Goal: Task Accomplishment & Management: Complete application form

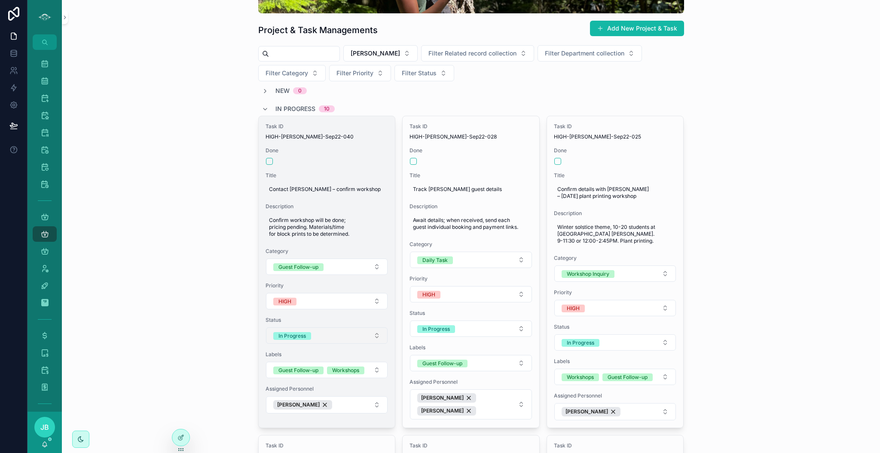
scroll to position [153, 0]
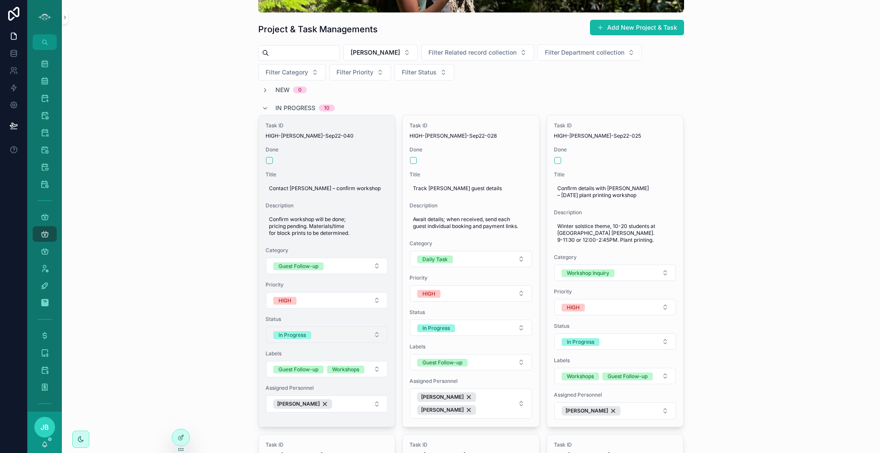
click at [329, 333] on button "In Progress" at bounding box center [327, 334] width 122 height 16
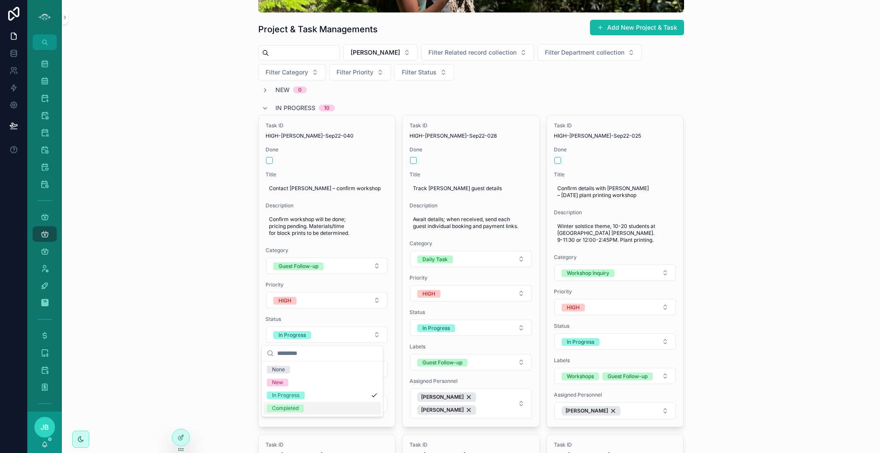
click at [289, 406] on div "Completed" at bounding box center [285, 408] width 27 height 8
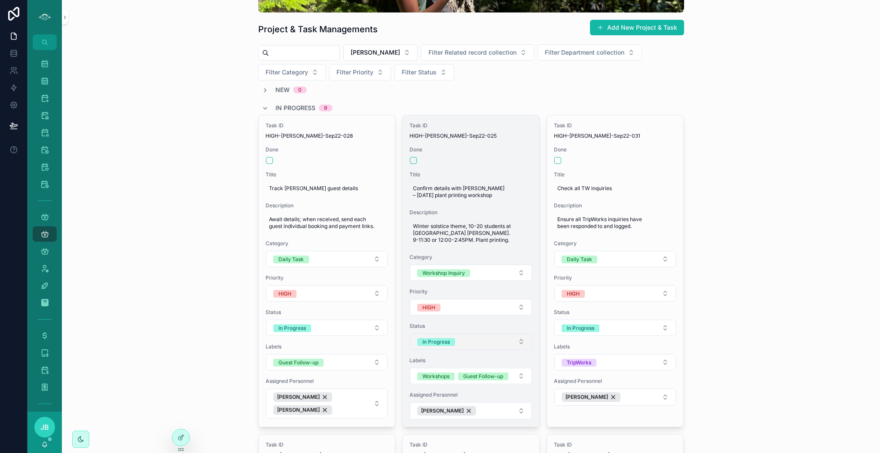
click at [487, 343] on button "In Progress" at bounding box center [471, 341] width 122 height 16
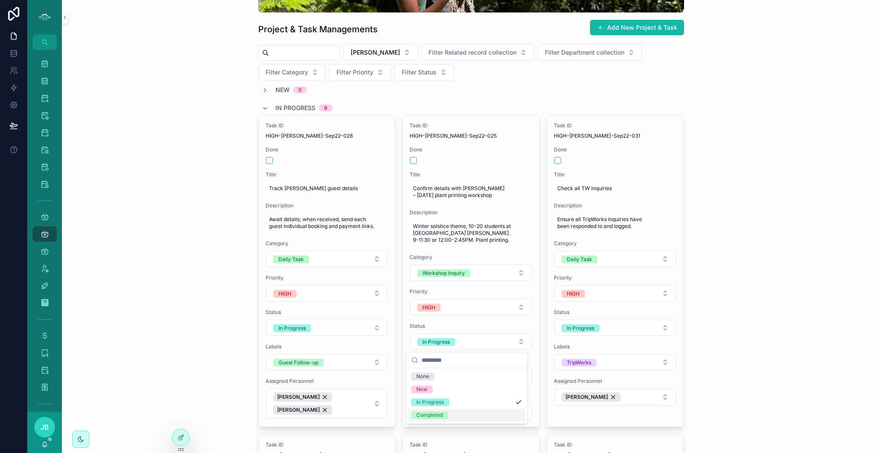
click at [446, 414] on span "Completed" at bounding box center [429, 415] width 37 height 8
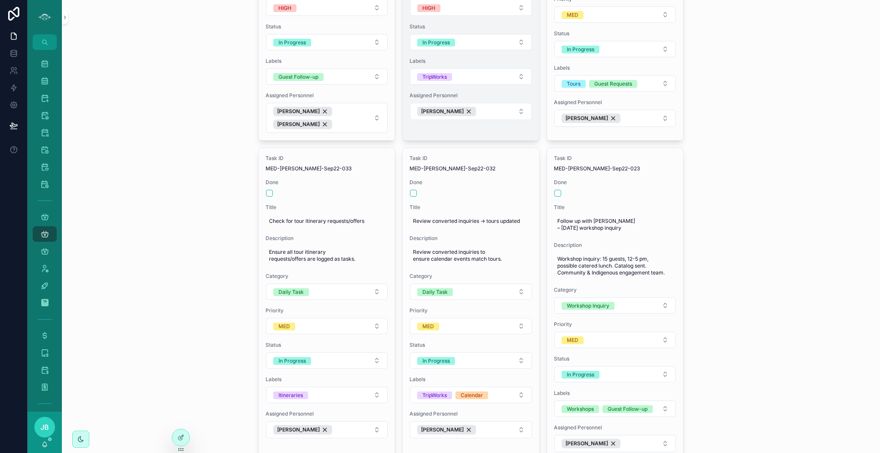
scroll to position [475, 0]
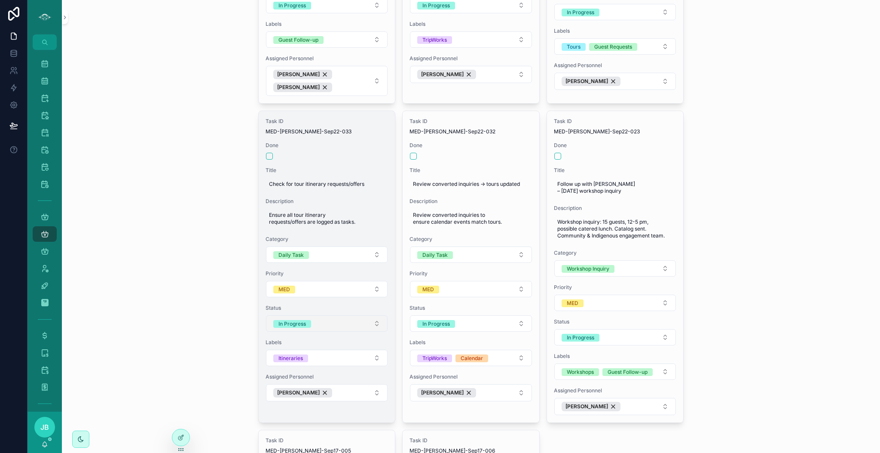
click at [329, 315] on button "In Progress" at bounding box center [327, 323] width 122 height 16
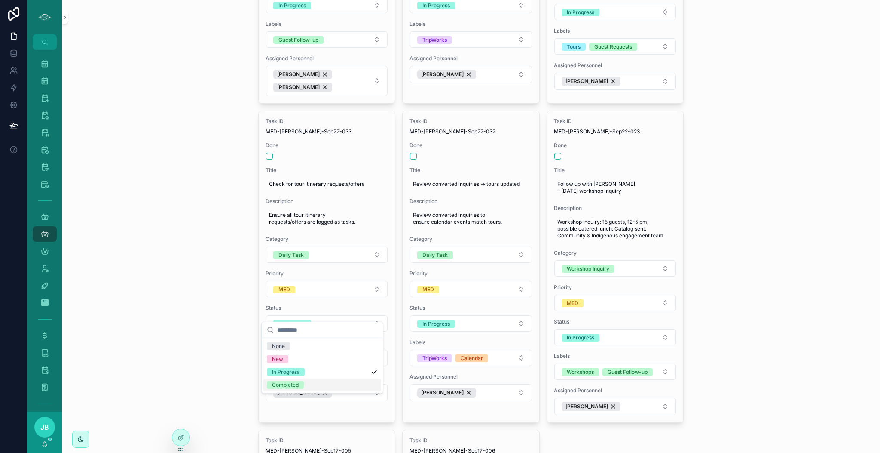
click at [300, 386] on span "Completed" at bounding box center [285, 385] width 37 height 8
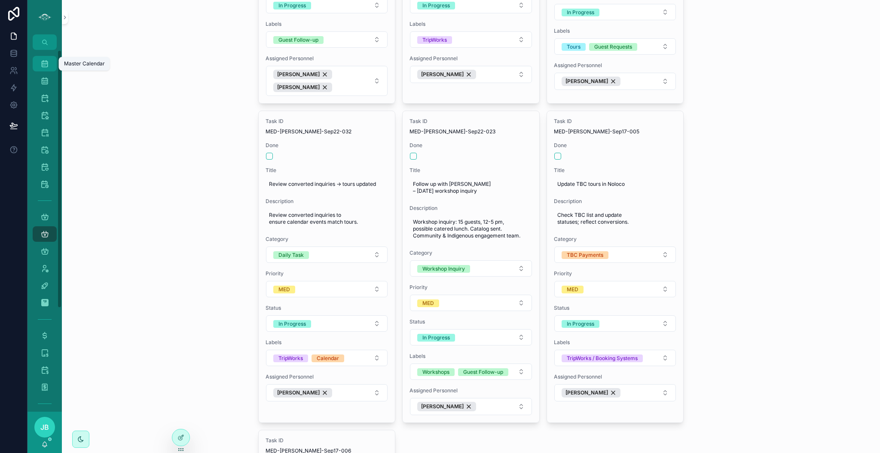
click at [40, 66] on icon "scrollable content" at bounding box center [44, 63] width 9 height 9
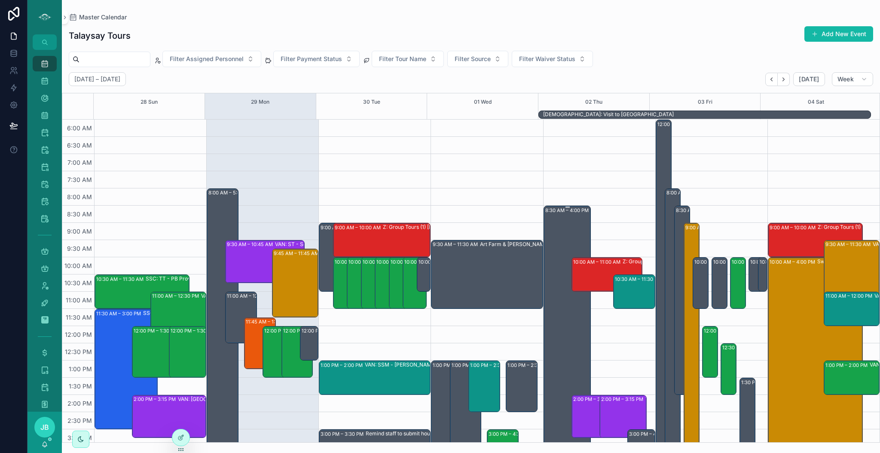
scroll to position [193, 0]
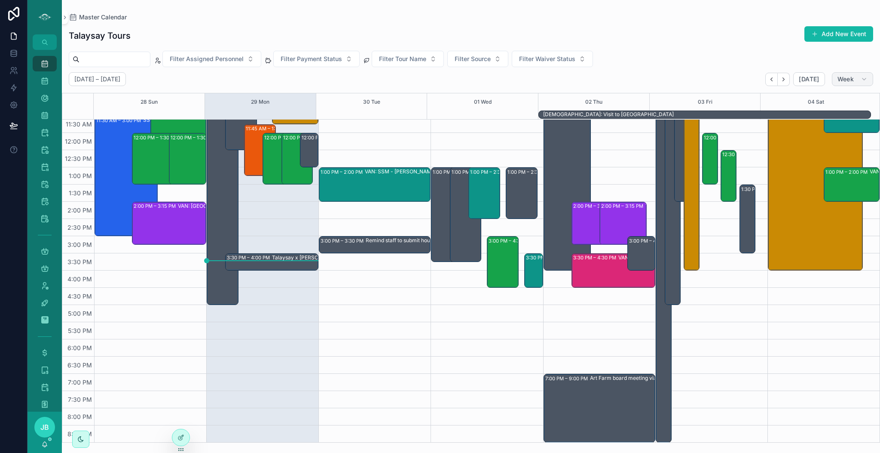
click at [841, 85] on button "Week" at bounding box center [852, 79] width 41 height 14
click at [821, 149] on button "Day D" at bounding box center [835, 146] width 62 height 15
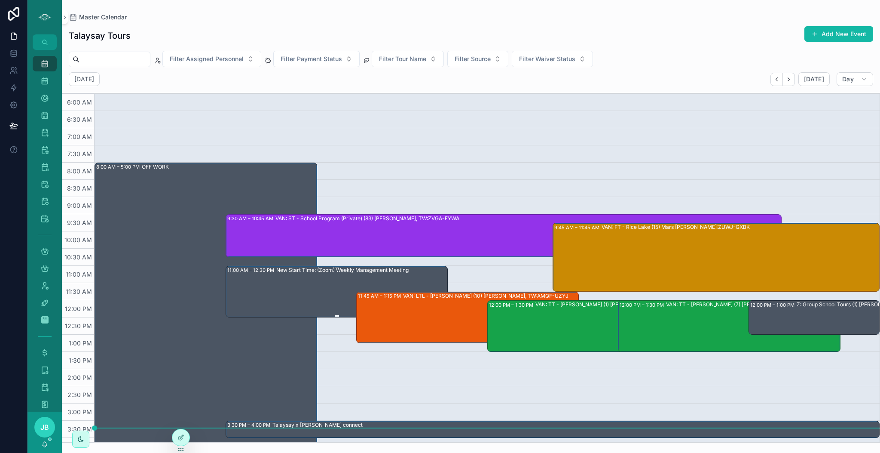
scroll to position [167, 0]
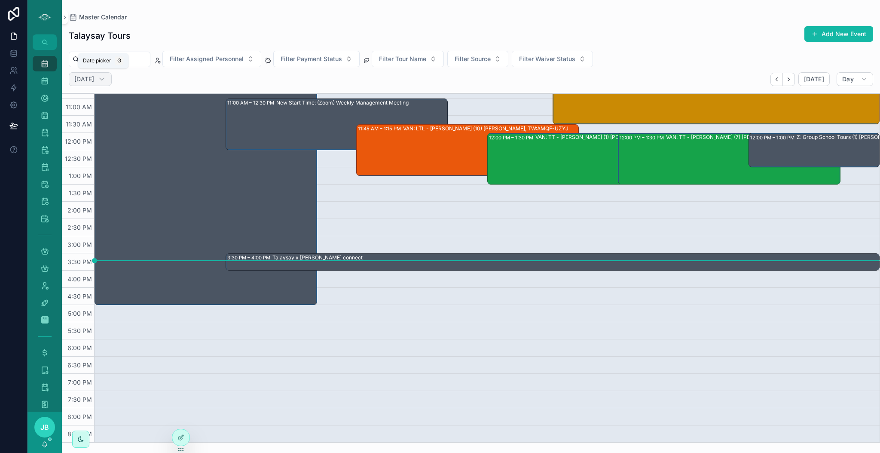
click at [107, 85] on div "[DATE]" at bounding box center [90, 79] width 43 height 14
select select "****"
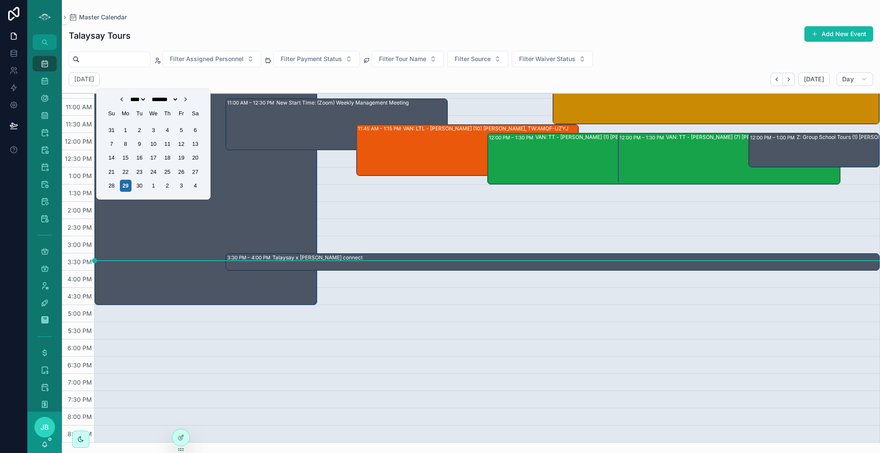
click at [189, 100] on icon "Choose Date" at bounding box center [185, 99] width 7 height 7
select select "*"
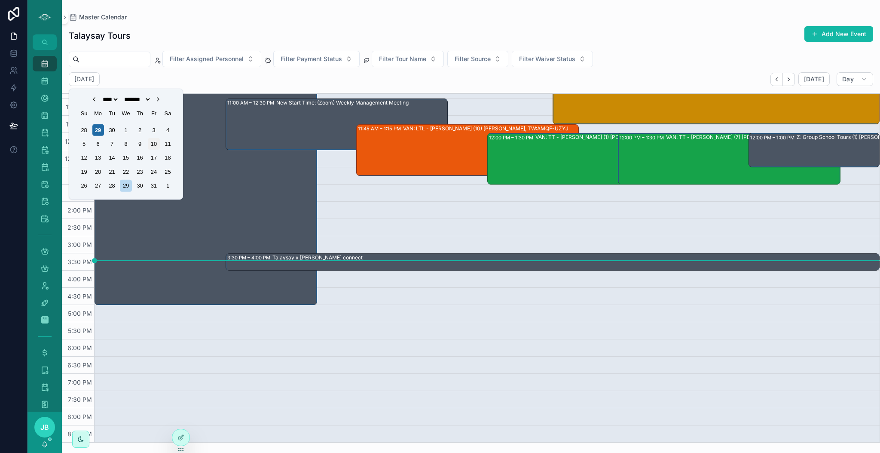
click at [154, 144] on div "10" at bounding box center [154, 144] width 12 height 12
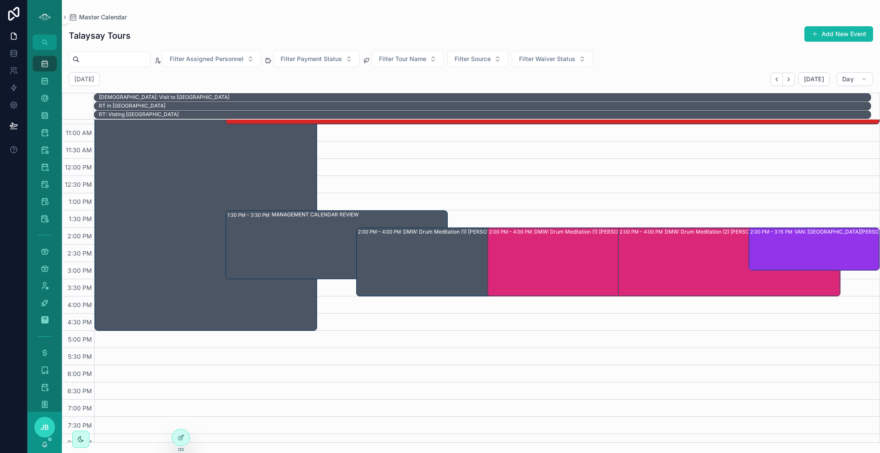
scroll to position [98, 0]
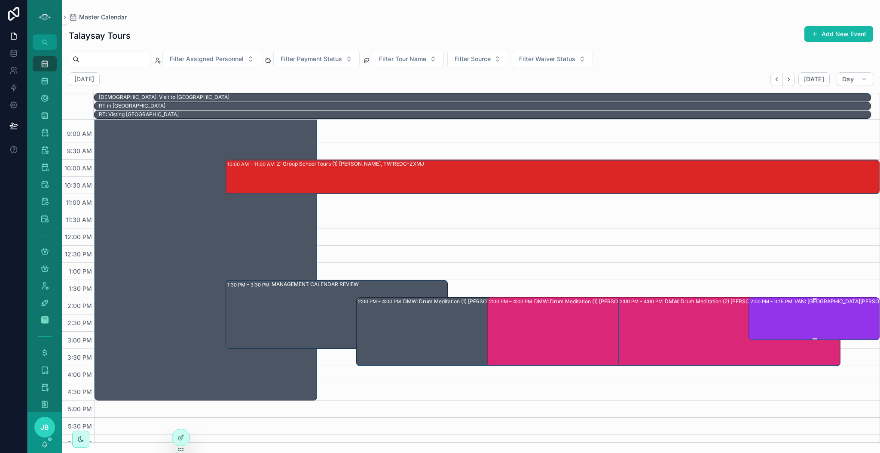
click at [810, 306] on div "VAN: [GEOGRAPHIC_DATA][PERSON_NAME] (5) [PERSON_NAME], TW:SDSN-TVMJ" at bounding box center [859, 317] width 128 height 41
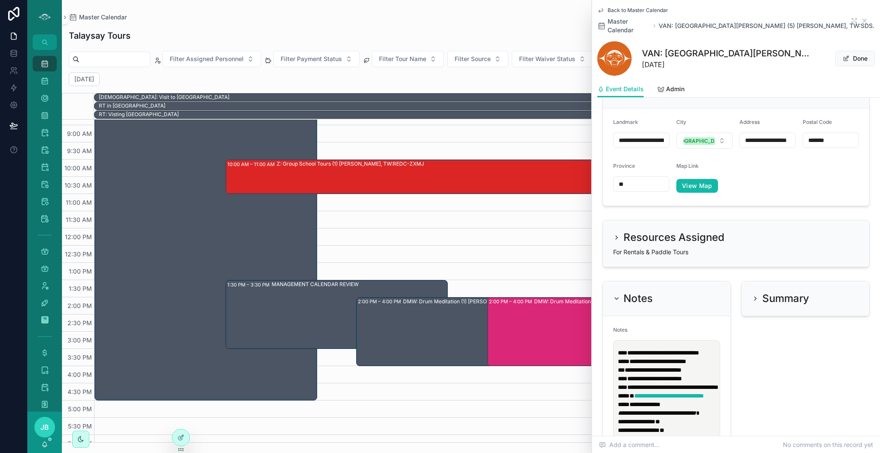
scroll to position [869, 0]
click at [712, 358] on p "**********" at bounding box center [668, 364] width 101 height 34
click at [710, 359] on p "**********" at bounding box center [668, 364] width 101 height 34
click at [863, 19] on icon "scrollable content" at bounding box center [864, 20] width 3 height 3
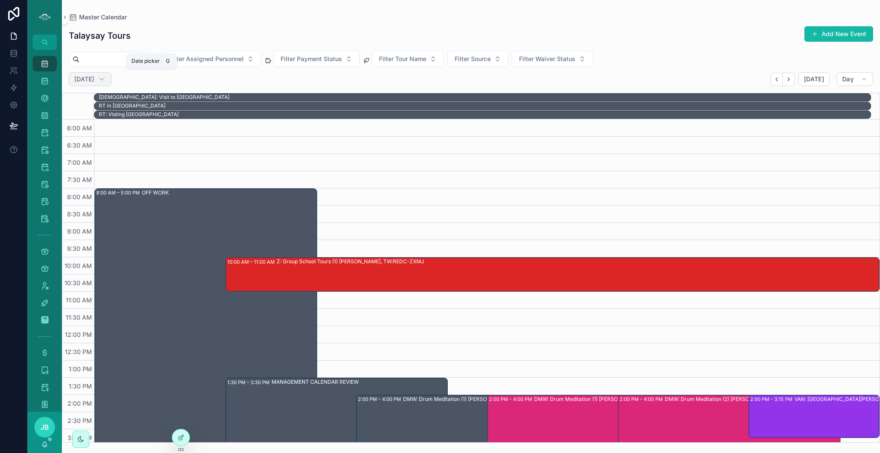
click at [94, 76] on h2 "[DATE]" at bounding box center [84, 79] width 20 height 9
select select "****"
select select "*"
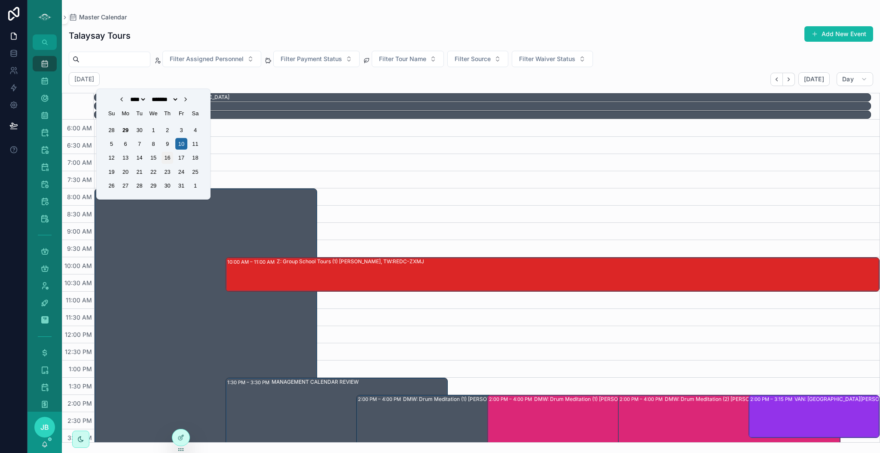
click at [168, 159] on div "16" at bounding box center [168, 158] width 12 height 12
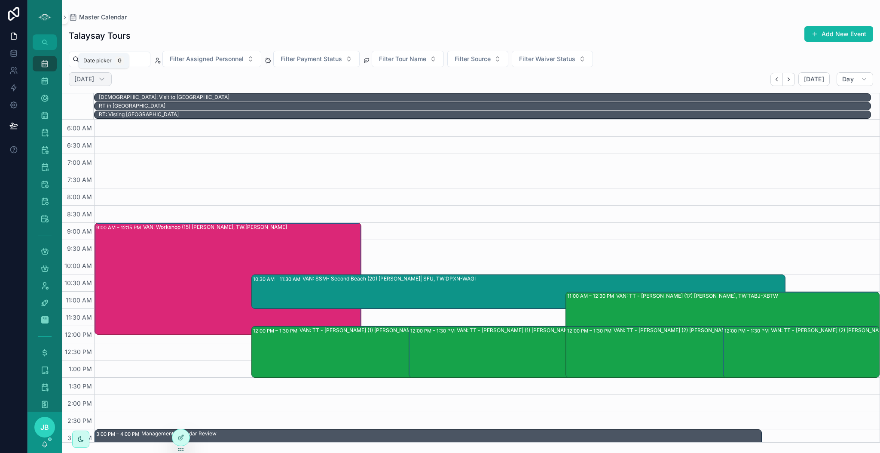
click at [112, 83] on div "[DATE]" at bounding box center [90, 79] width 43 height 14
select select "****"
select select "*"
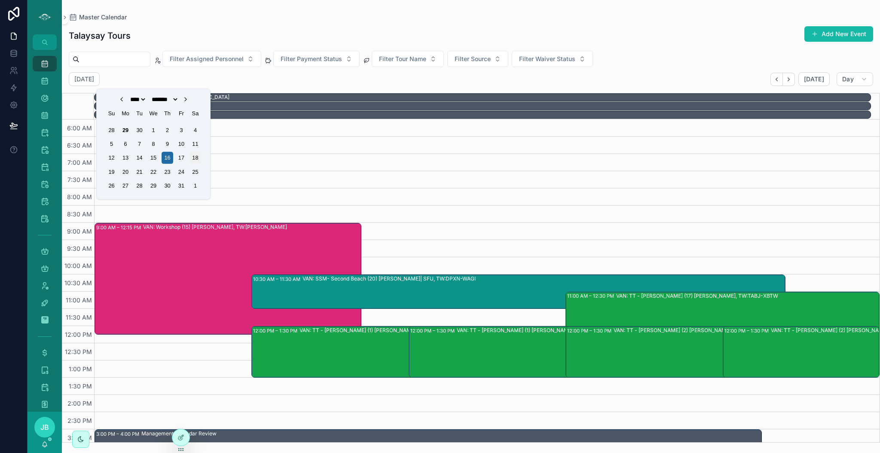
click at [193, 156] on div "18" at bounding box center [196, 158] width 12 height 12
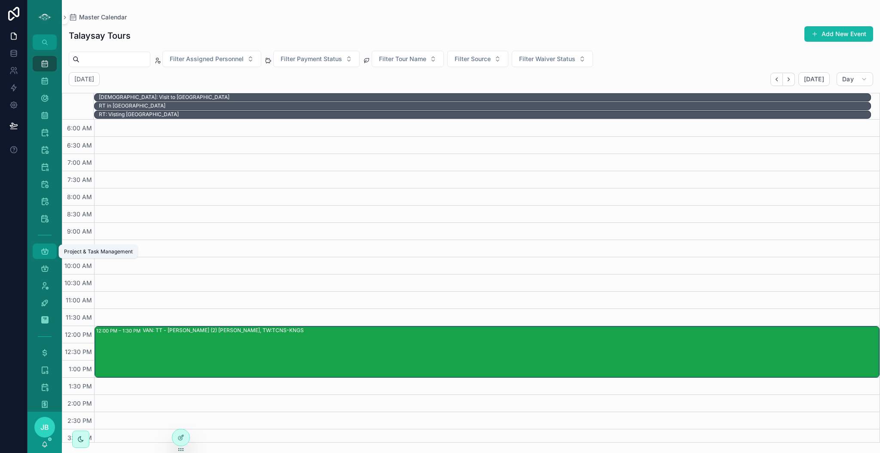
click at [44, 247] on icon "scrollable content" at bounding box center [44, 251] width 9 height 9
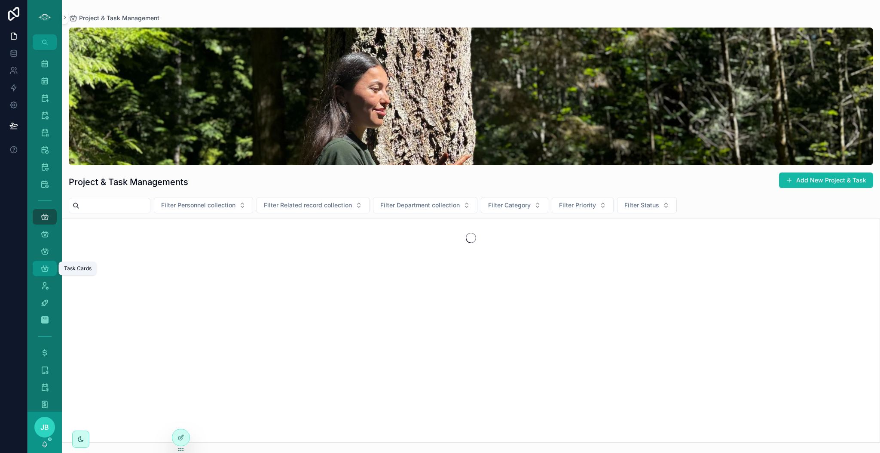
click at [42, 261] on div "Task Cards 49" at bounding box center [45, 268] width 14 height 14
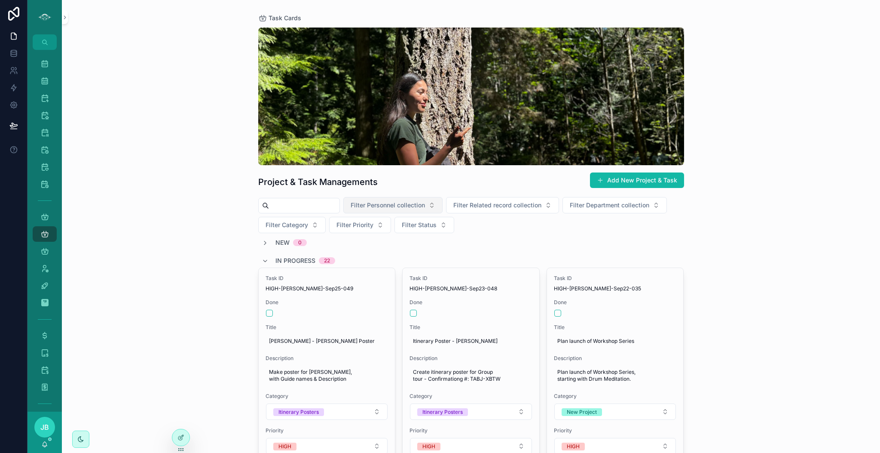
click at [424, 197] on button "Filter Personnel collection" at bounding box center [392, 205] width 99 height 16
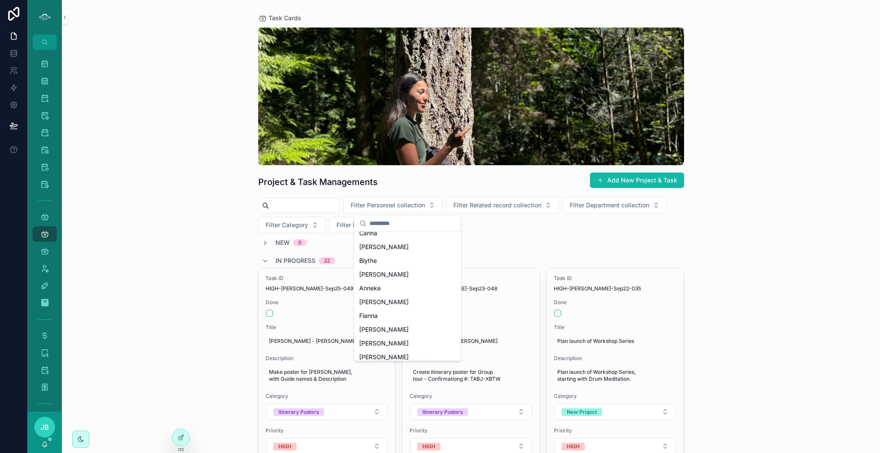
scroll to position [118, 0]
click at [362, 300] on span "[PERSON_NAME]" at bounding box center [383, 300] width 49 height 9
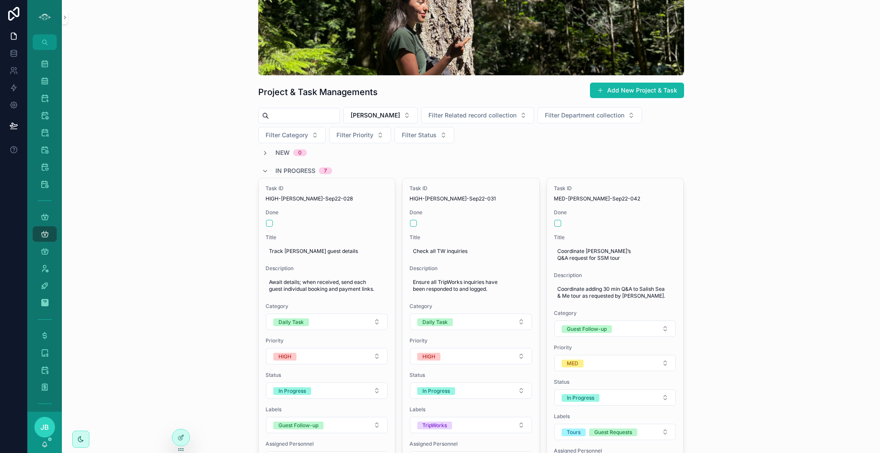
scroll to position [124, 0]
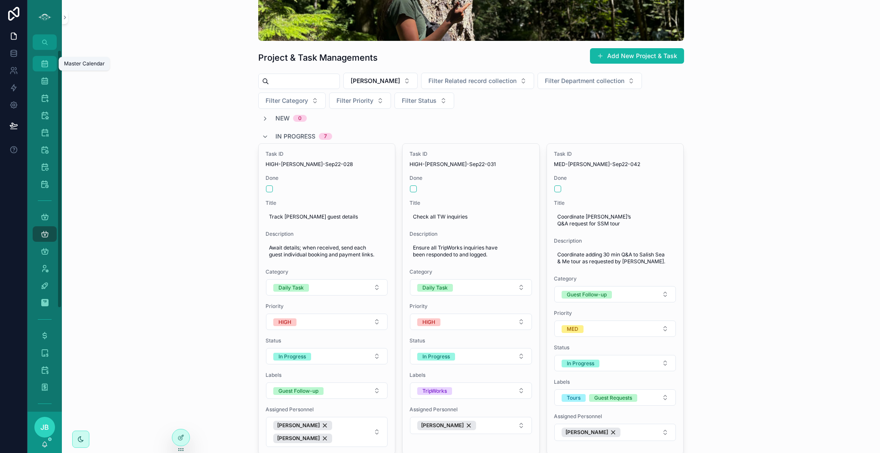
click at [43, 64] on icon "scrollable content" at bounding box center [44, 63] width 9 height 9
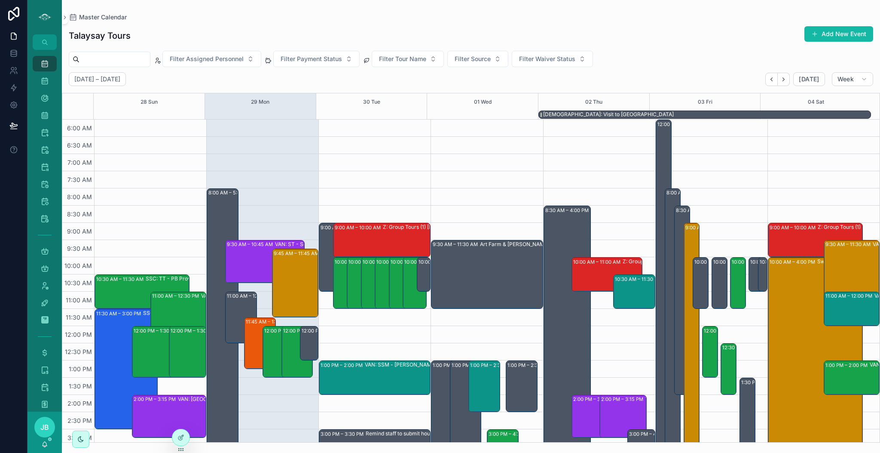
scroll to position [193, 0]
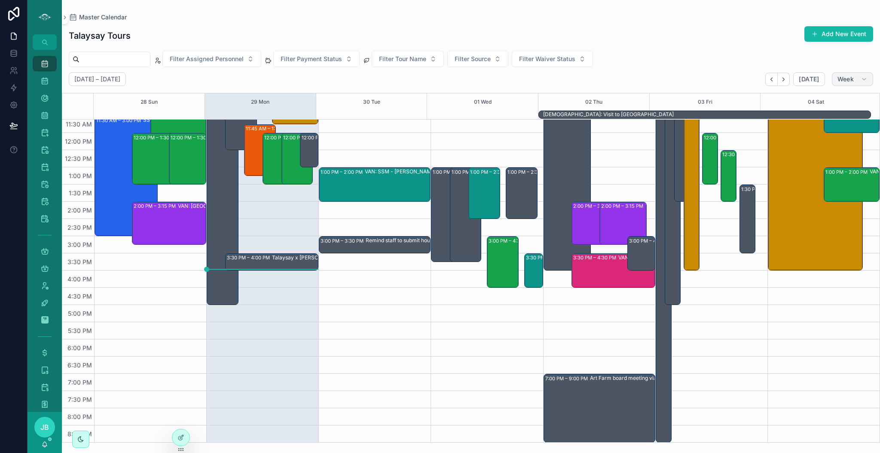
click at [855, 81] on button "Week" at bounding box center [852, 79] width 41 height 14
click at [831, 146] on div "Swiya Farm Event: CC and others" at bounding box center [858, 166] width 82 height 205
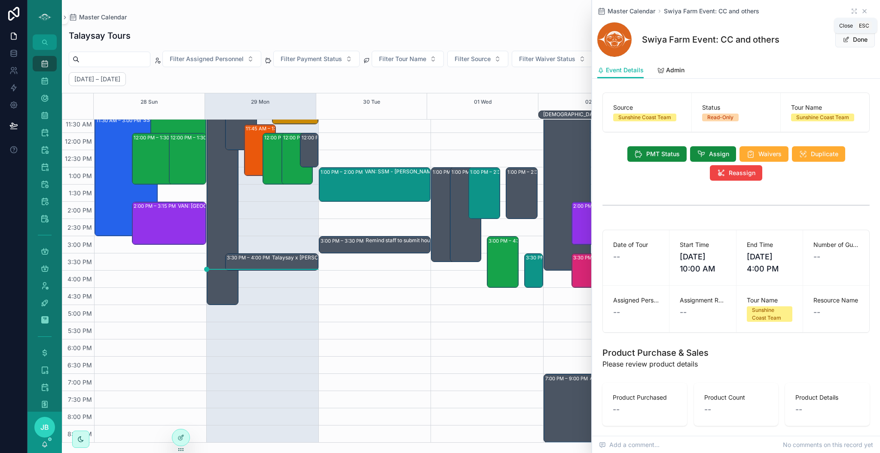
click at [861, 11] on icon "scrollable content" at bounding box center [864, 11] width 7 height 7
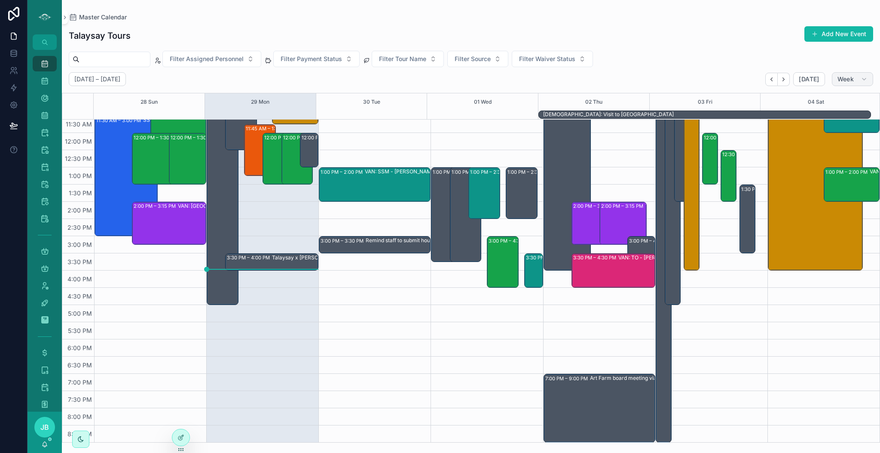
click at [848, 80] on span "Week" at bounding box center [846, 79] width 16 height 8
click at [824, 144] on button "Day D" at bounding box center [835, 146] width 62 height 15
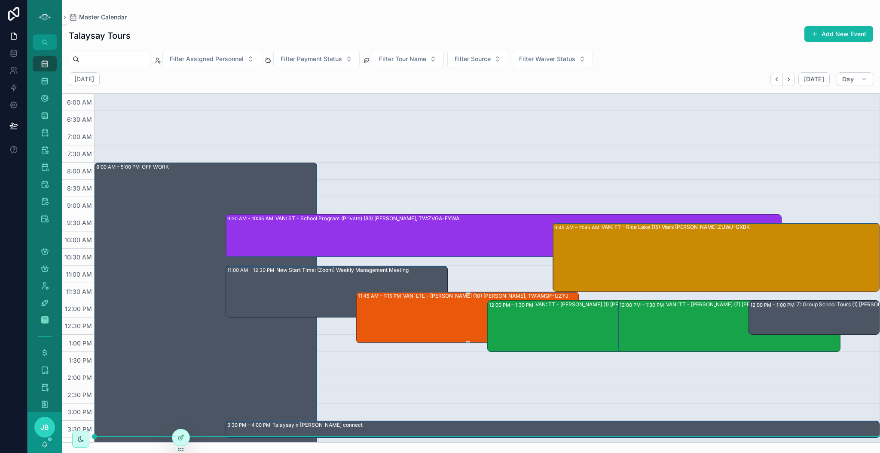
scroll to position [167, 0]
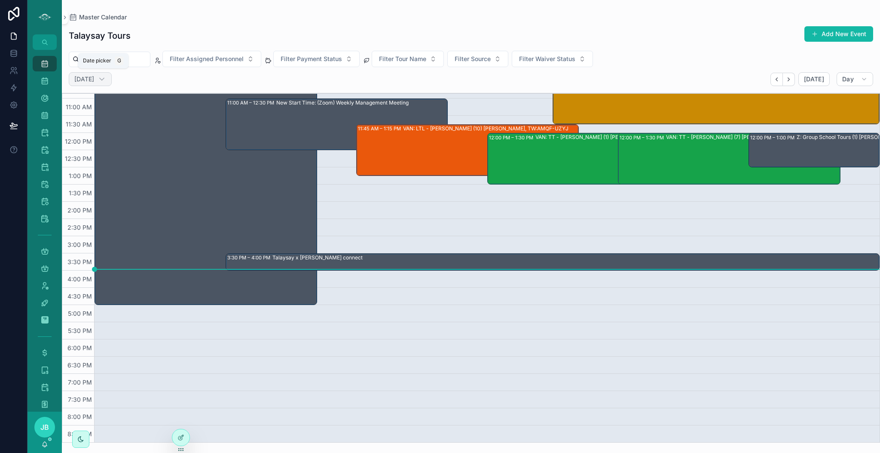
click at [94, 79] on h2 "[DATE]" at bounding box center [84, 79] width 20 height 9
select select "****"
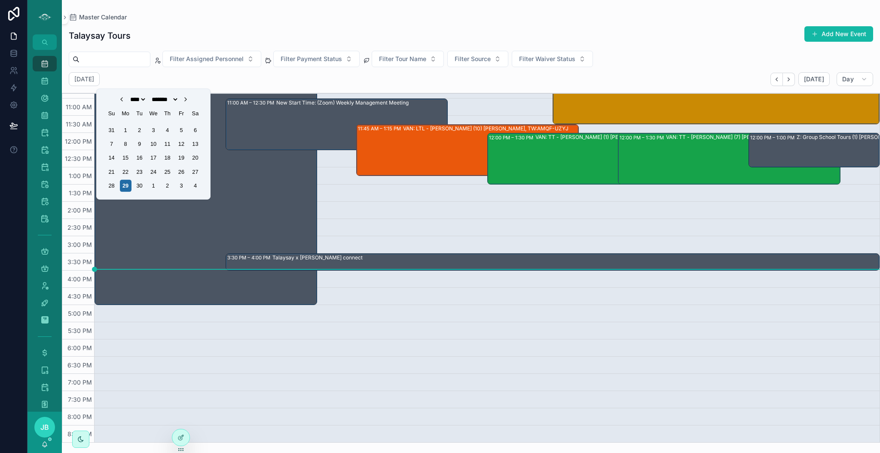
click at [189, 98] on icon "Choose Date" at bounding box center [185, 99] width 7 height 7
select select "*"
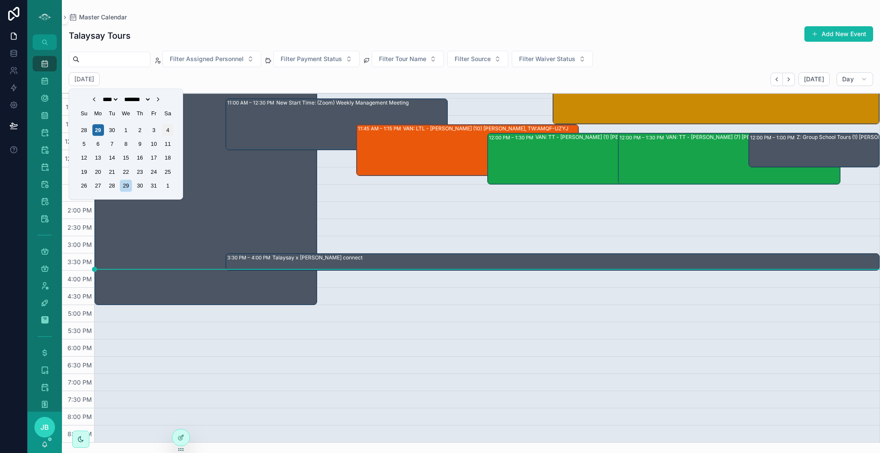
click at [167, 128] on div "4" at bounding box center [168, 130] width 12 height 12
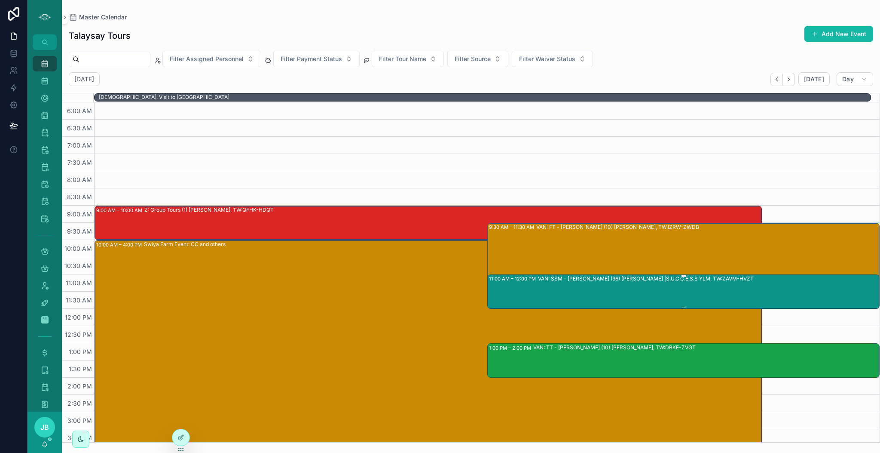
click at [622, 297] on div "VAN: SSM - [PERSON_NAME] (36) [PERSON_NAME] |S.U.C.C.E.S.S YLM, TW:ZAVM-HVZT" at bounding box center [708, 291] width 341 height 33
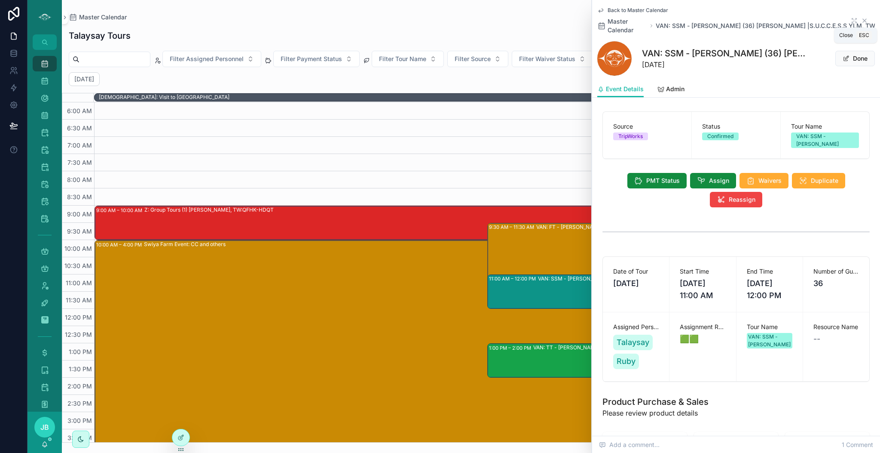
click at [863, 20] on icon "scrollable content" at bounding box center [864, 20] width 3 height 3
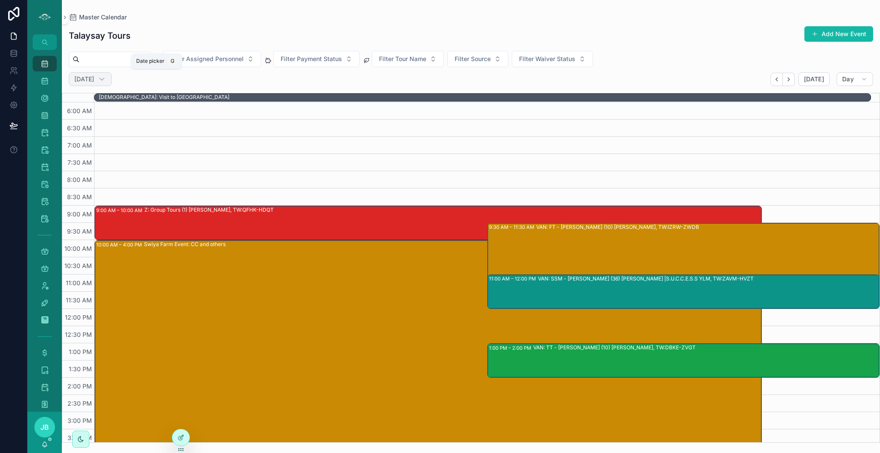
click at [94, 82] on h2 "[DATE]" at bounding box center [84, 79] width 20 height 9
select select "****"
select select "*"
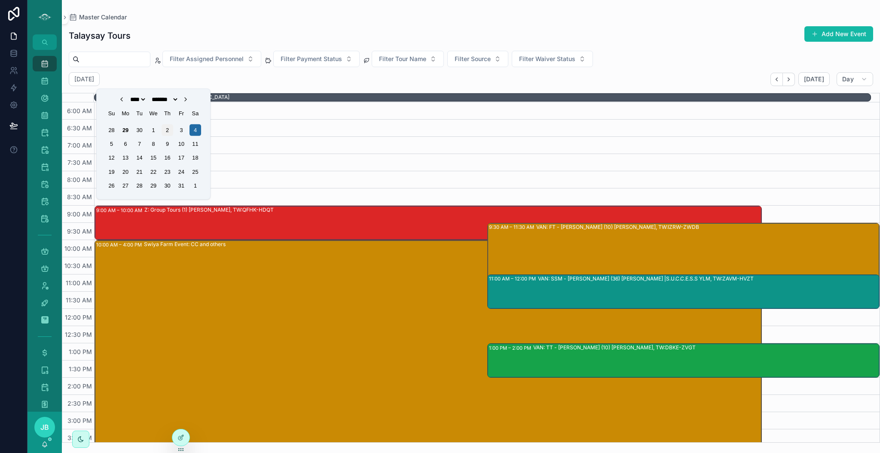
click at [166, 128] on div "2" at bounding box center [168, 130] width 12 height 12
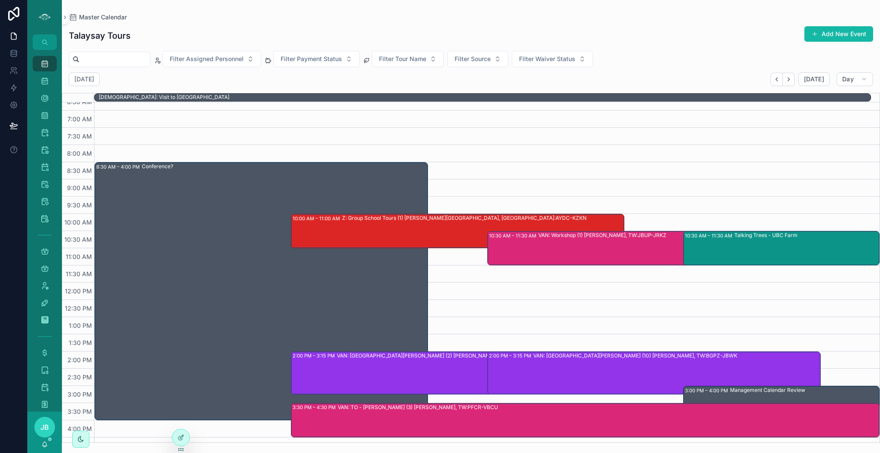
scroll to position [27, 0]
click at [635, 236] on div "VAN: Workshop (1) [PERSON_NAME], TW:JBUP-JRKZ" at bounding box center [602, 234] width 128 height 7
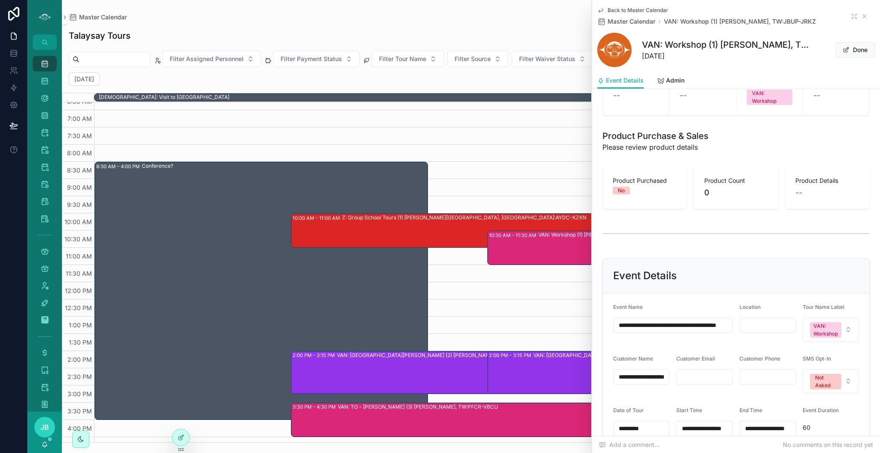
scroll to position [337, 0]
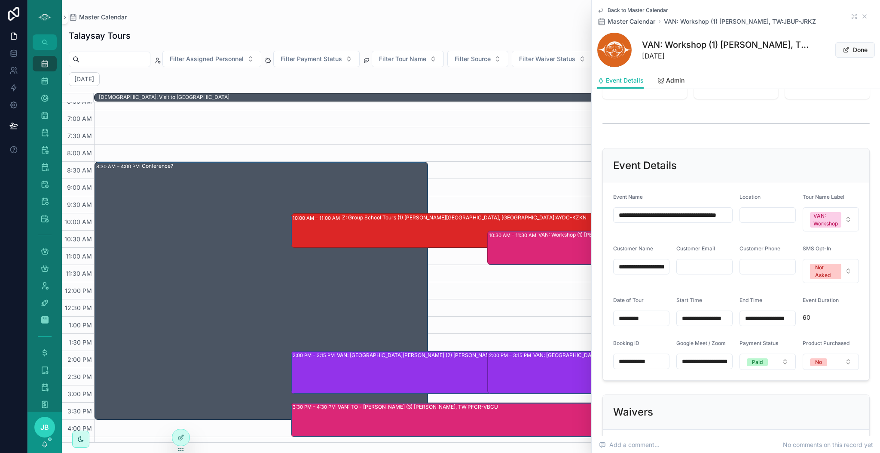
click at [669, 214] on input "**********" at bounding box center [673, 215] width 119 height 12
type input "**********"
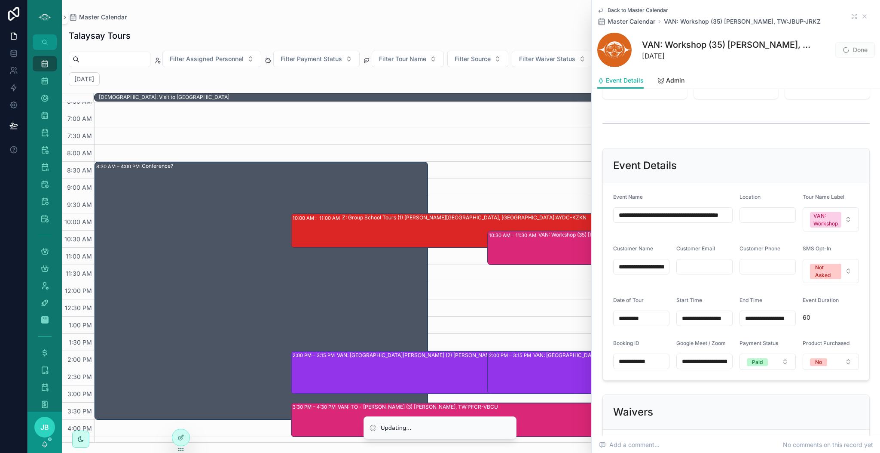
drag, startPoint x: 694, startPoint y: 273, endPoint x: 692, endPoint y: 265, distance: 8.9
click at [692, 265] on div "Customer Email" at bounding box center [704, 264] width 56 height 38
click at [692, 265] on input "scrollable content" at bounding box center [704, 266] width 55 height 12
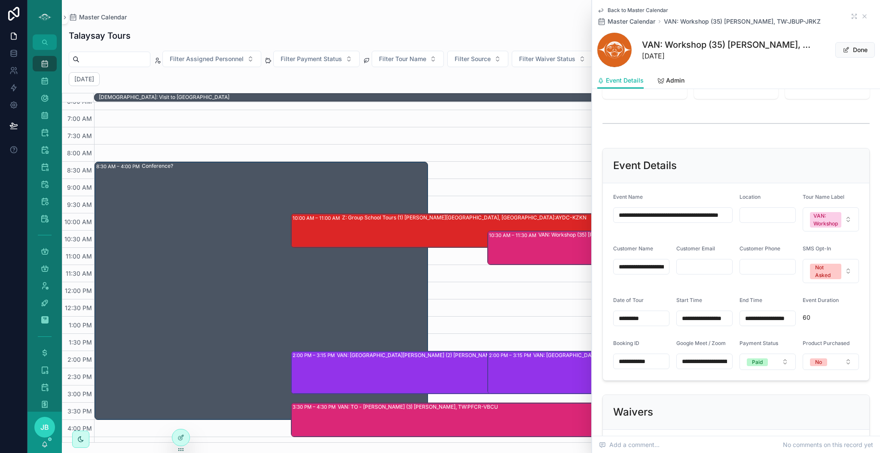
paste input "**********"
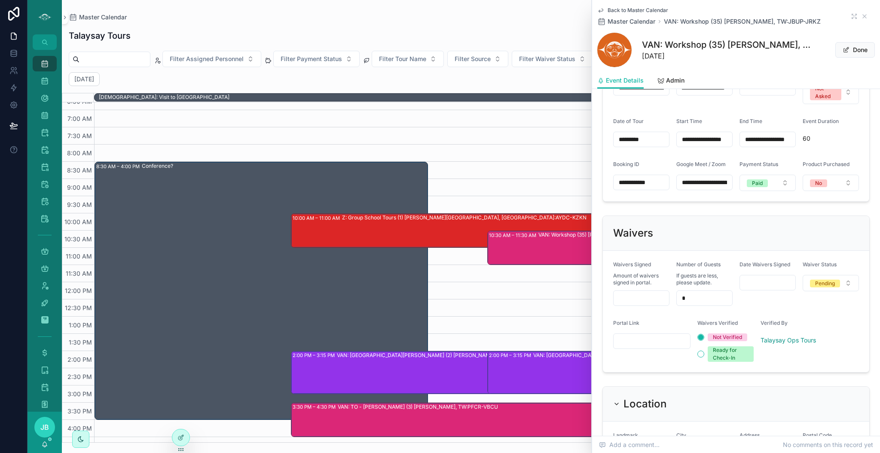
scroll to position [561, 0]
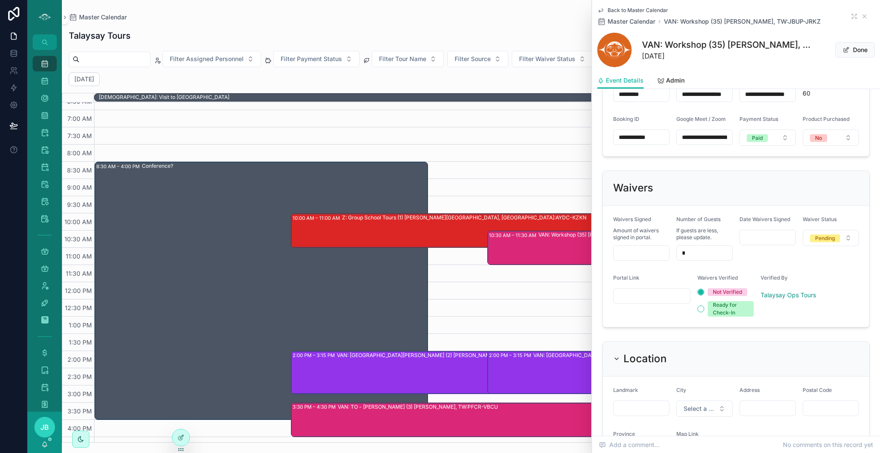
type input "**********"
click at [697, 249] on input "*" at bounding box center [704, 253] width 55 height 12
type input "**"
click at [780, 259] on div "Date Waivers Signed" at bounding box center [768, 238] width 56 height 45
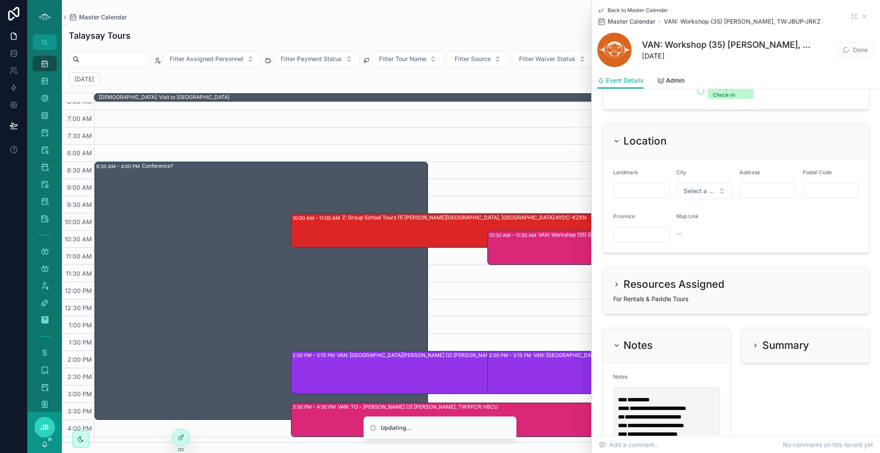
scroll to position [927, 0]
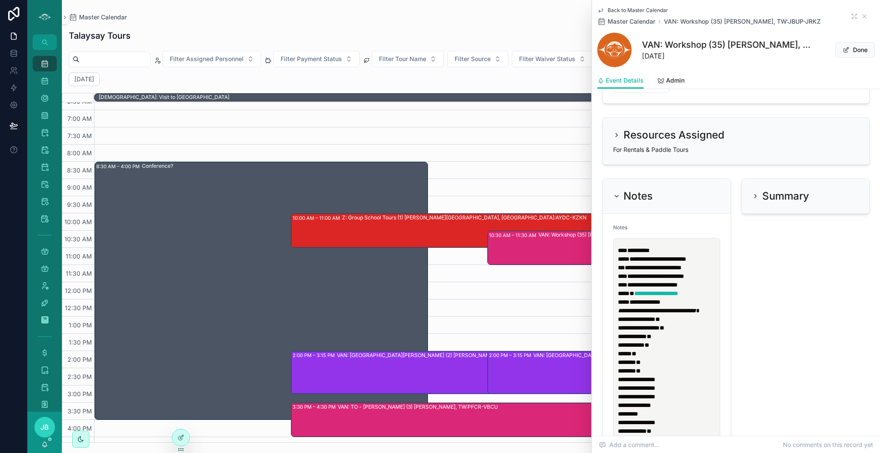
click at [663, 249] on p "**********" at bounding box center [668, 263] width 101 height 34
select select "****"
select select "*"
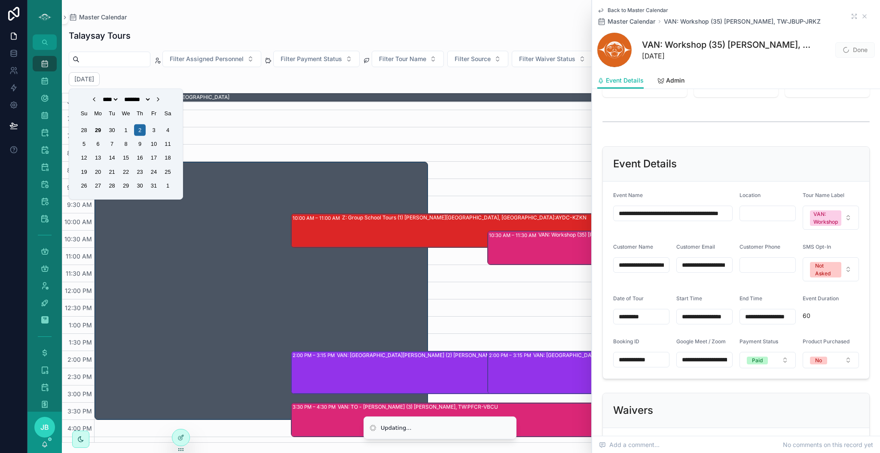
scroll to position [331, 0]
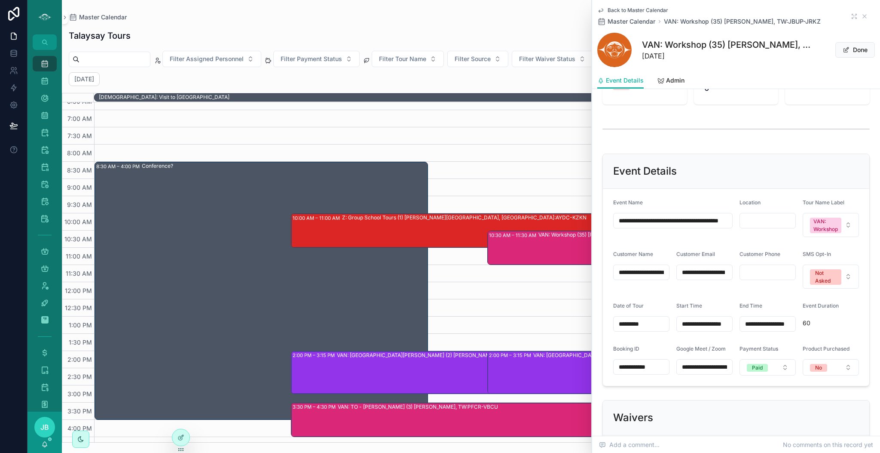
click at [756, 221] on input "scrollable content" at bounding box center [767, 220] width 55 height 12
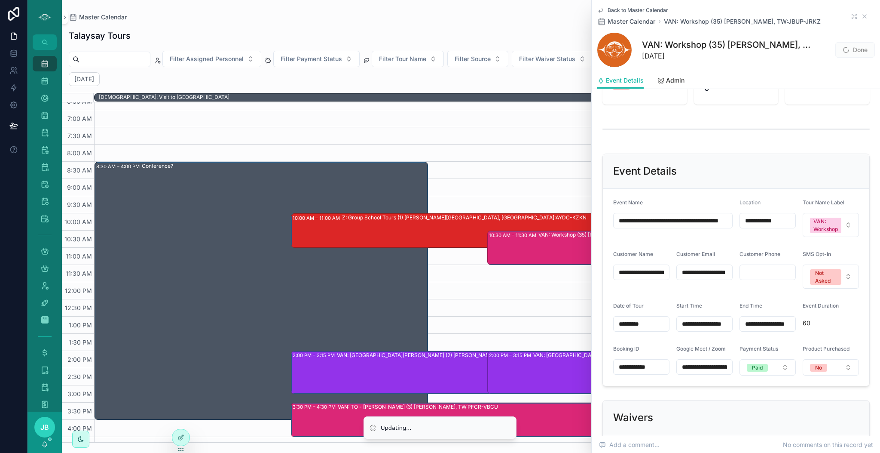
type input "**********"
click at [715, 176] on div "Event Details" at bounding box center [736, 171] width 246 height 14
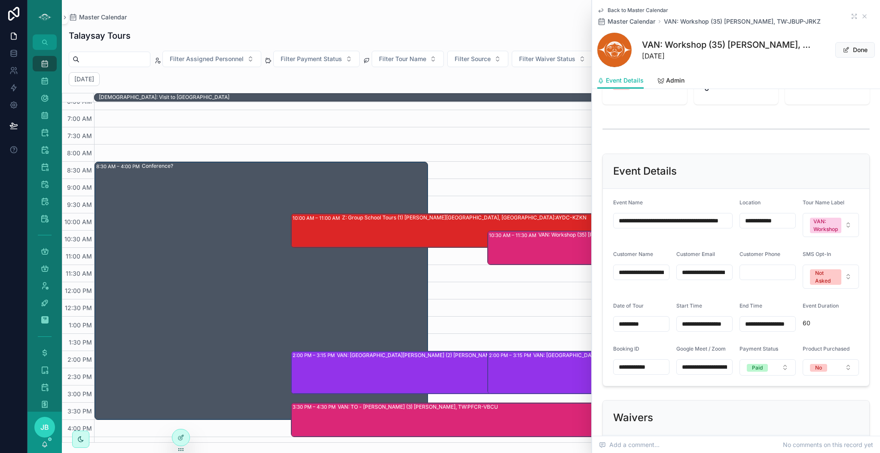
click at [663, 222] on input "**********" at bounding box center [673, 220] width 119 height 12
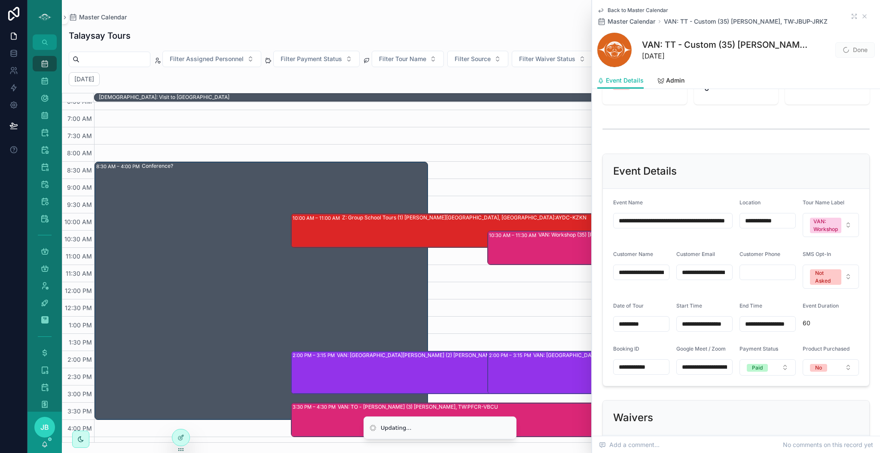
type input "**********"
click at [734, 241] on form "**********" at bounding box center [736, 287] width 266 height 197
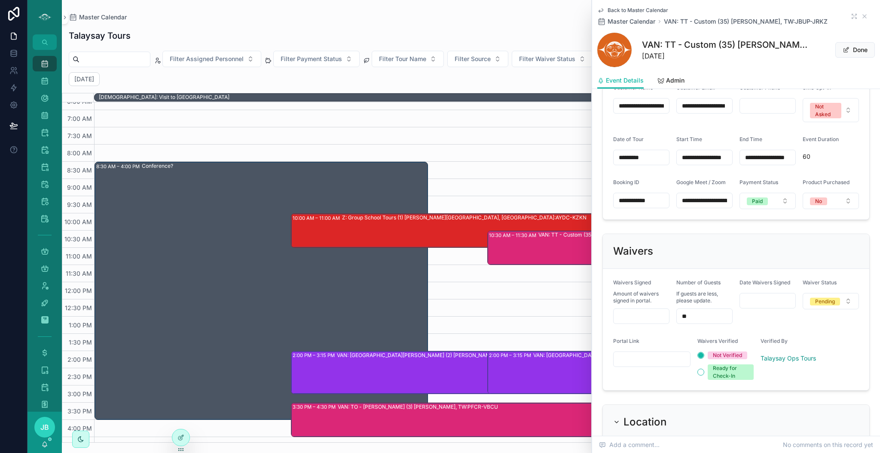
scroll to position [0, 0]
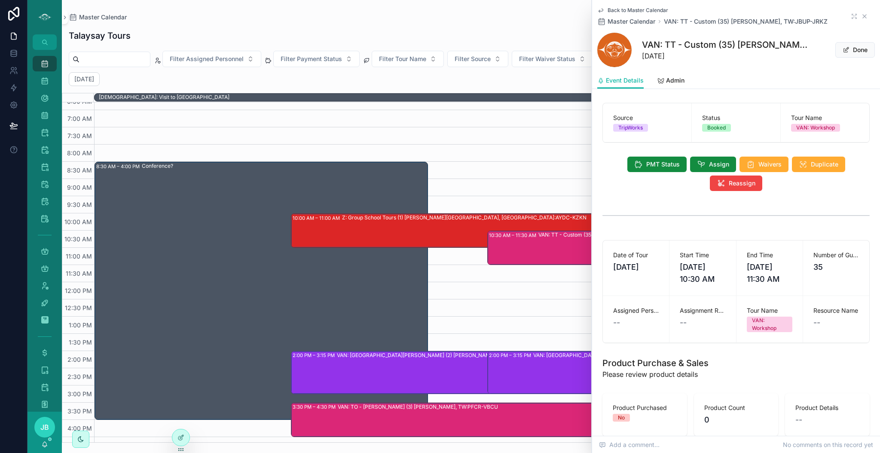
click at [861, 15] on icon "scrollable content" at bounding box center [864, 16] width 7 height 7
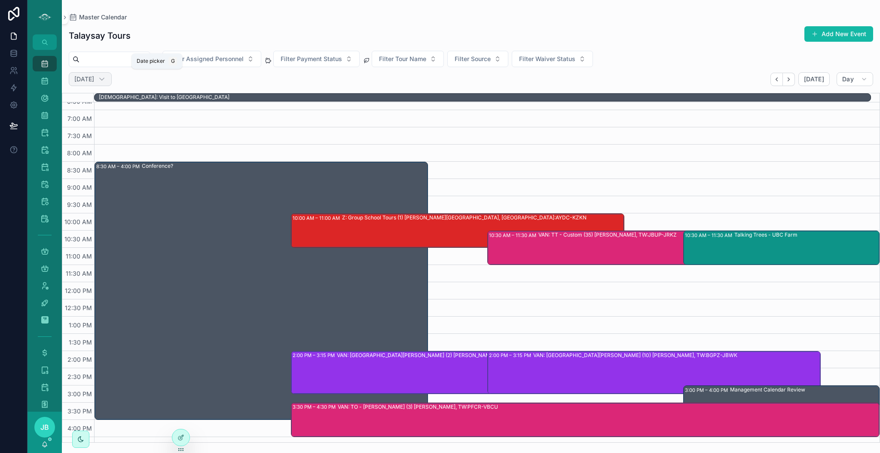
click at [94, 80] on h2 "[DATE]" at bounding box center [84, 79] width 20 height 9
select select "****"
select select "*"
click at [108, 72] on div "[DATE]" at bounding box center [90, 79] width 43 height 14
select select "****"
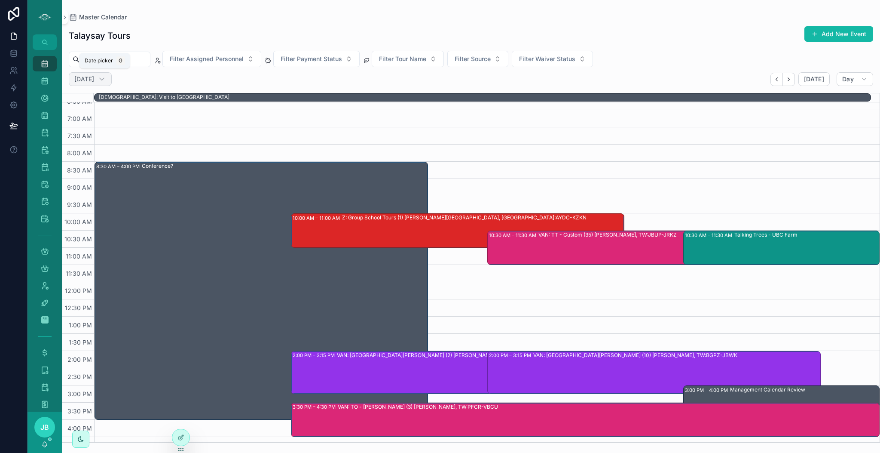
select select "*"
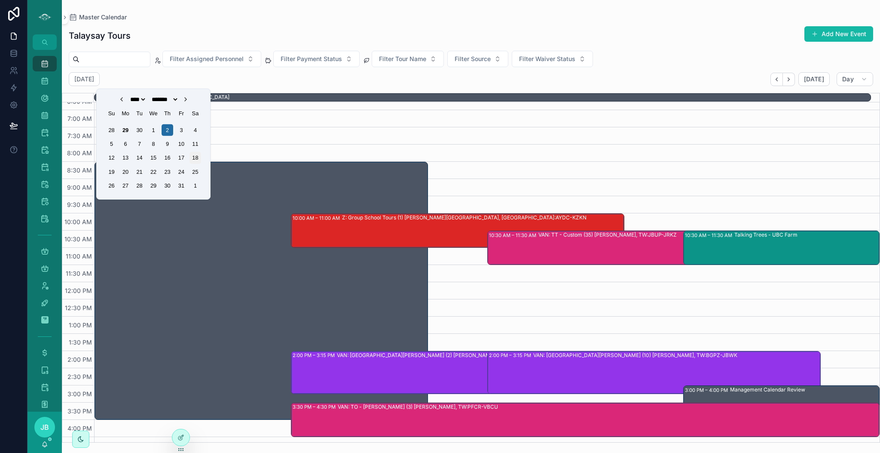
click at [196, 153] on div "18" at bounding box center [196, 158] width 12 height 12
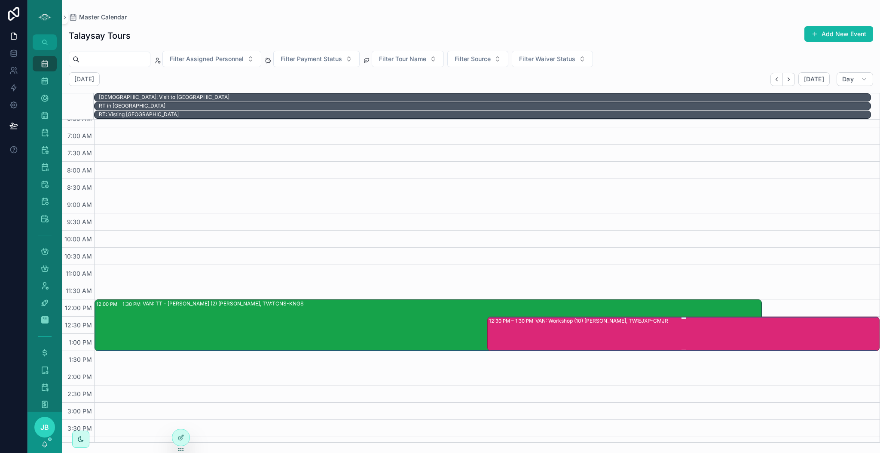
click at [622, 339] on div "VAN: Workshop (10) [PERSON_NAME], TW:EJXP-CMJR" at bounding box center [707, 333] width 344 height 33
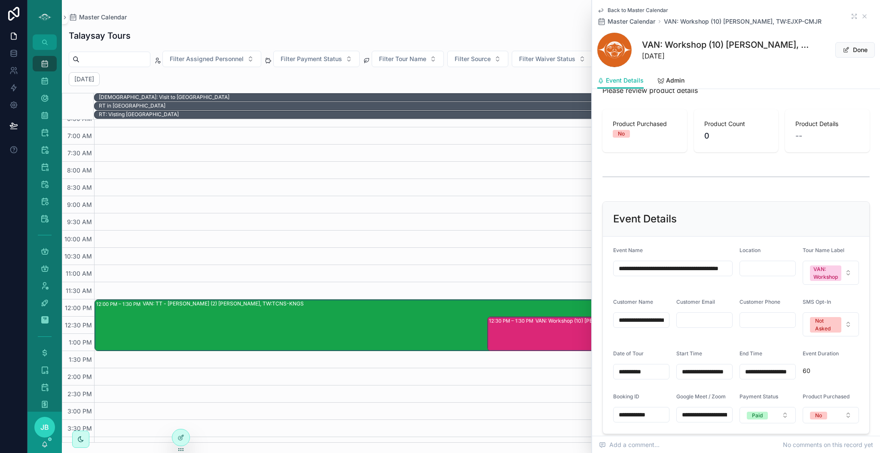
scroll to position [287, 0]
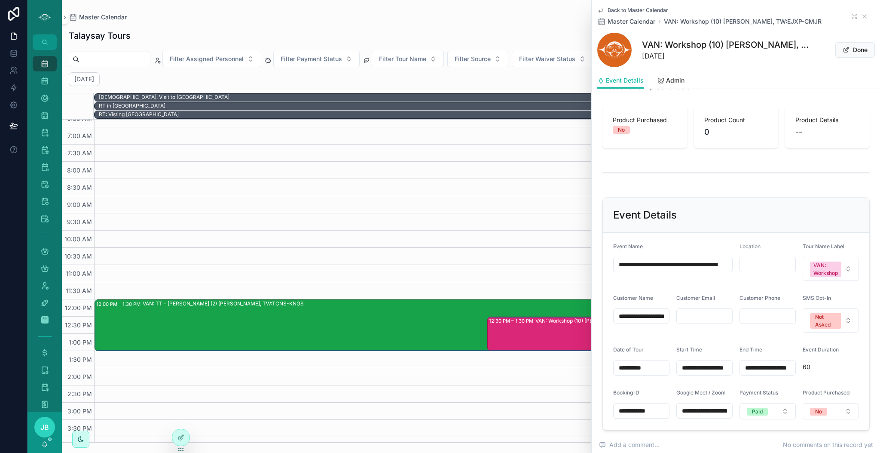
click at [663, 263] on input "**********" at bounding box center [673, 264] width 119 height 12
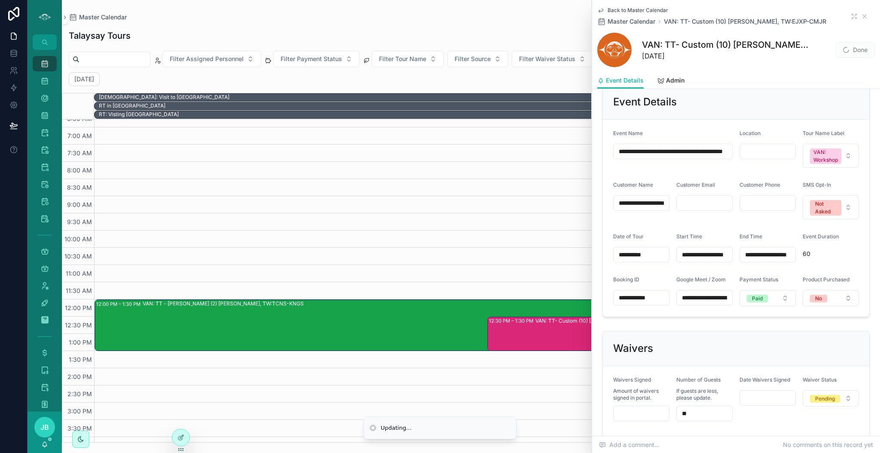
type input "**********"
click at [700, 204] on input "scrollable content" at bounding box center [704, 203] width 55 height 12
paste input "**********"
type input "**********"
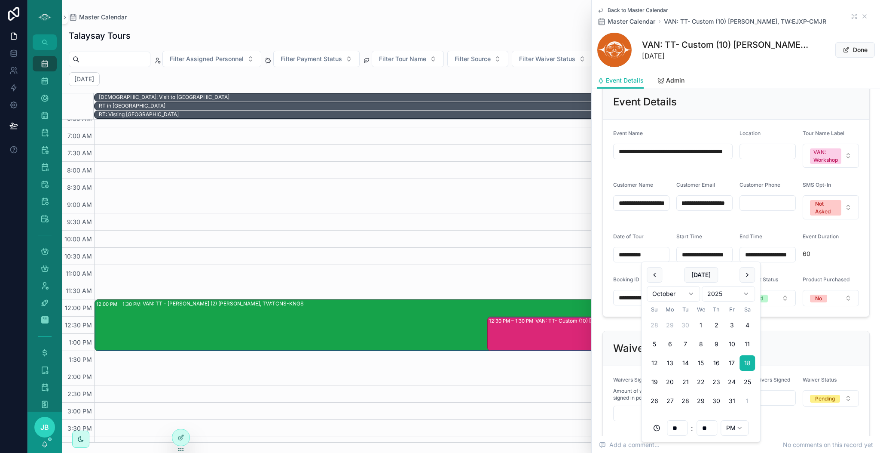
click at [714, 256] on input "**********" at bounding box center [704, 254] width 55 height 12
click at [707, 431] on input "**" at bounding box center [707, 428] width 20 height 12
click at [700, 296] on div "00" at bounding box center [707, 300] width 39 height 14
type input "**********"
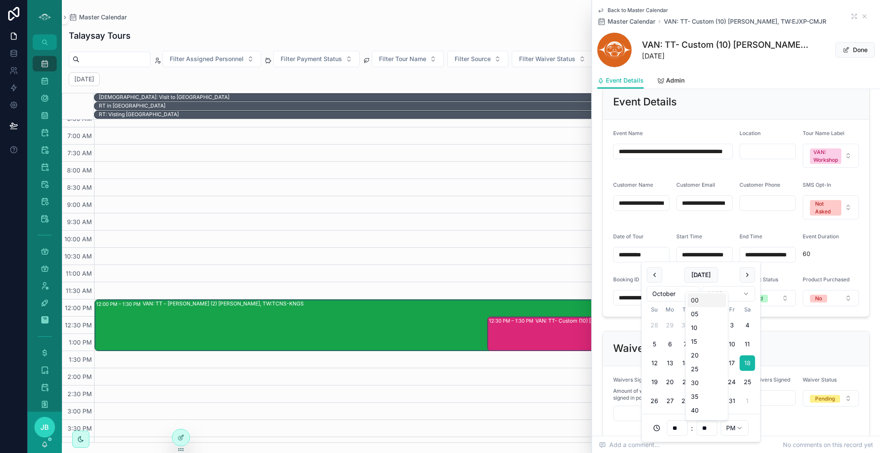
type input "**"
click at [780, 252] on input "**********" at bounding box center [767, 254] width 55 height 12
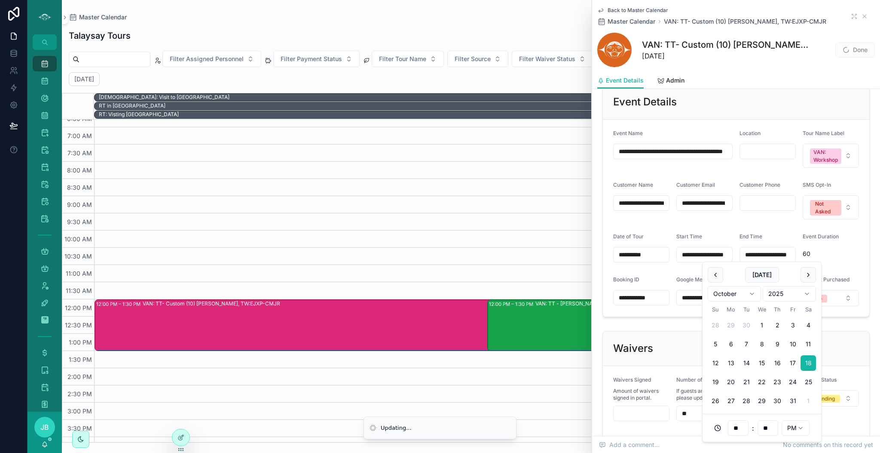
click at [766, 421] on div "**" at bounding box center [768, 427] width 21 height 15
click at [761, 432] on input "**" at bounding box center [768, 428] width 20 height 12
click at [760, 302] on div "00" at bounding box center [768, 300] width 39 height 14
type input "**********"
type input "**"
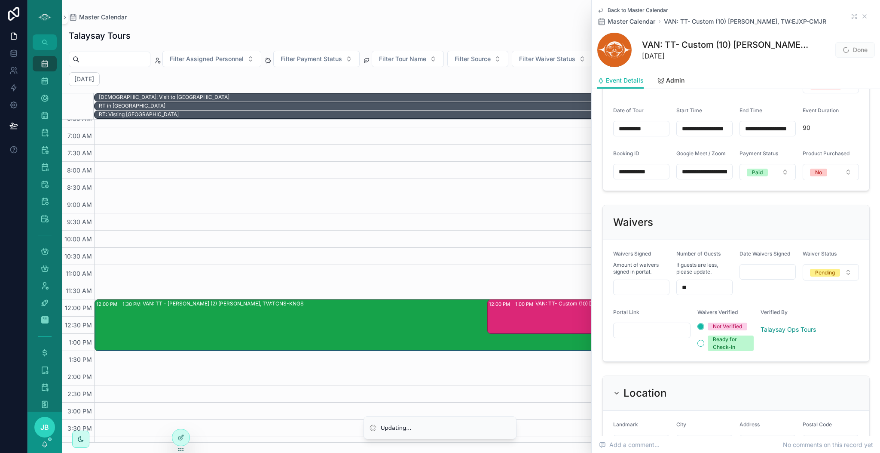
scroll to position [530, 0]
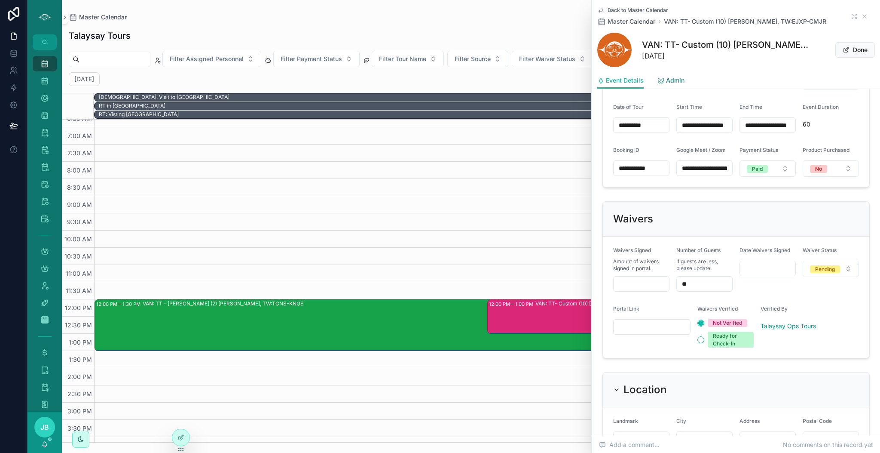
click at [678, 80] on span "Admin" at bounding box center [675, 80] width 18 height 9
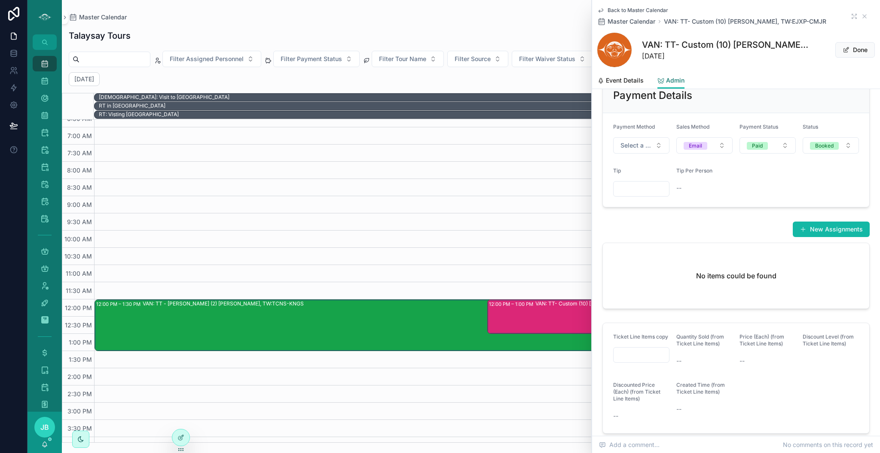
scroll to position [261, 0]
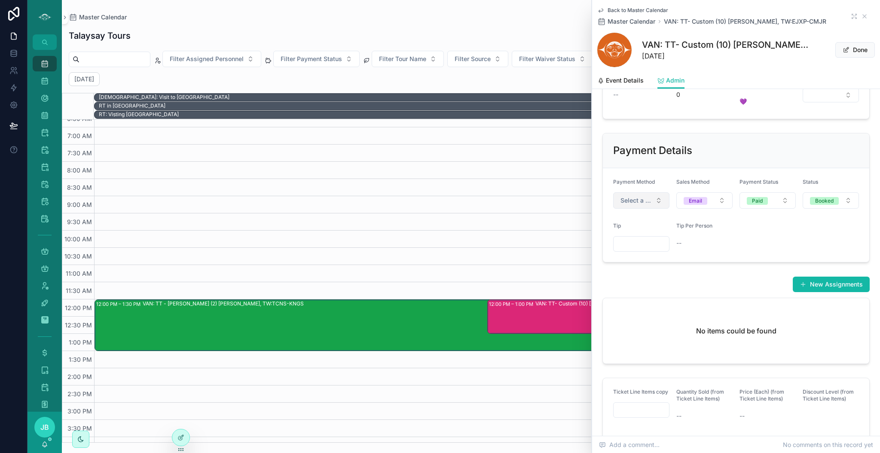
click at [647, 205] on span "Select a Payment Method" at bounding box center [636, 200] width 31 height 9
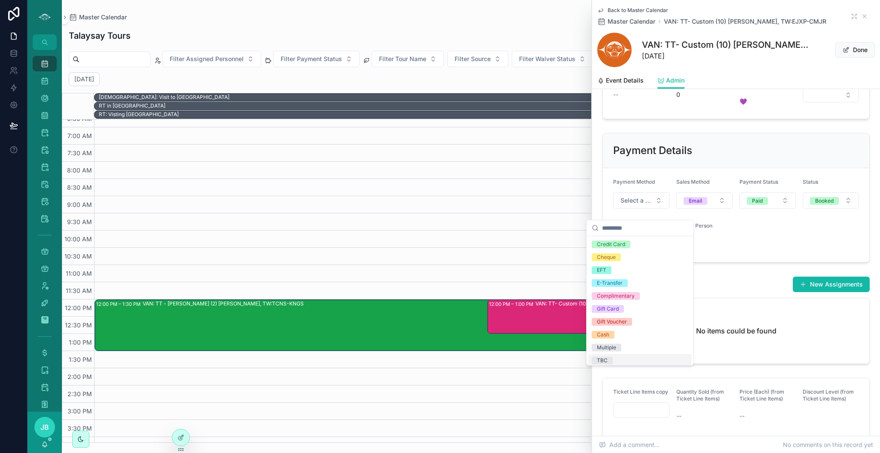
click at [619, 361] on div "TBC" at bounding box center [639, 360] width 103 height 13
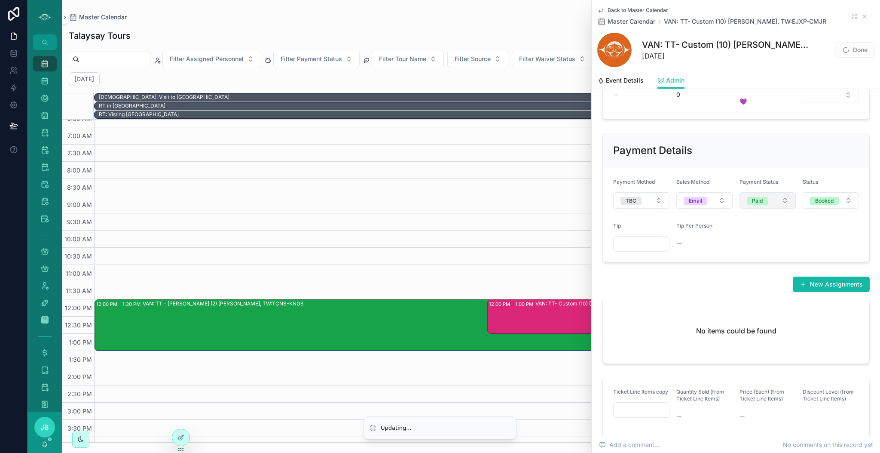
click at [761, 205] on span "Paid" at bounding box center [757, 201] width 21 height 8
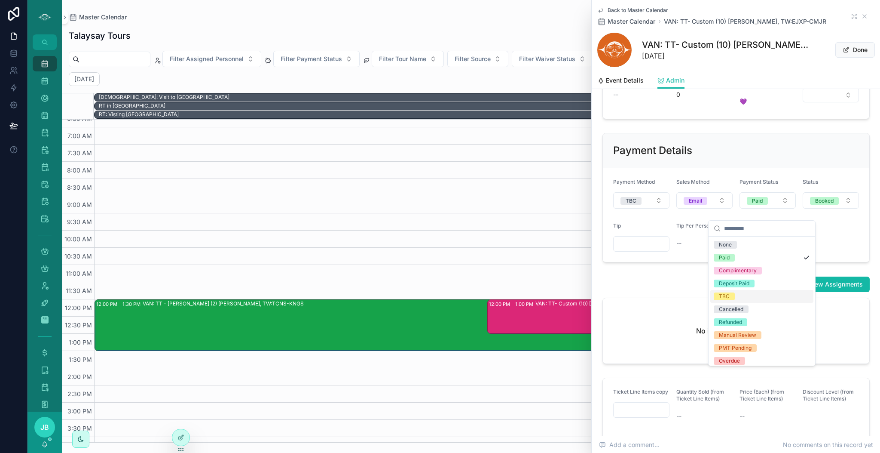
click at [740, 296] on div "TBC" at bounding box center [761, 296] width 103 height 13
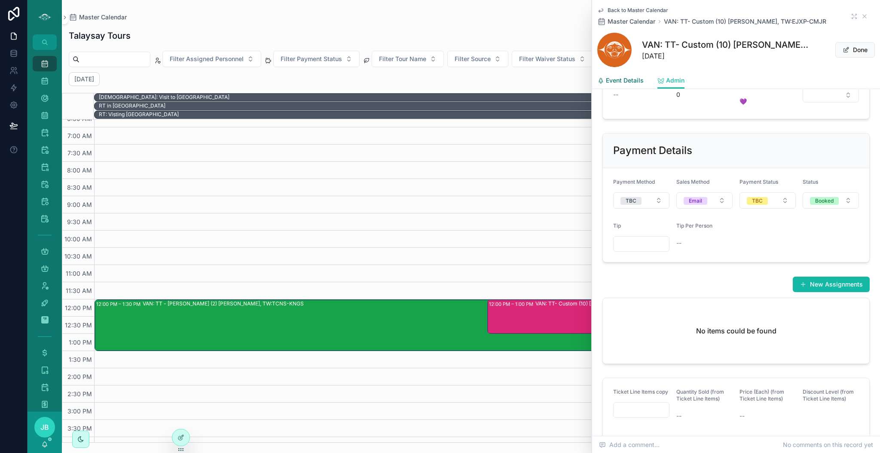
click at [634, 85] on link "Event Details" at bounding box center [620, 81] width 46 height 17
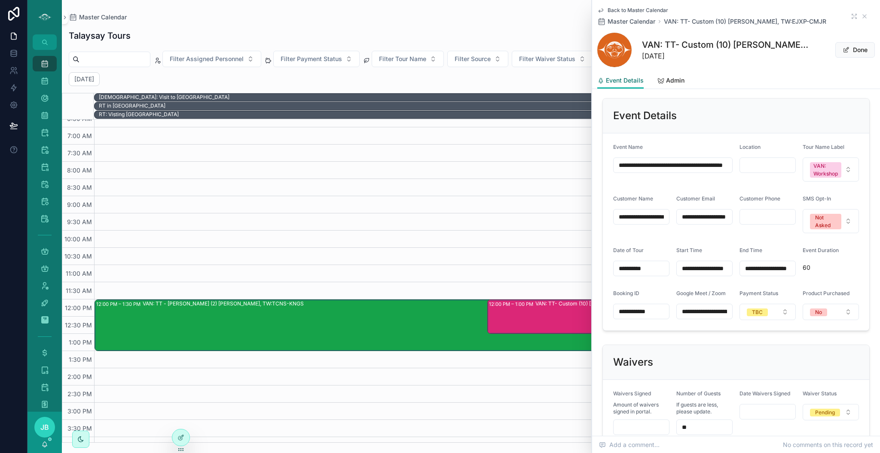
scroll to position [400, 0]
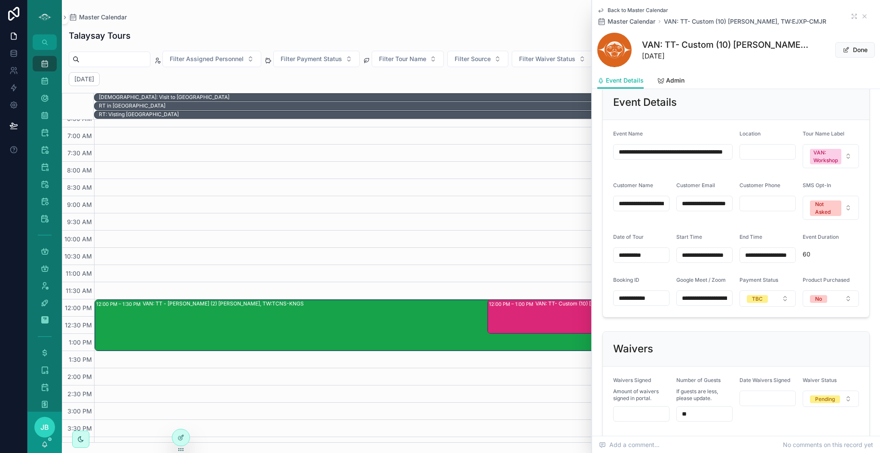
click at [763, 152] on input "scrollable content" at bounding box center [767, 152] width 55 height 12
type input "**********"
click at [777, 225] on form "**********" at bounding box center [736, 218] width 266 height 197
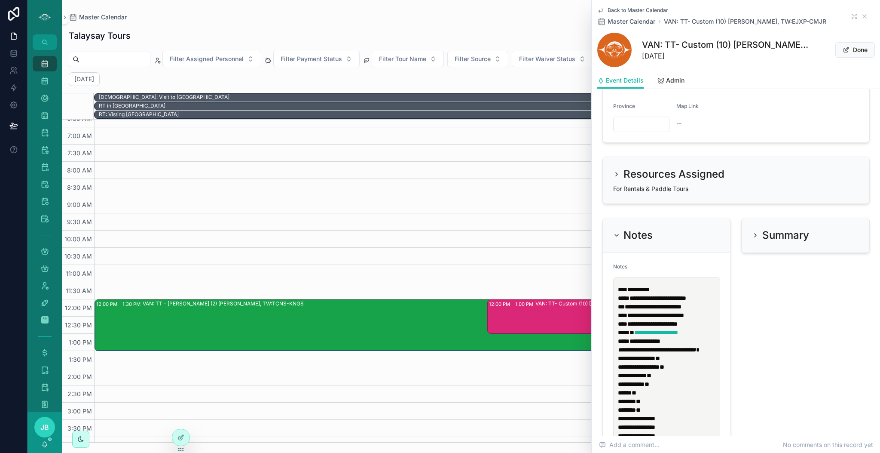
scroll to position [892, 0]
click at [686, 294] on span "**********" at bounding box center [658, 294] width 57 height 6
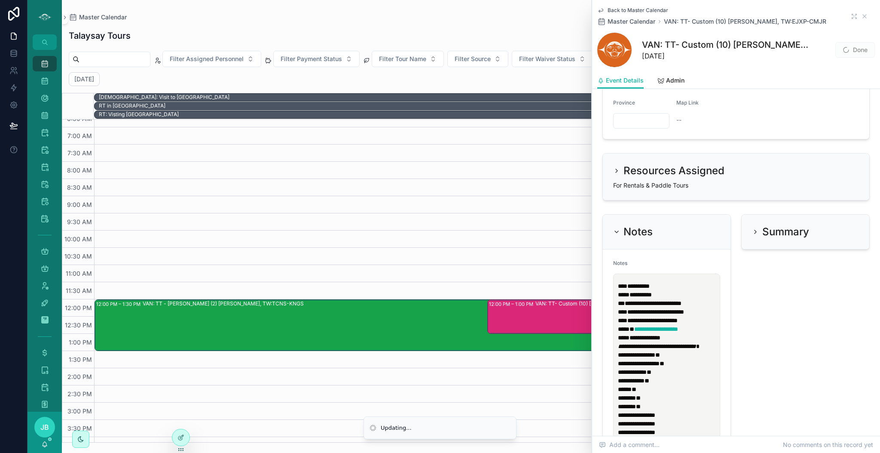
click at [712, 300] on p "**********" at bounding box center [668, 298] width 101 height 34
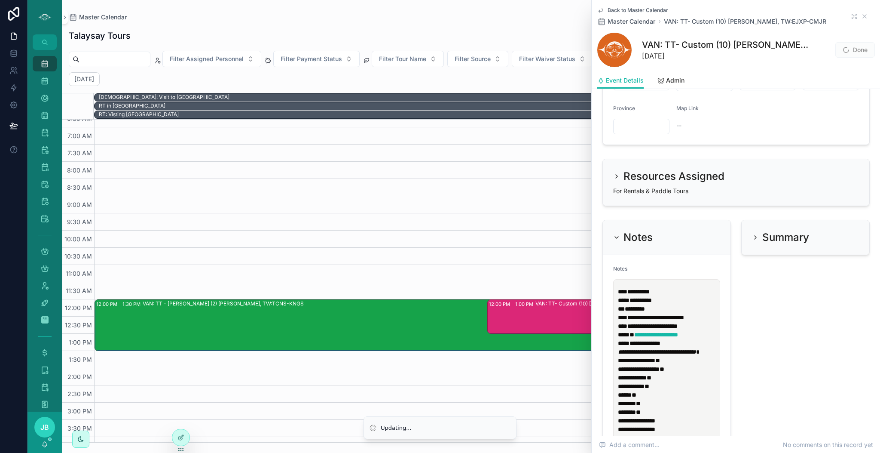
click at [670, 290] on p "**********" at bounding box center [668, 304] width 101 height 34
click at [684, 315] on span "**********" at bounding box center [655, 317] width 57 height 6
click at [645, 293] on p "**********" at bounding box center [668, 304] width 101 height 34
select select "****"
select select "*"
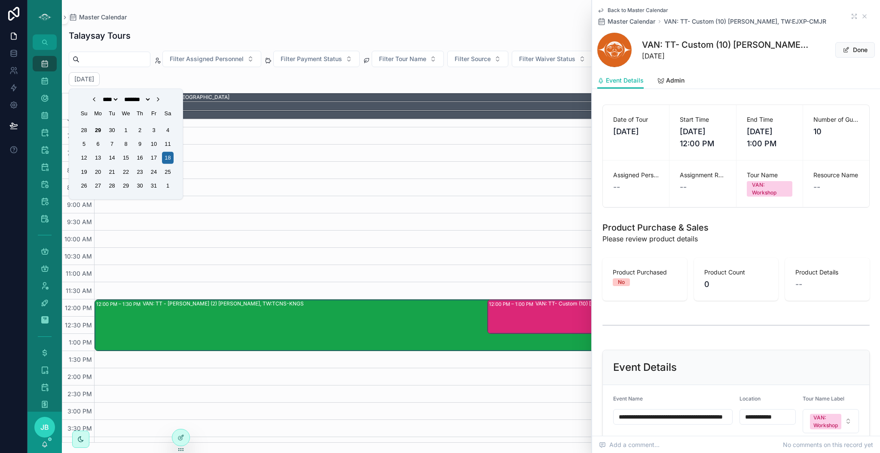
scroll to position [0, 0]
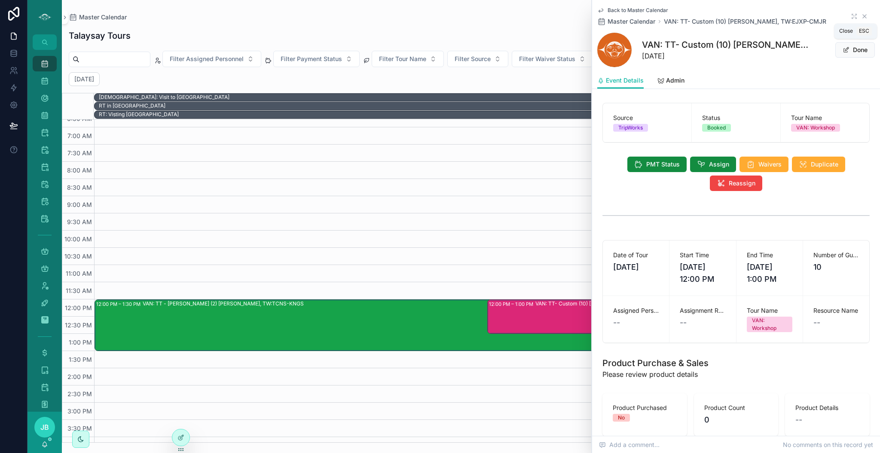
click at [863, 17] on icon "scrollable content" at bounding box center [864, 16] width 3 height 3
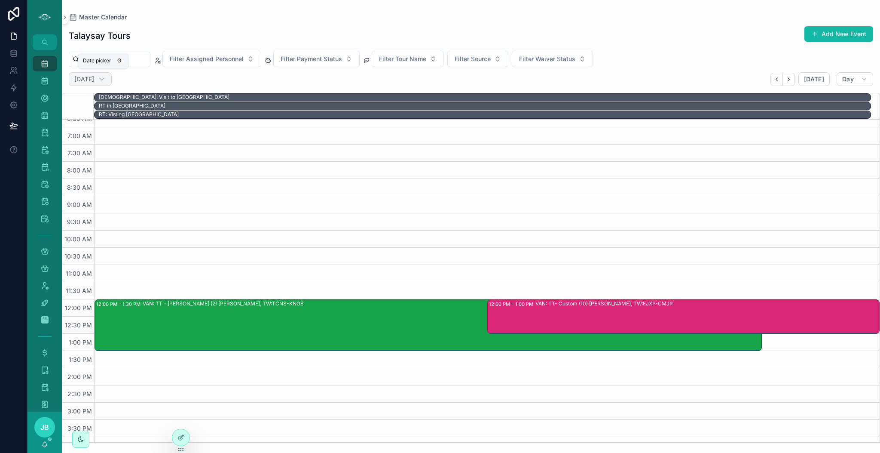
click at [94, 80] on h2 "[DATE]" at bounding box center [84, 79] width 20 height 9
select select "****"
select select "*"
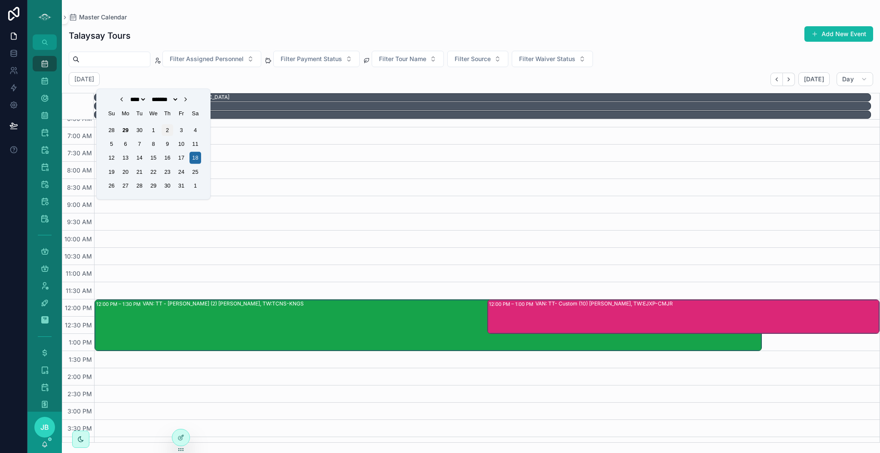
click at [168, 128] on div "2" at bounding box center [168, 130] width 12 height 12
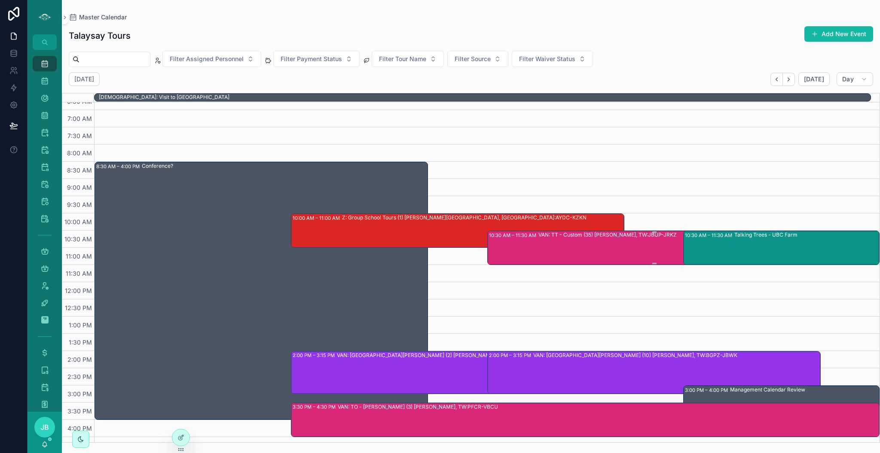
click at [607, 258] on div "VAN: TT - Custom (35) [PERSON_NAME], TW:JBUP-JRKZ" at bounding box center [678, 247] width 281 height 33
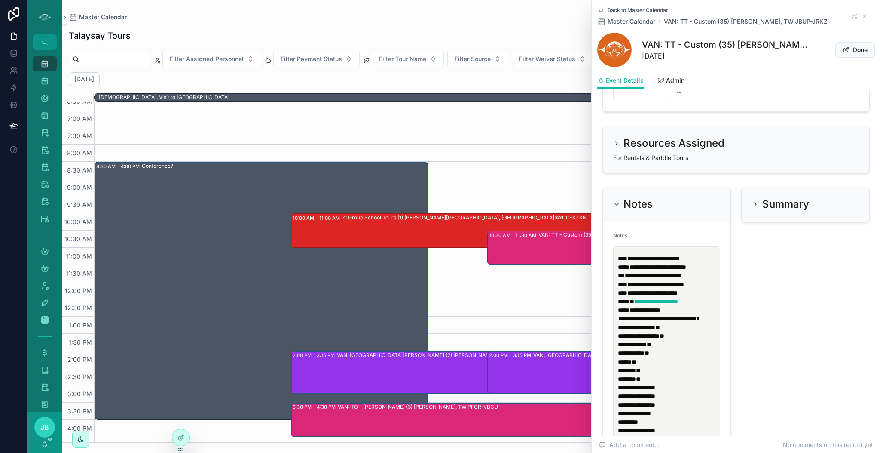
scroll to position [925, 0]
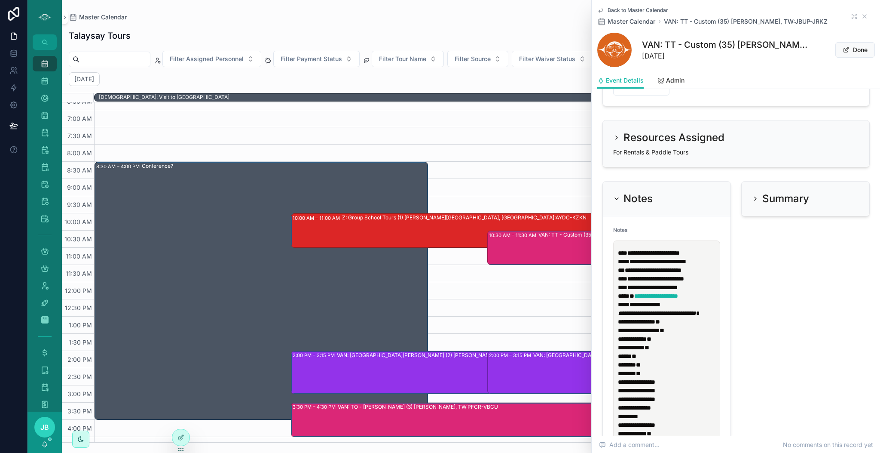
click at [644, 269] on p "**********" at bounding box center [668, 265] width 101 height 34
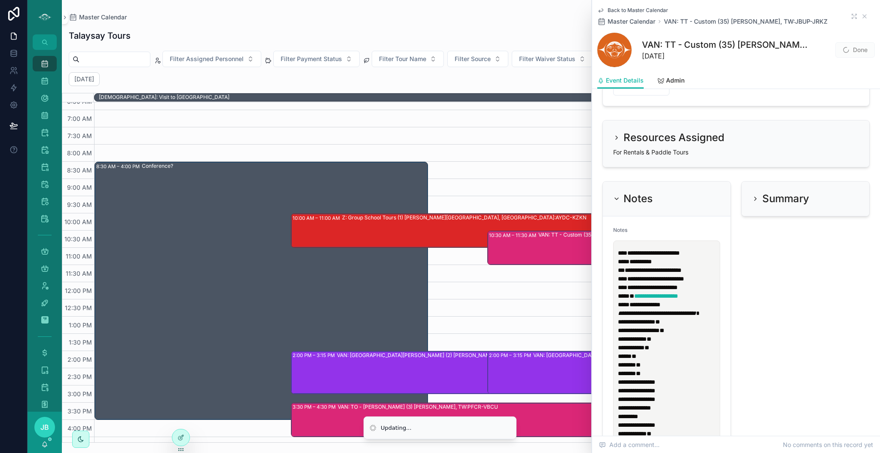
click at [712, 267] on p "**********" at bounding box center [668, 265] width 101 height 34
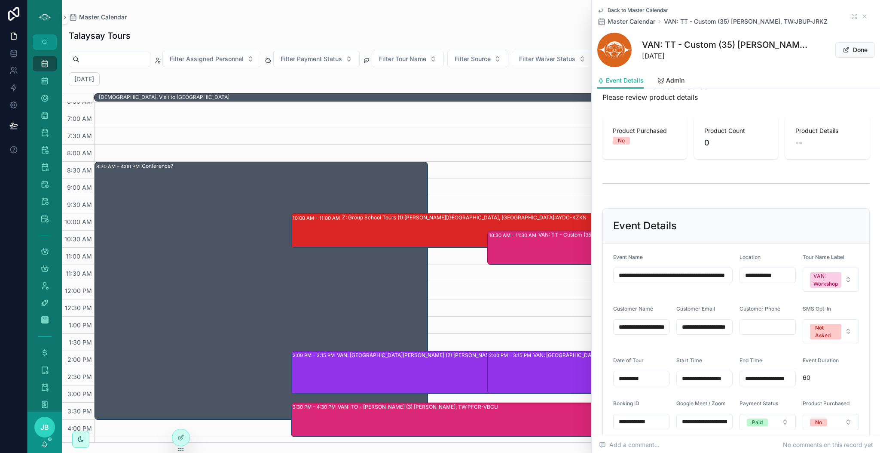
scroll to position [0, 0]
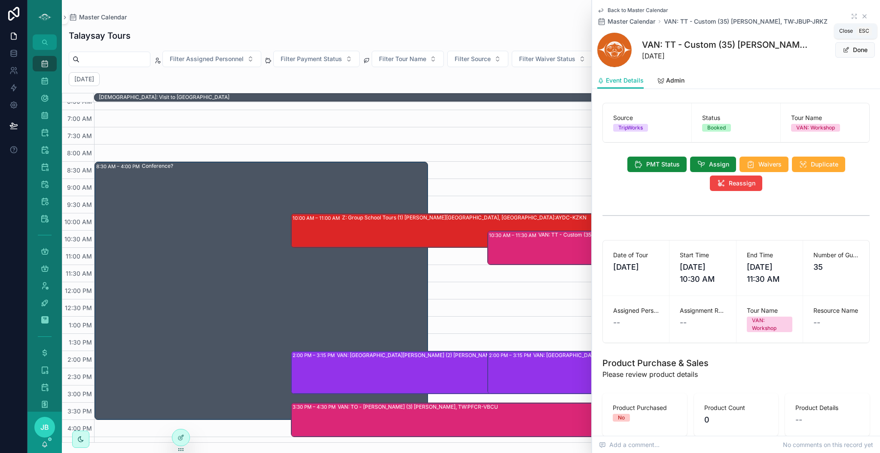
click at [861, 16] on icon "scrollable content" at bounding box center [864, 16] width 7 height 7
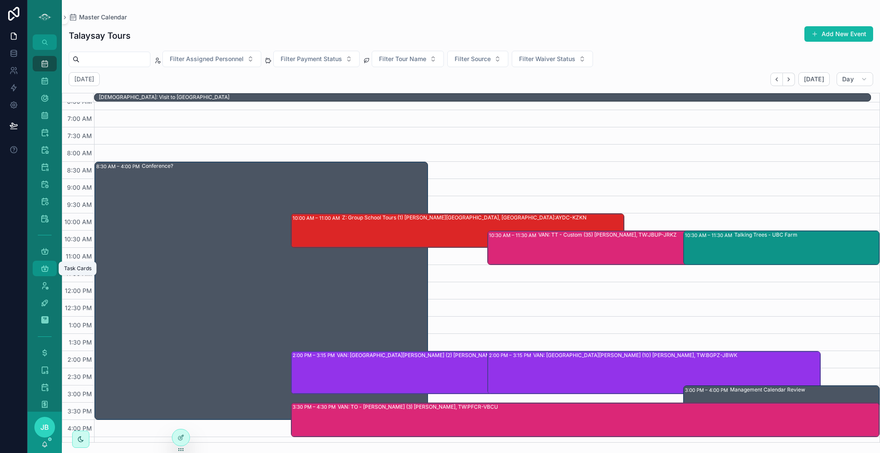
click at [46, 271] on icon "scrollable content" at bounding box center [44, 268] width 9 height 9
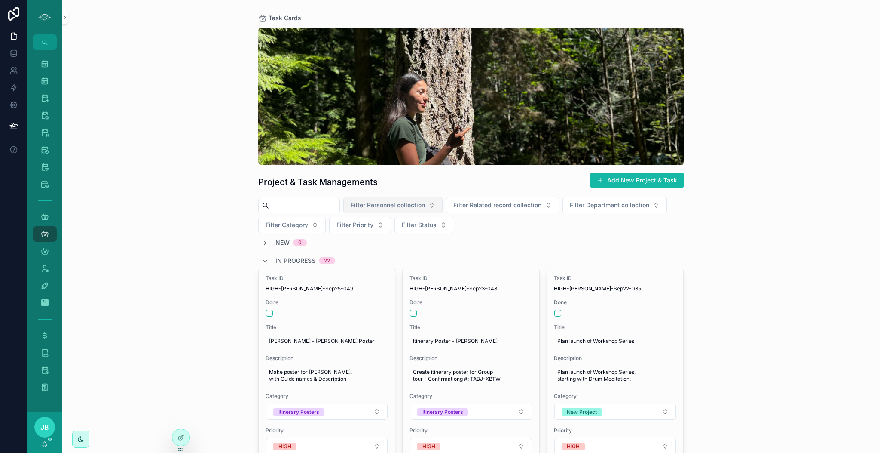
click at [416, 204] on span "Filter Personnel collection" at bounding box center [388, 205] width 74 height 9
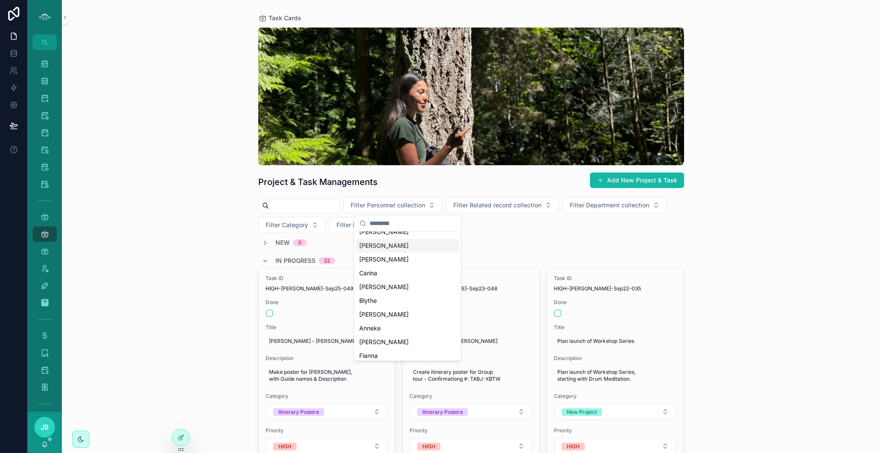
scroll to position [77, 0]
click at [382, 343] on div "[PERSON_NAME]" at bounding box center [407, 341] width 103 height 14
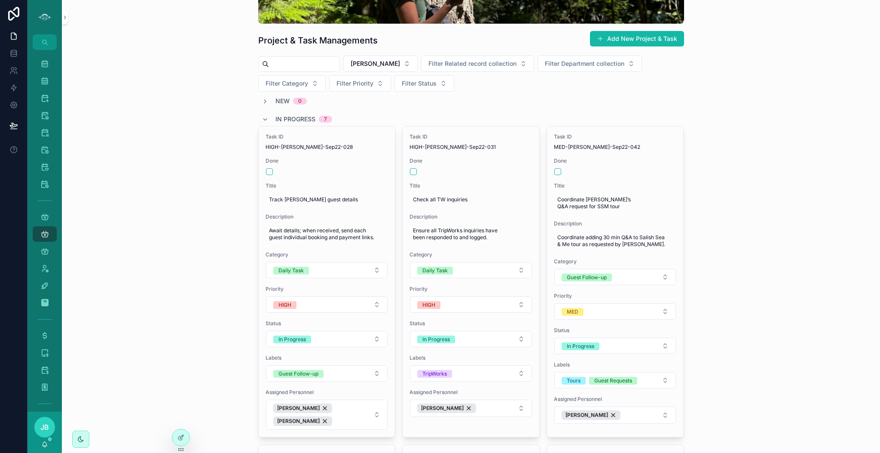
scroll to position [142, 0]
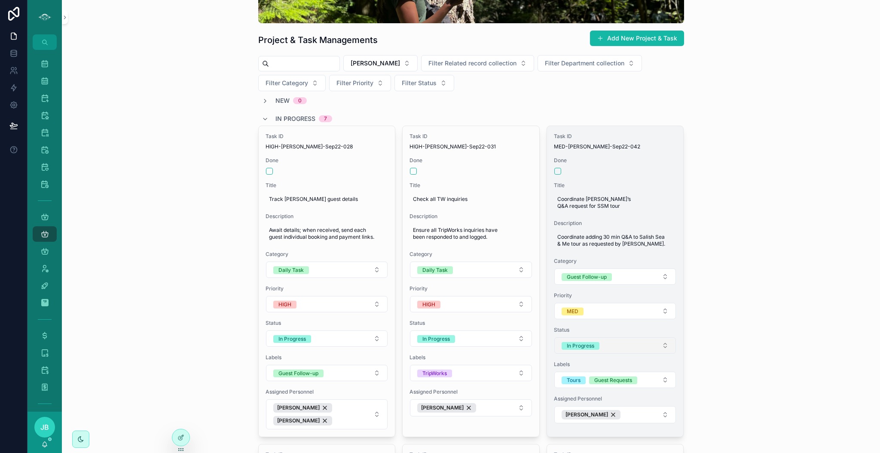
click at [619, 339] on button "In Progress" at bounding box center [615, 345] width 122 height 16
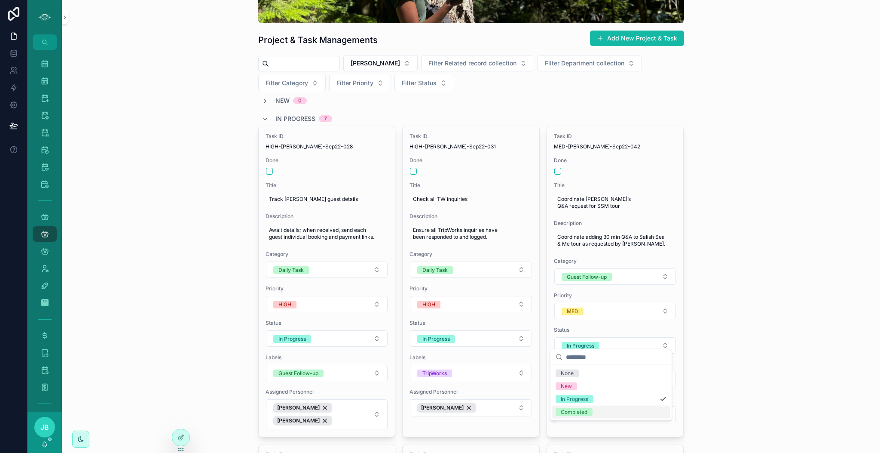
click at [585, 415] on div "Completed" at bounding box center [574, 412] width 27 height 8
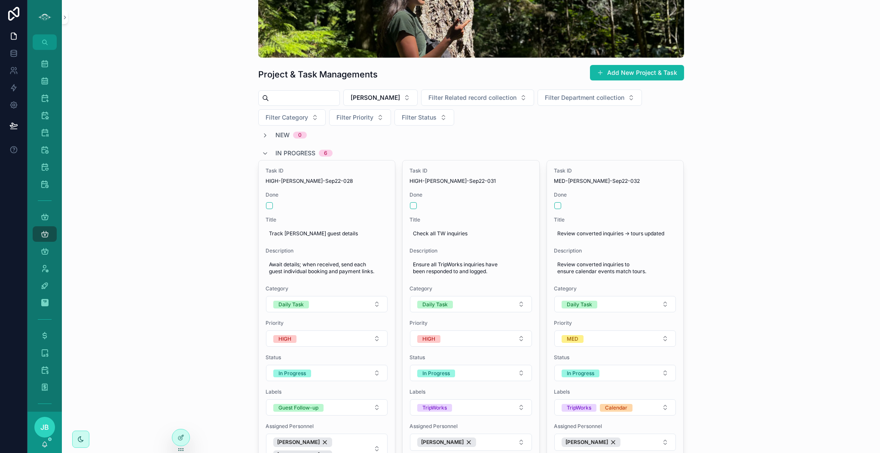
scroll to position [0, 0]
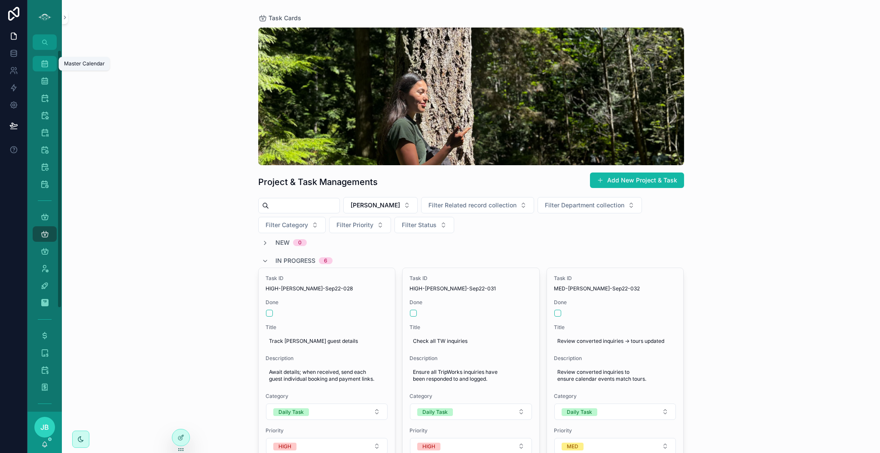
click at [42, 60] on icon "scrollable content" at bounding box center [44, 63] width 9 height 9
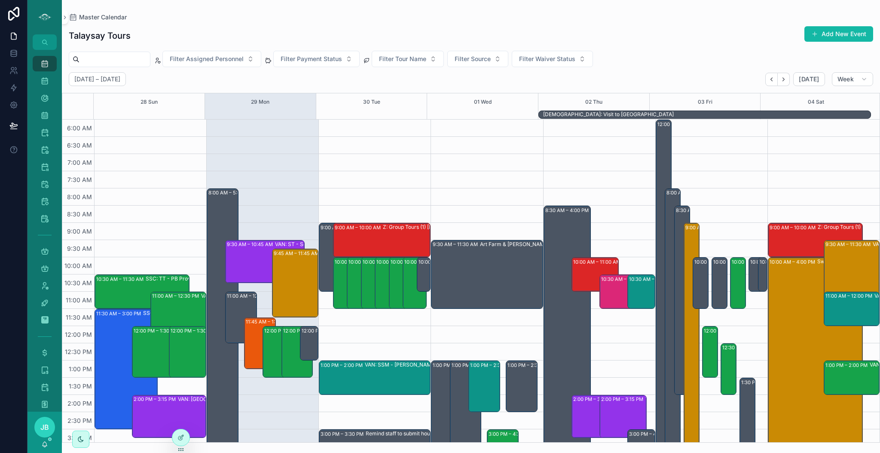
scroll to position [193, 0]
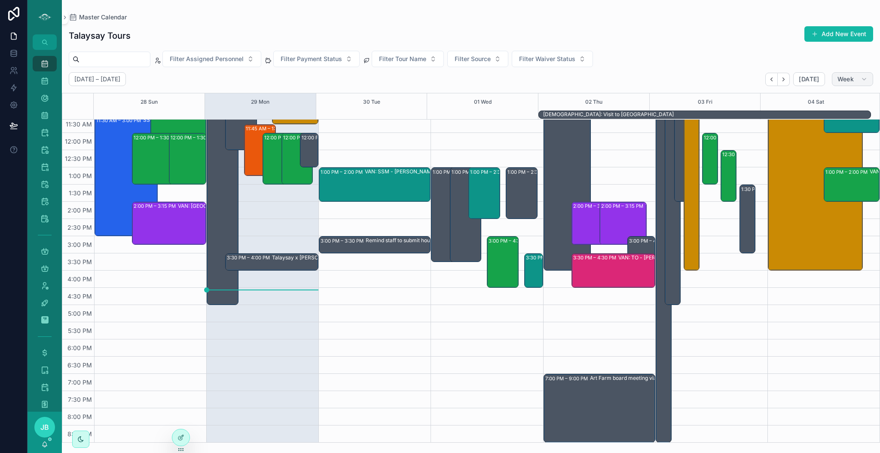
click at [847, 80] on span "Week" at bounding box center [846, 79] width 16 height 8
click at [821, 103] on span "Month" at bounding box center [816, 100] width 18 height 9
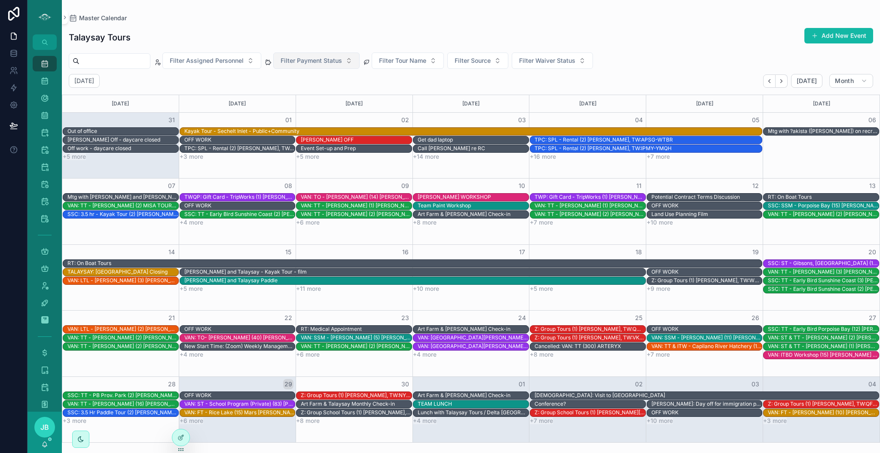
click at [342, 60] on span "Filter Payment Status" at bounding box center [311, 60] width 61 height 9
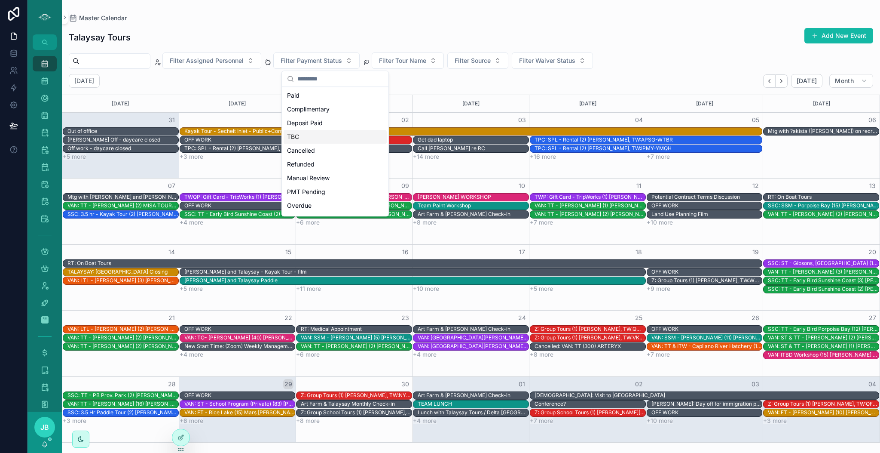
click at [306, 137] on div "TBC" at bounding box center [335, 137] width 103 height 14
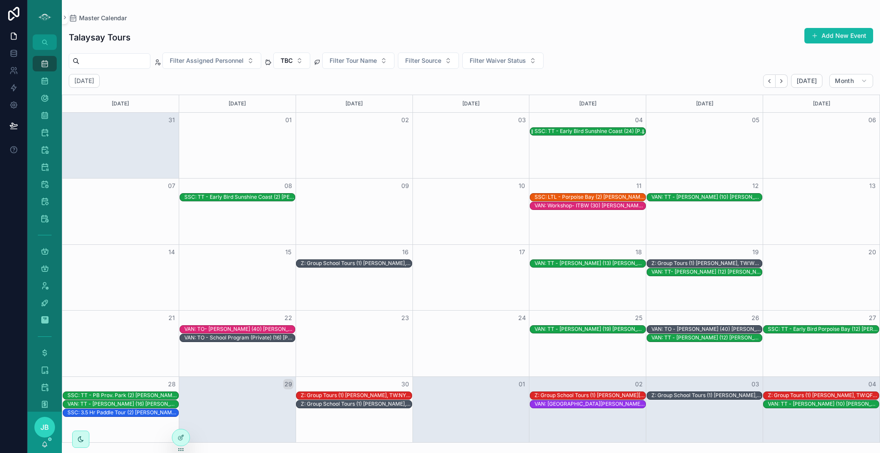
click at [588, 131] on div "SSC: TT - Early Bird Sunshine Coast (24) [PERSON_NAME] |[PERSON_NAME] Tours, TW…" at bounding box center [590, 131] width 111 height 7
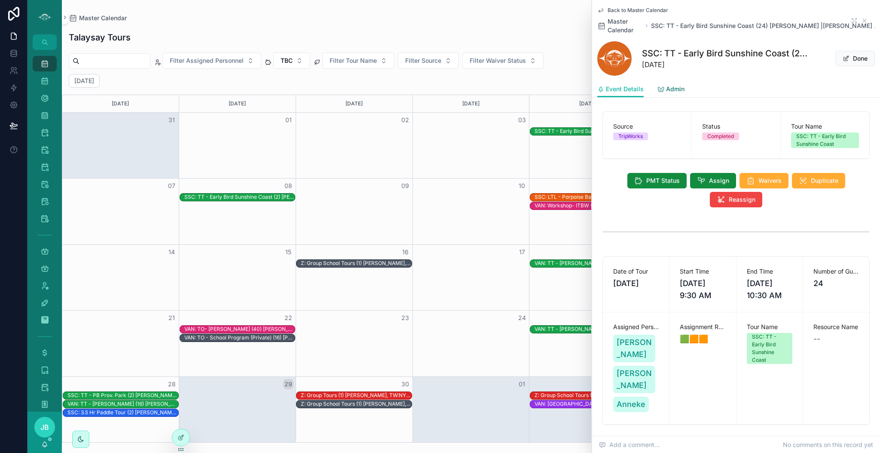
click at [671, 87] on span "Admin" at bounding box center [675, 89] width 18 height 9
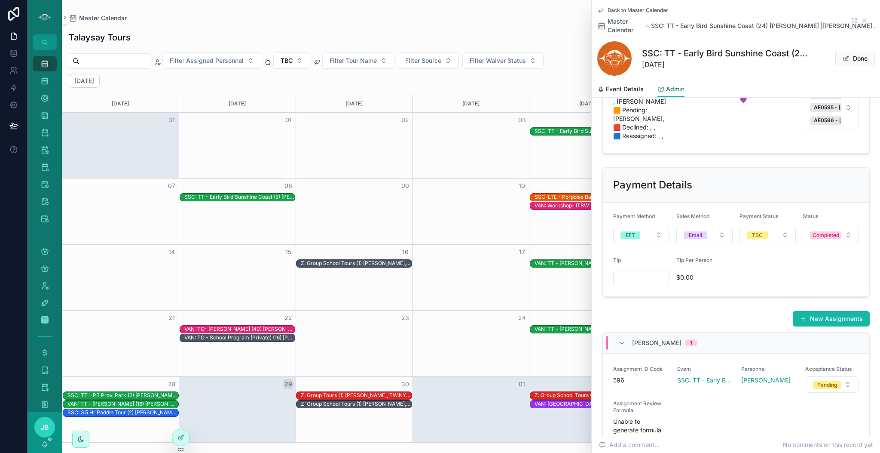
scroll to position [303, 0]
click at [763, 242] on button "TBC" at bounding box center [768, 234] width 56 height 16
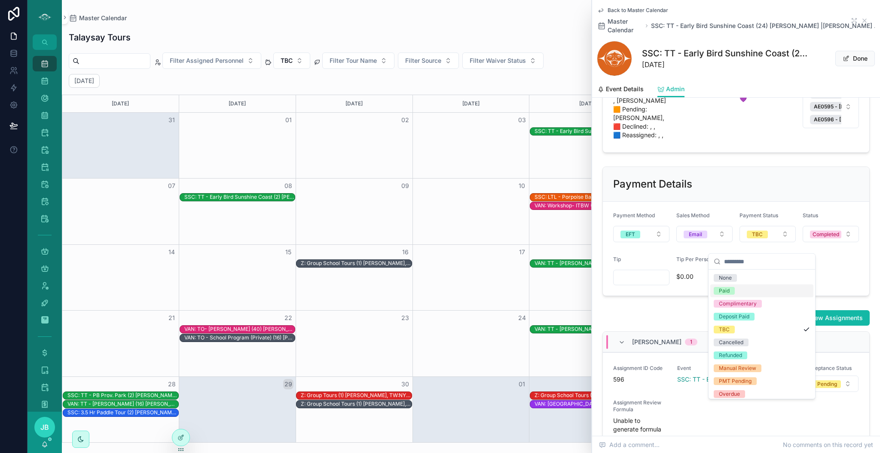
click at [743, 287] on div "Paid" at bounding box center [761, 290] width 103 height 13
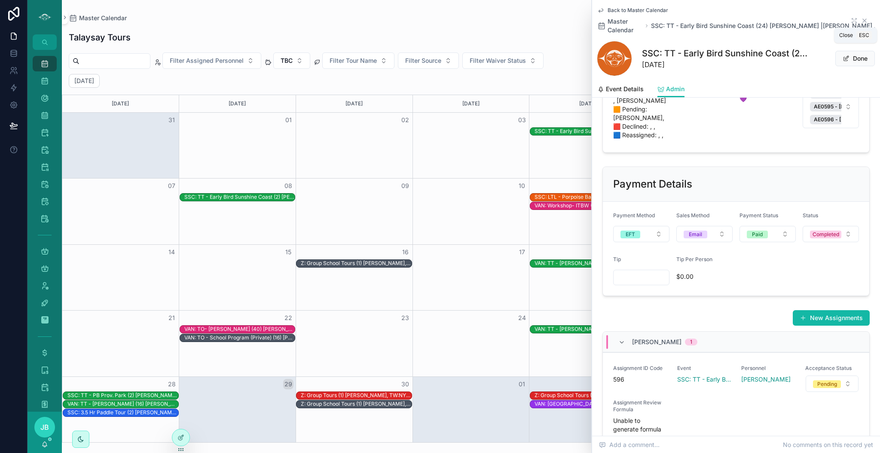
click at [863, 21] on icon "scrollable content" at bounding box center [864, 20] width 3 height 3
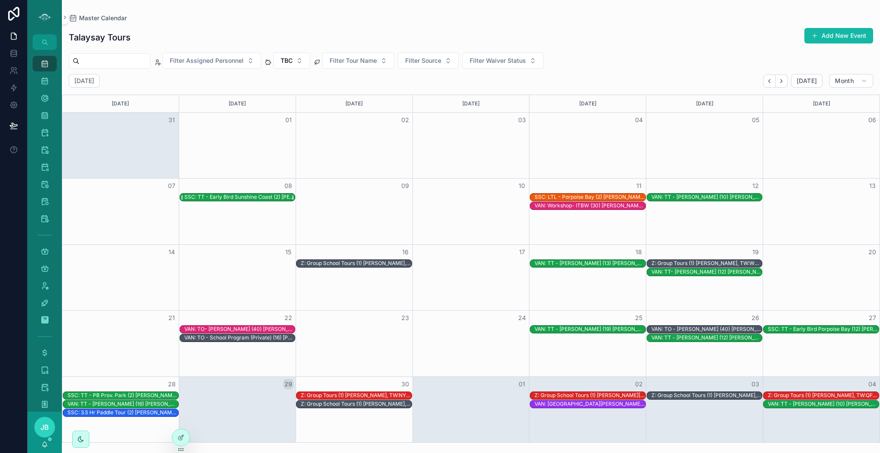
click at [262, 196] on div "SSC: TT - Early Bird Sunshine Coast (2) [PERSON_NAME], TW:PTUT-JNIC" at bounding box center [239, 196] width 111 height 7
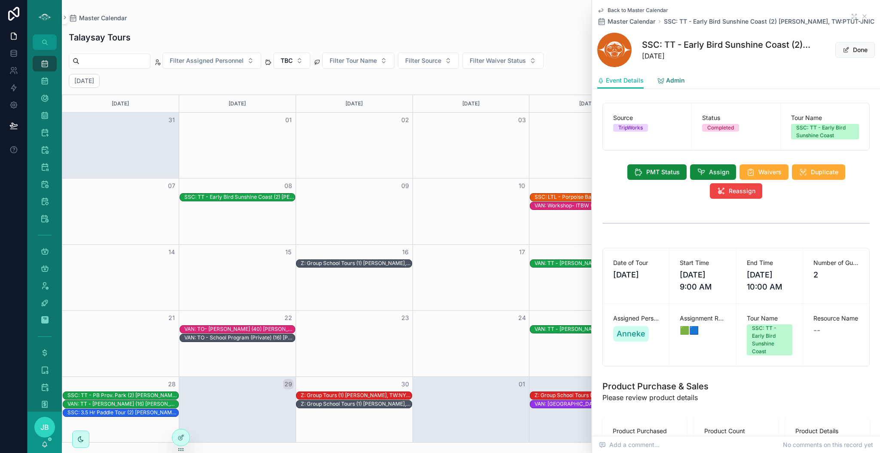
click at [676, 76] on span "Admin" at bounding box center [675, 80] width 18 height 9
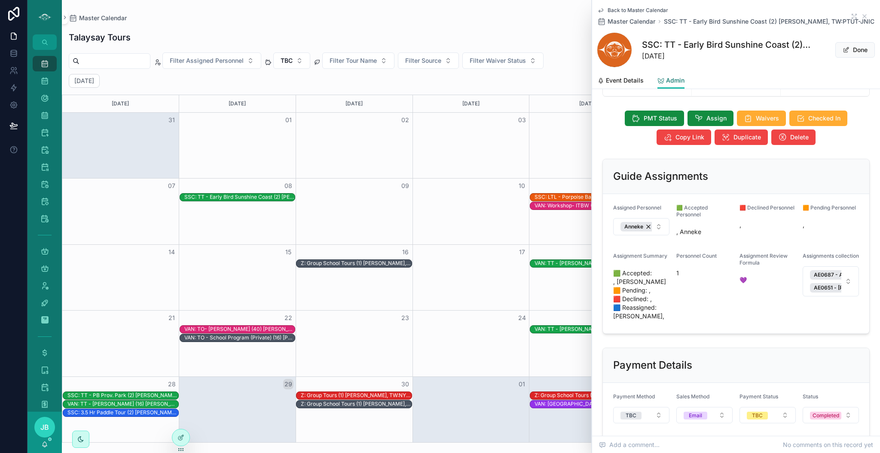
scroll to position [226, 0]
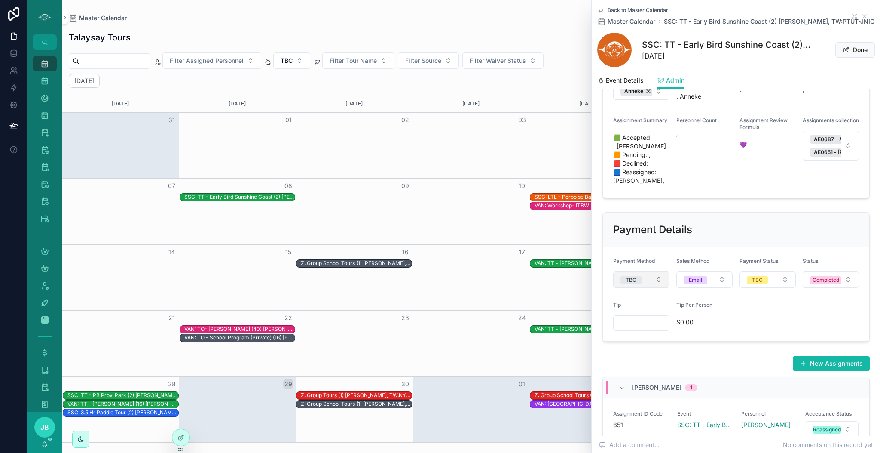
click at [630, 284] on div "TBC" at bounding box center [631, 280] width 11 height 8
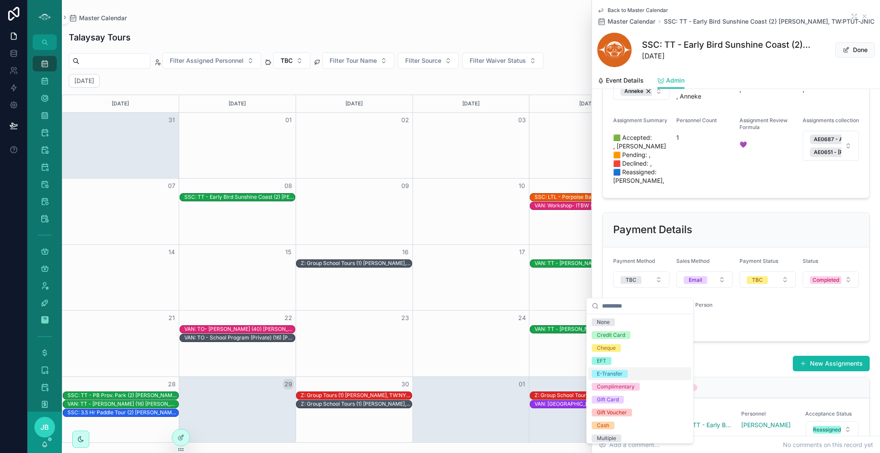
click at [621, 373] on div "E-Transfer" at bounding box center [610, 374] width 26 height 8
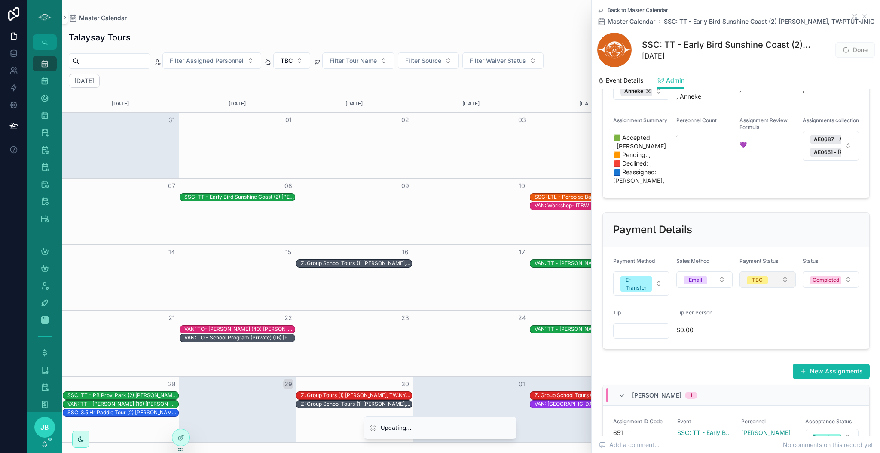
click at [764, 287] on button "TBC" at bounding box center [768, 279] width 56 height 16
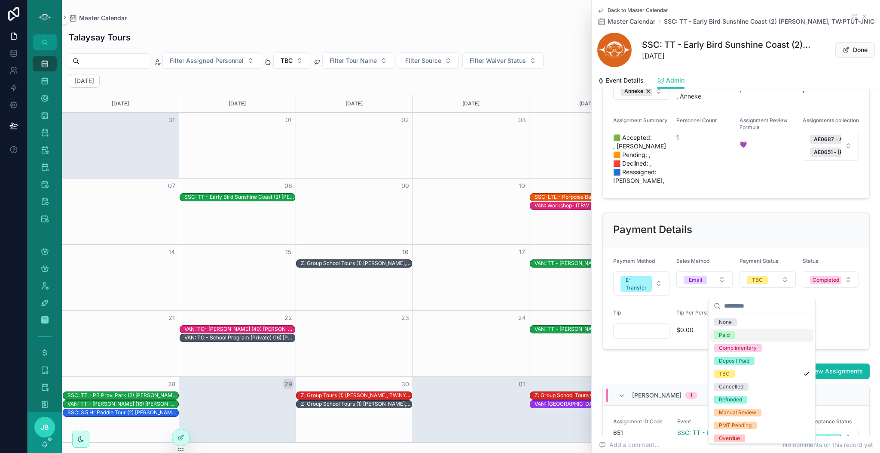
click at [740, 337] on div "Paid" at bounding box center [761, 334] width 103 height 13
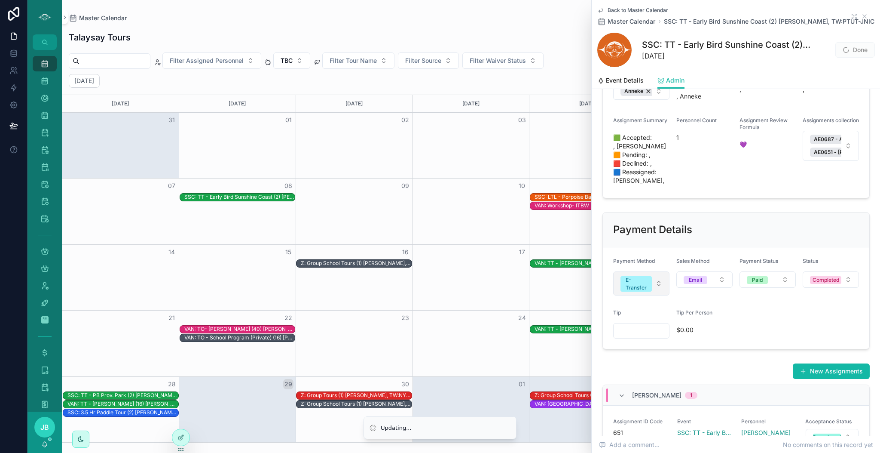
click at [648, 289] on span "E-Transfer" at bounding box center [636, 283] width 31 height 15
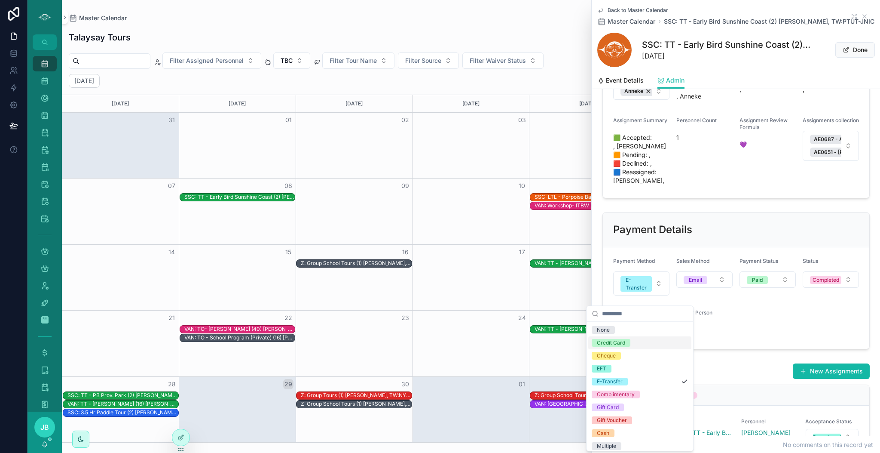
click at [627, 348] on div "Credit Card" at bounding box center [639, 342] width 103 height 13
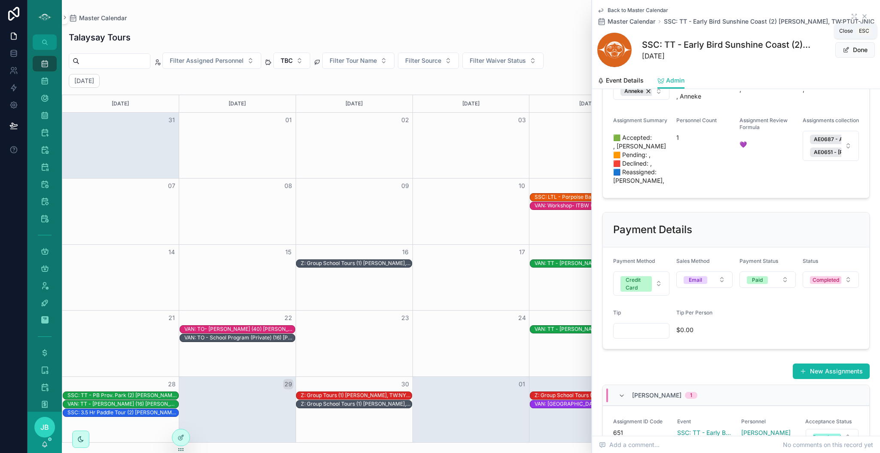
click at [863, 15] on icon "scrollable content" at bounding box center [864, 16] width 3 height 3
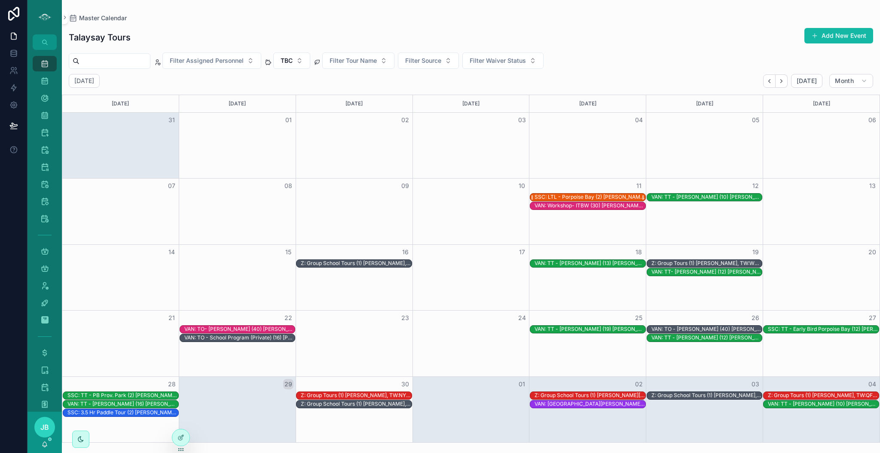
click at [629, 197] on div "SSC: LTL - Porpoise Bay (2) [PERSON_NAME] & [PERSON_NAME] van der [PERSON_NAME]…" at bounding box center [590, 196] width 111 height 7
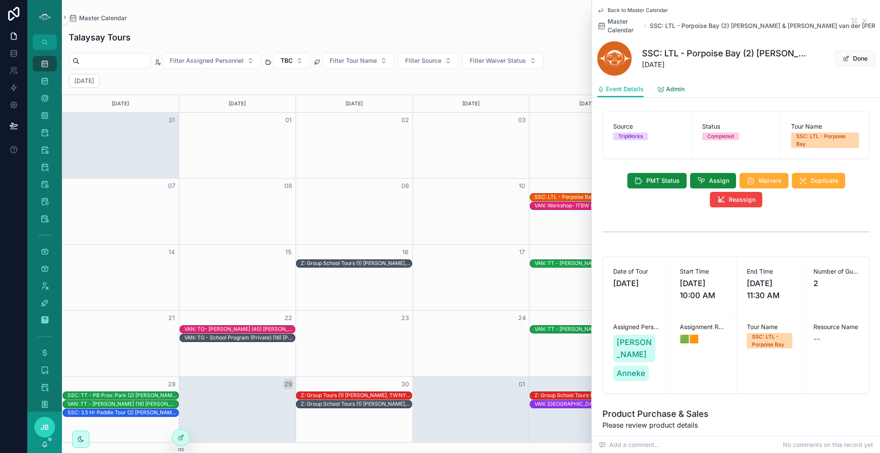
click at [668, 86] on span "Admin" at bounding box center [675, 89] width 18 height 9
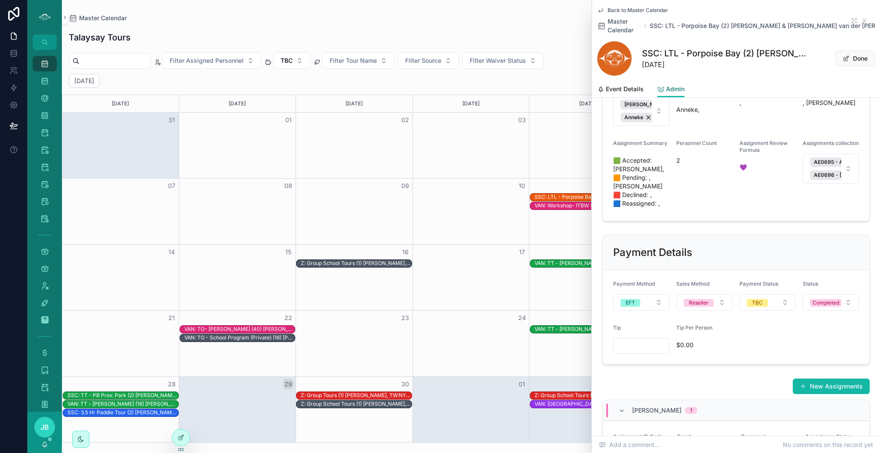
scroll to position [225, 0]
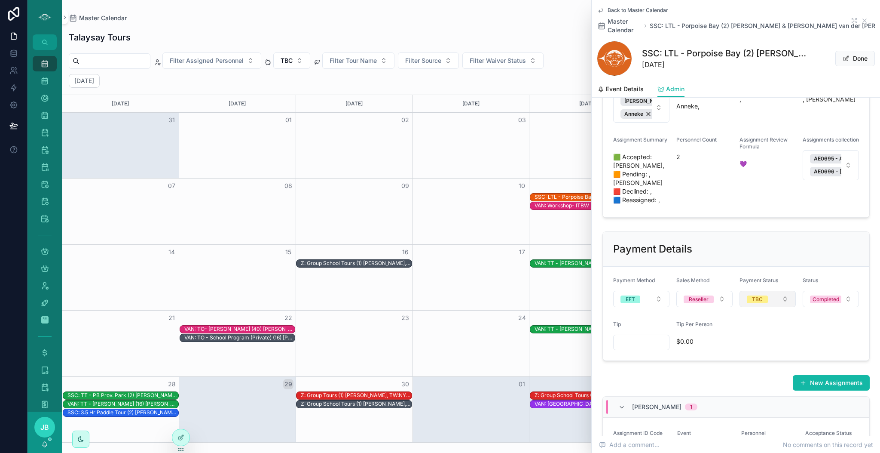
click at [750, 307] on button "TBC" at bounding box center [768, 298] width 56 height 16
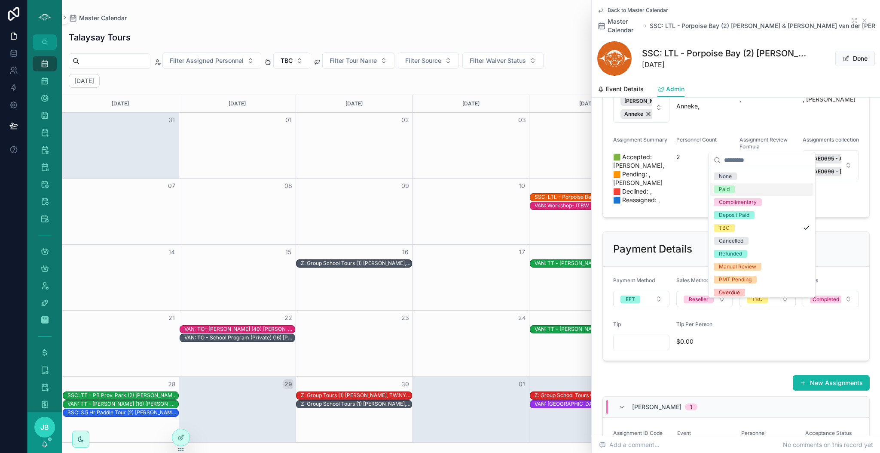
click at [743, 190] on div "Paid" at bounding box center [761, 189] width 103 height 13
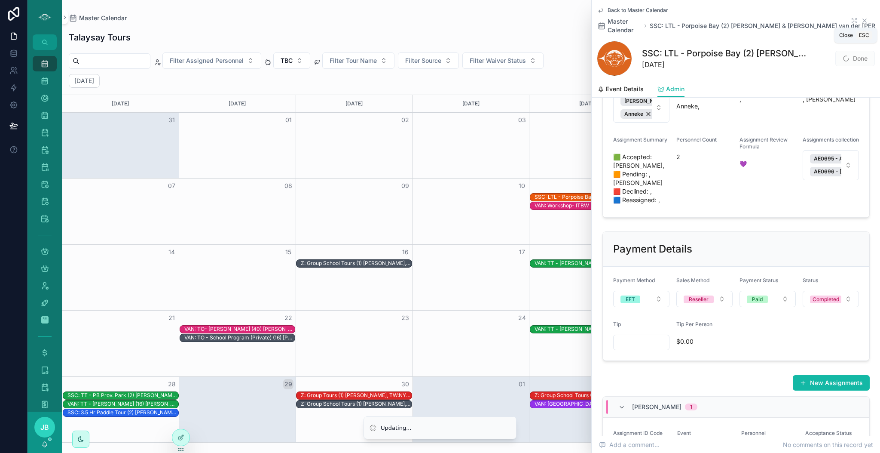
click at [863, 19] on icon "scrollable content" at bounding box center [864, 20] width 3 height 3
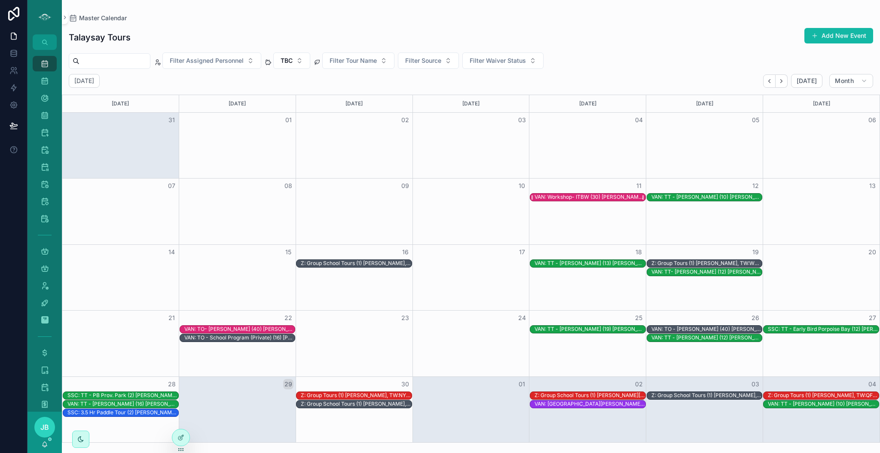
click at [581, 195] on div "VAN: Workshop- ITBW (30) [PERSON_NAME] |FNHA Oral Health, TW:QTRX-CCWS" at bounding box center [590, 196] width 111 height 7
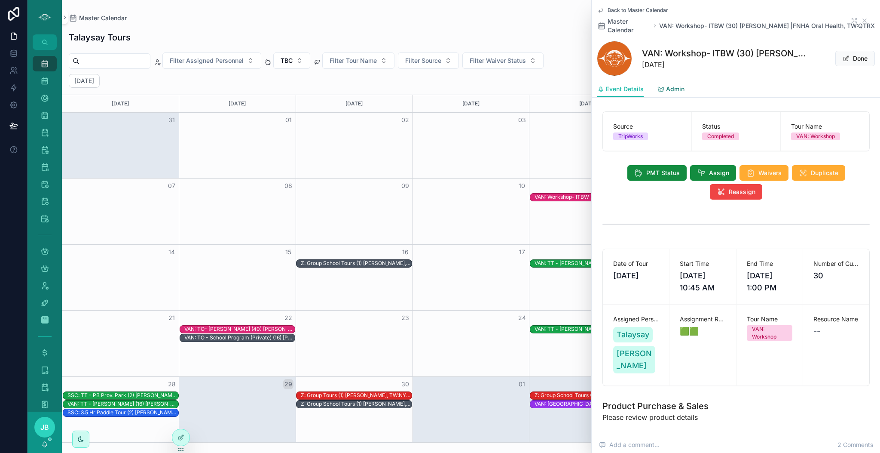
click at [666, 88] on span "Admin" at bounding box center [675, 89] width 18 height 9
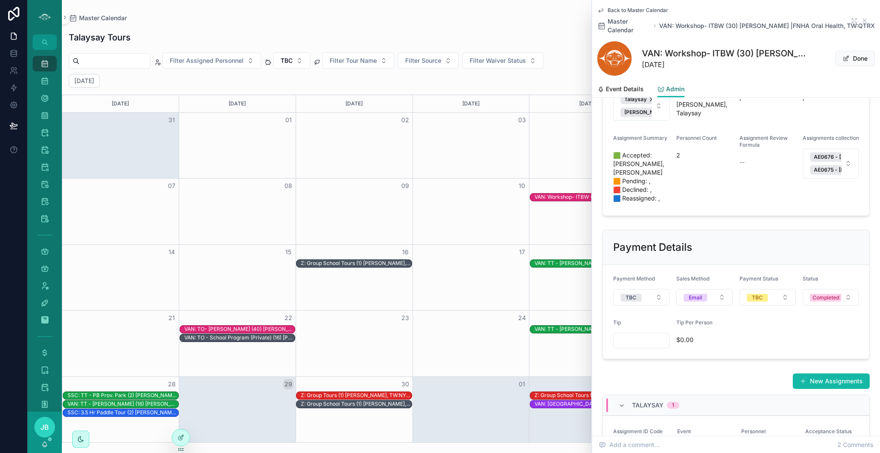
scroll to position [263, 0]
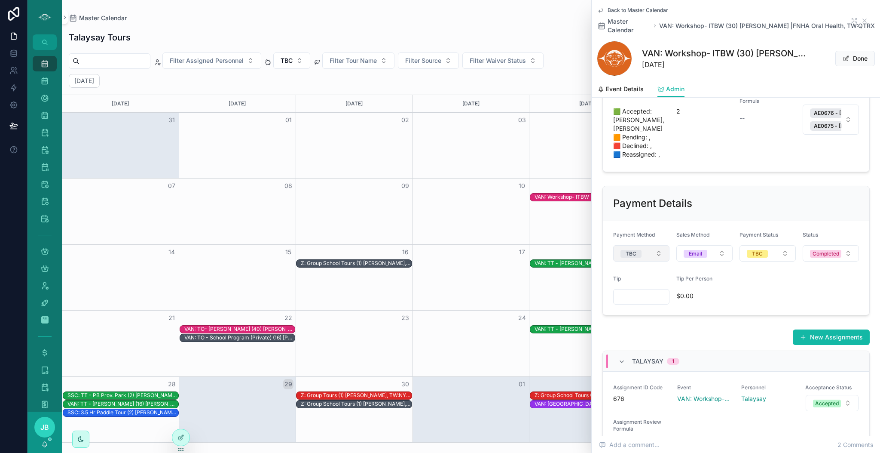
click at [633, 257] on div "TBC" at bounding box center [631, 254] width 11 height 8
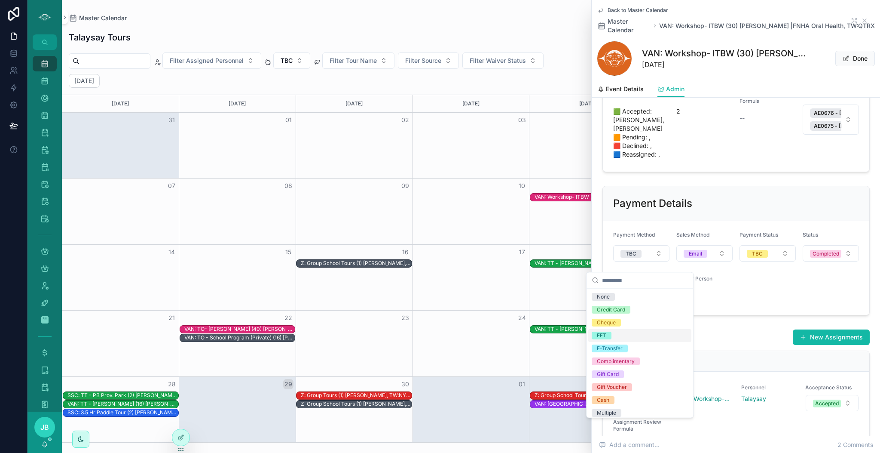
click at [628, 339] on div "EFT" at bounding box center [639, 335] width 103 height 13
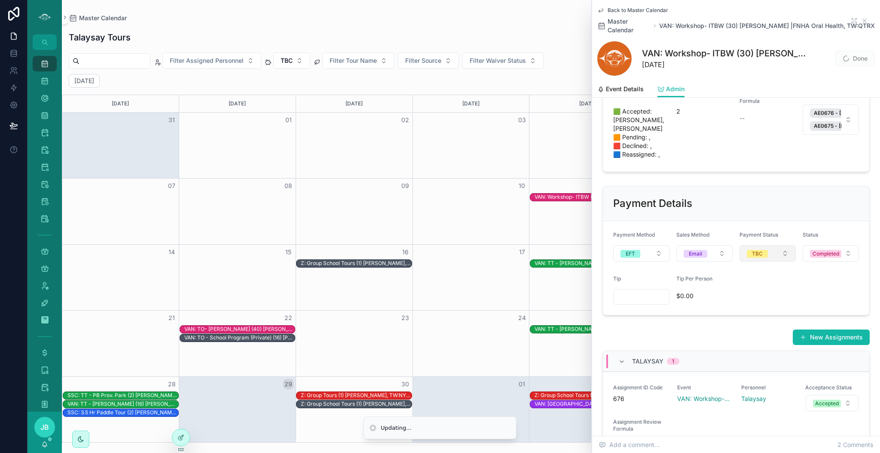
click at [752, 257] on div "TBC" at bounding box center [757, 254] width 11 height 8
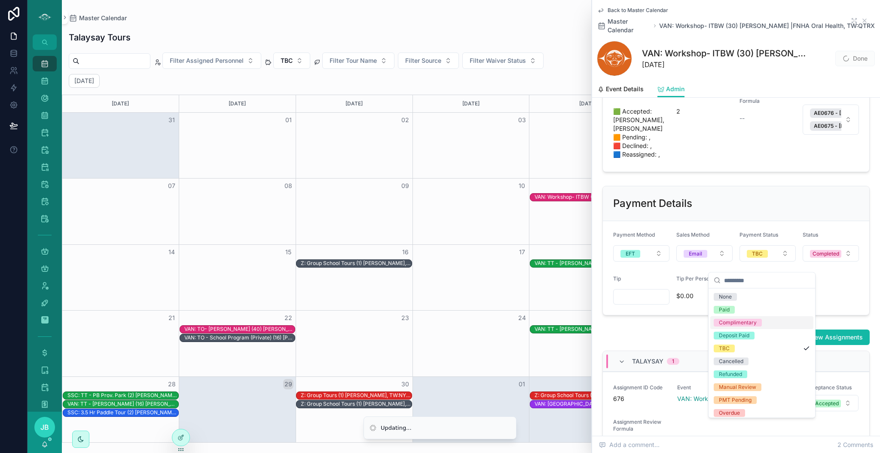
click at [744, 316] on div "Complimentary" at bounding box center [761, 322] width 103 height 13
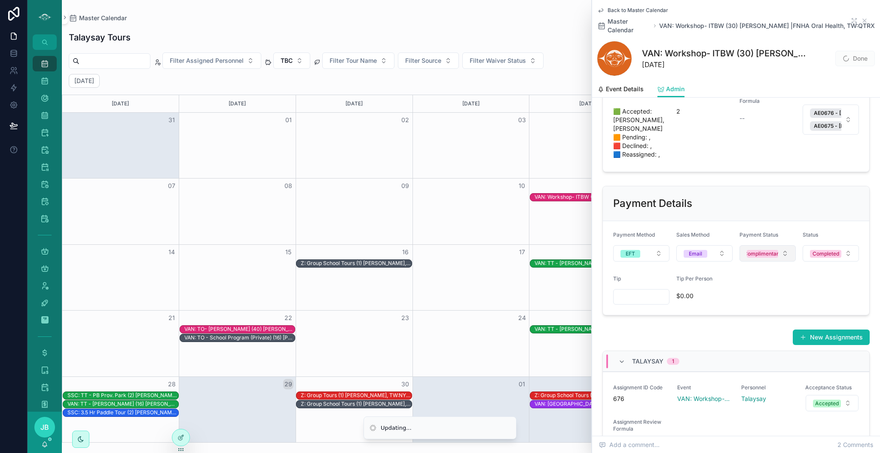
click at [764, 257] on div "Complimentary" at bounding box center [763, 254] width 38 height 8
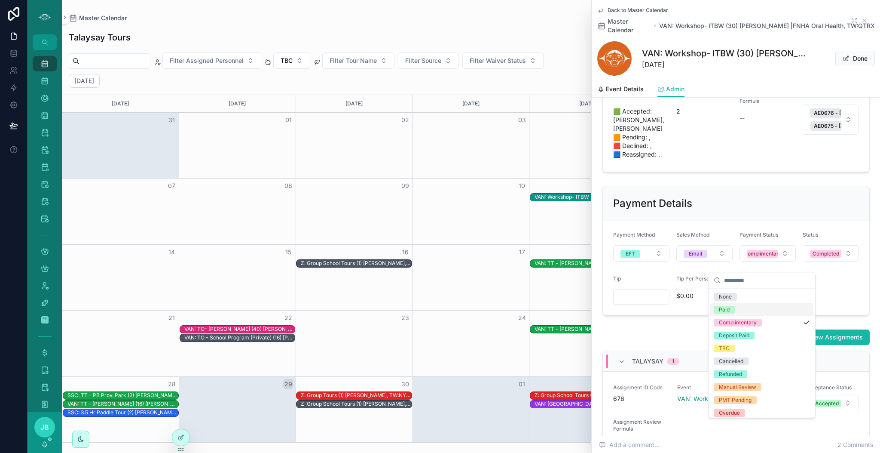
click at [742, 310] on div "Paid" at bounding box center [761, 309] width 103 height 13
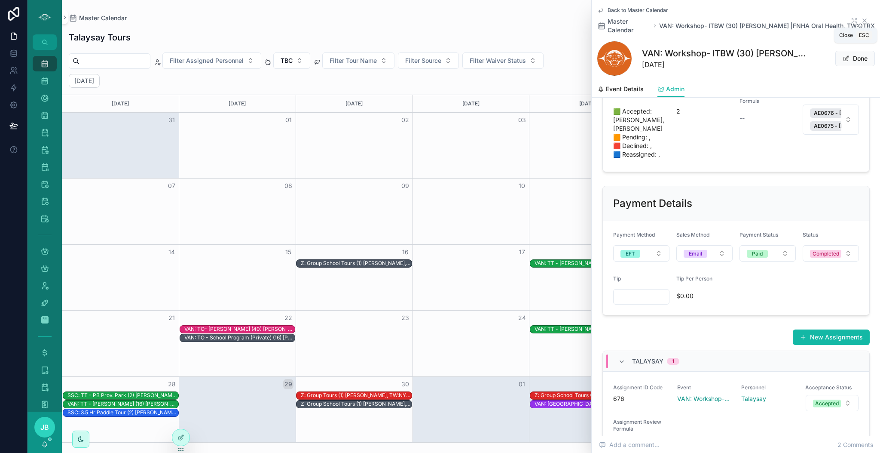
click at [861, 20] on icon "scrollable content" at bounding box center [864, 20] width 7 height 7
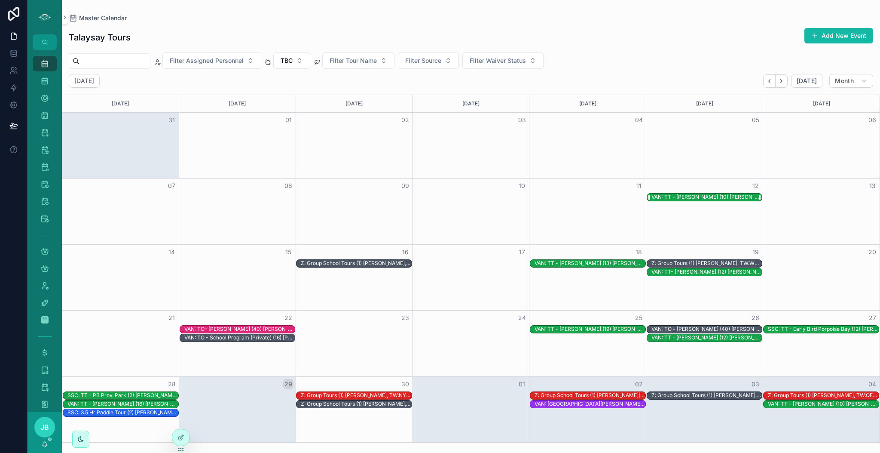
click at [725, 196] on div "VAN: TT - [PERSON_NAME] (10) [PERSON_NAME] |Lululemon, TW:HUTV-HDXV" at bounding box center [706, 196] width 111 height 7
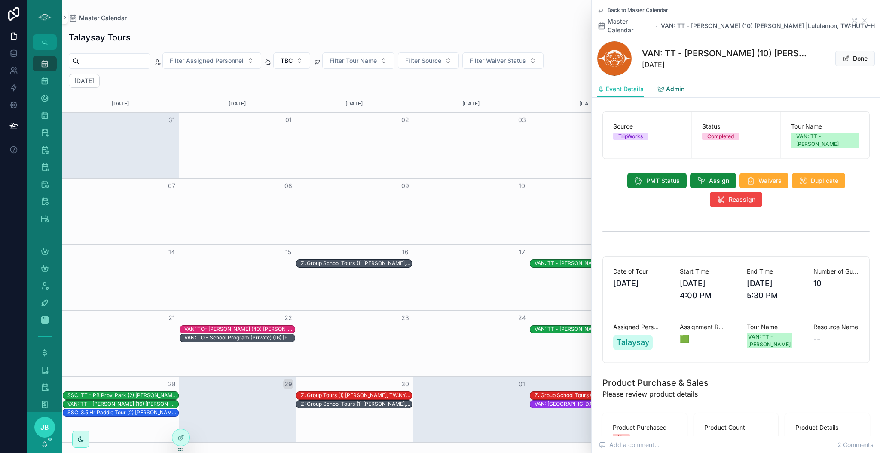
click at [676, 85] on span "Admin" at bounding box center [675, 89] width 18 height 9
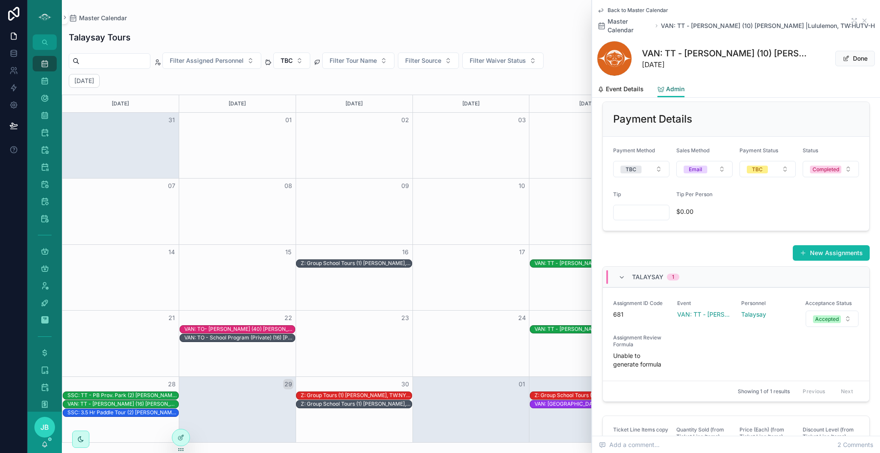
scroll to position [312, 0]
click at [641, 169] on span "TBC" at bounding box center [631, 169] width 21 height 8
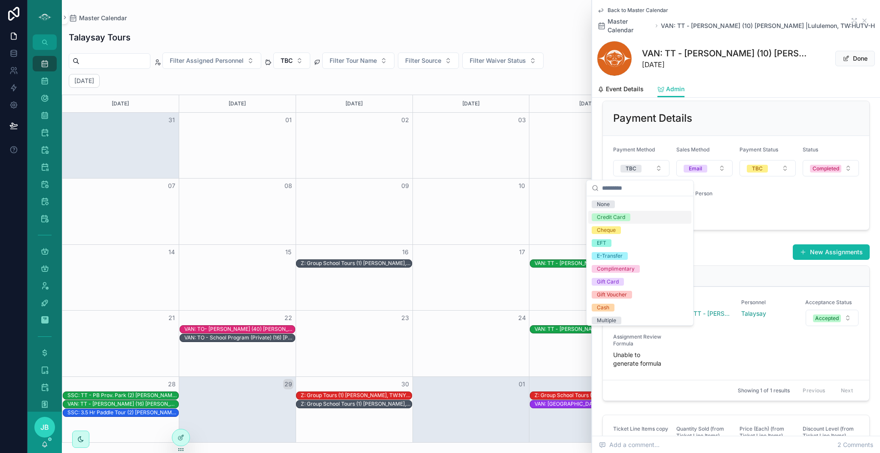
click at [619, 219] on div "Credit Card" at bounding box center [611, 217] width 28 height 8
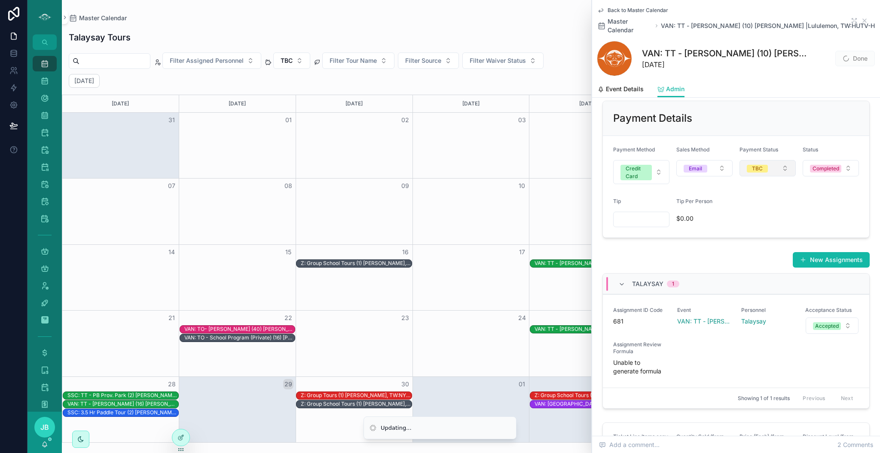
click at [769, 174] on button "TBC" at bounding box center [768, 168] width 56 height 16
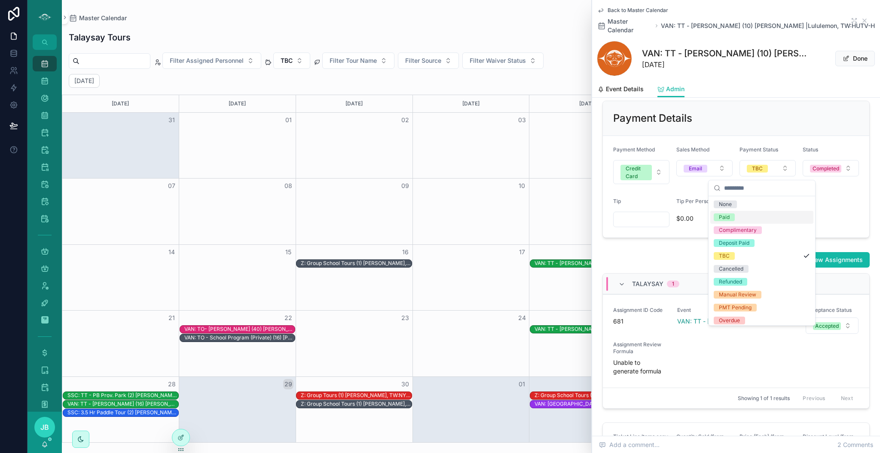
click at [739, 218] on div "Paid" at bounding box center [761, 217] width 103 height 13
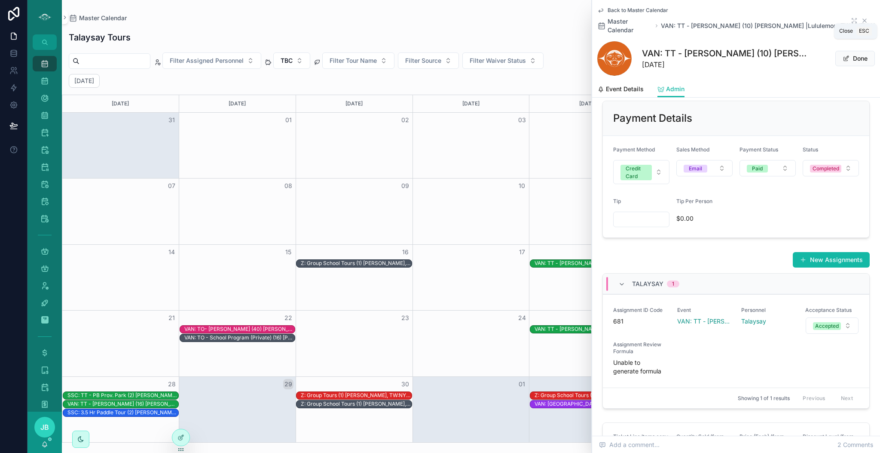
click at [863, 19] on icon "scrollable content" at bounding box center [864, 20] width 3 height 3
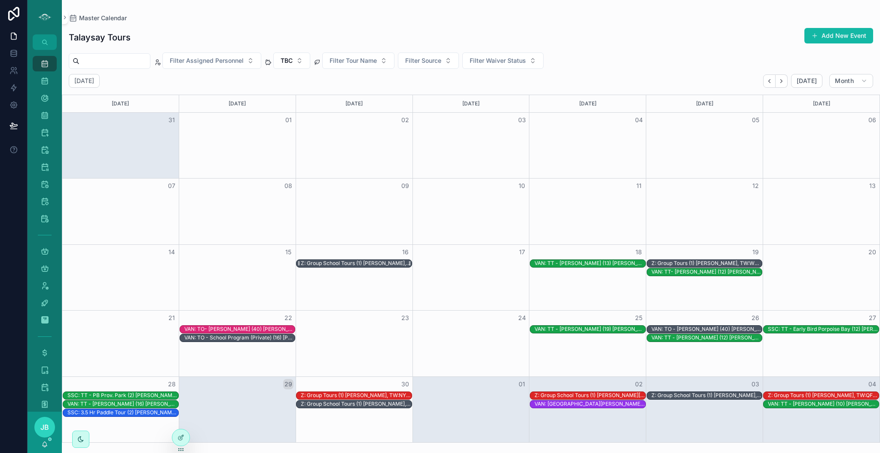
click at [356, 261] on div "Z: Group School Tours (1) [PERSON_NAME], TW:VZIY-AIPE" at bounding box center [356, 263] width 111 height 7
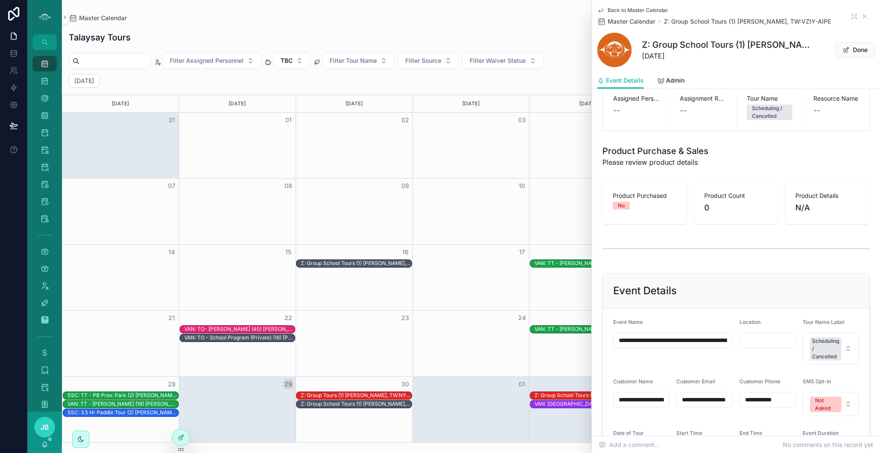
scroll to position [279, 0]
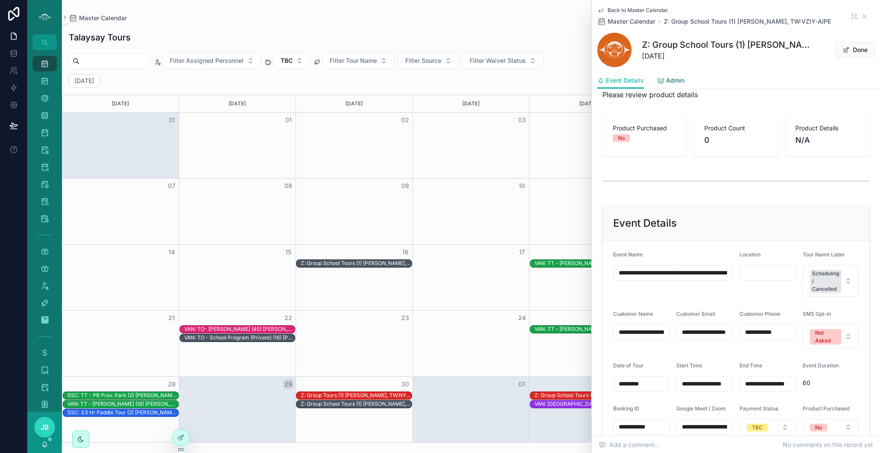
click at [674, 80] on span "Admin" at bounding box center [675, 80] width 18 height 9
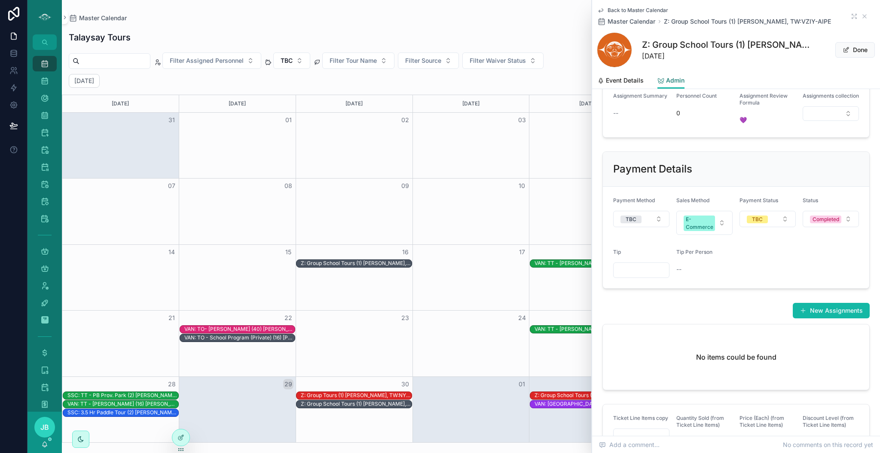
scroll to position [243, 0]
click at [765, 226] on button "TBC" at bounding box center [768, 218] width 56 height 16
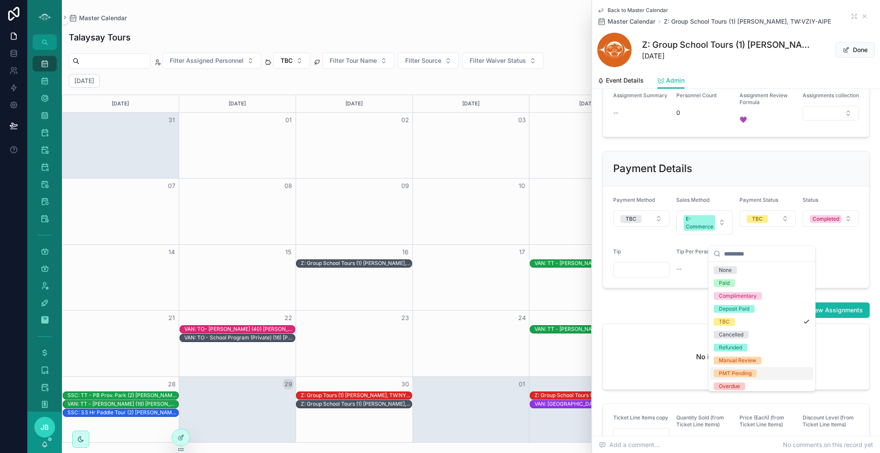
scroll to position [42, 0]
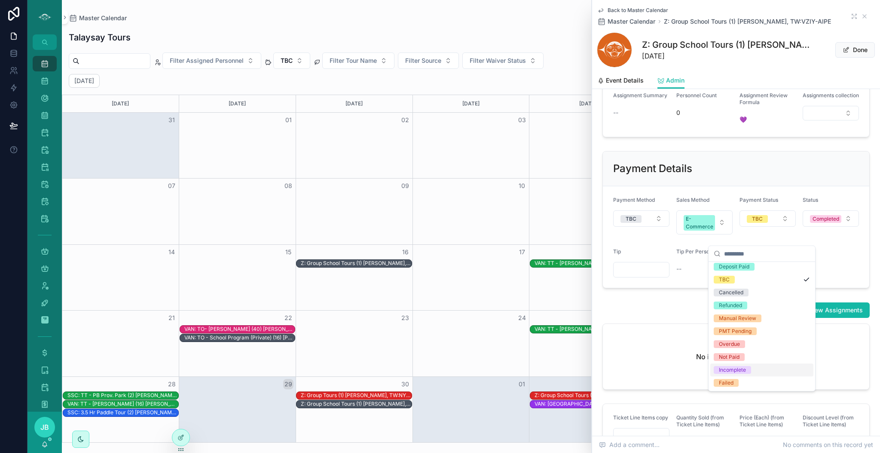
click at [751, 367] on div "Incomplete" at bounding box center [761, 369] width 103 height 13
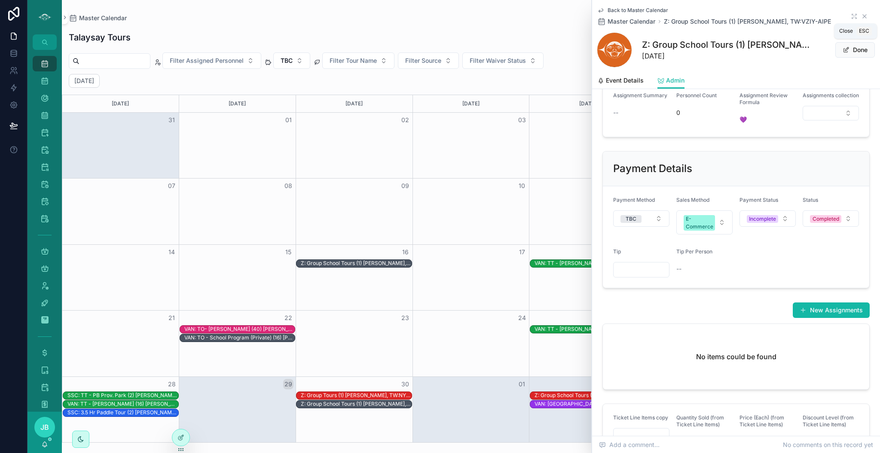
click at [861, 15] on icon "scrollable content" at bounding box center [864, 16] width 7 height 7
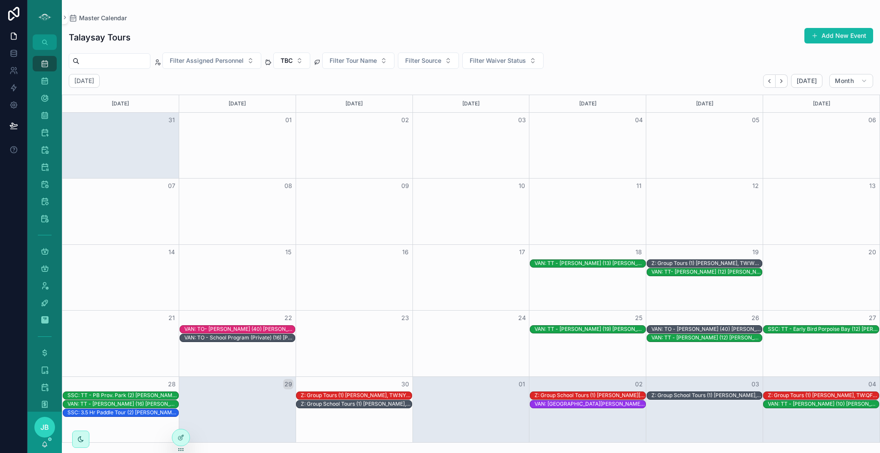
click at [615, 260] on div "VAN: TT - [PERSON_NAME] (13) [PERSON_NAME], TW:EUPY-HQES" at bounding box center [590, 263] width 111 height 7
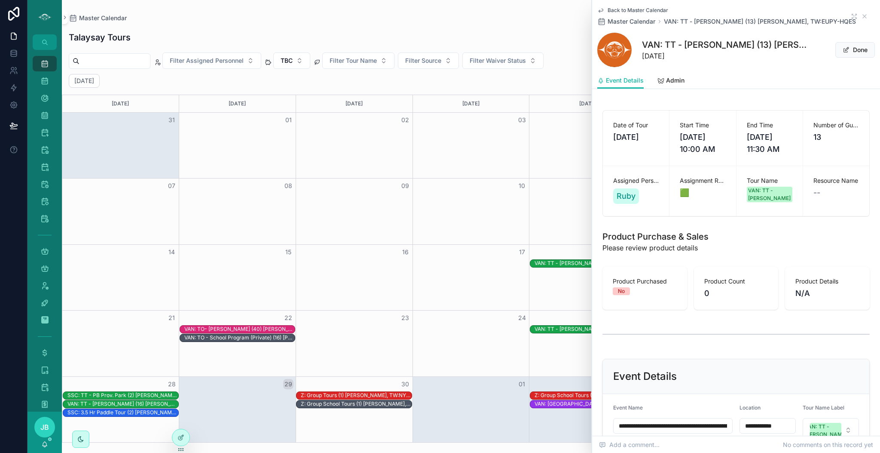
scroll to position [155, 0]
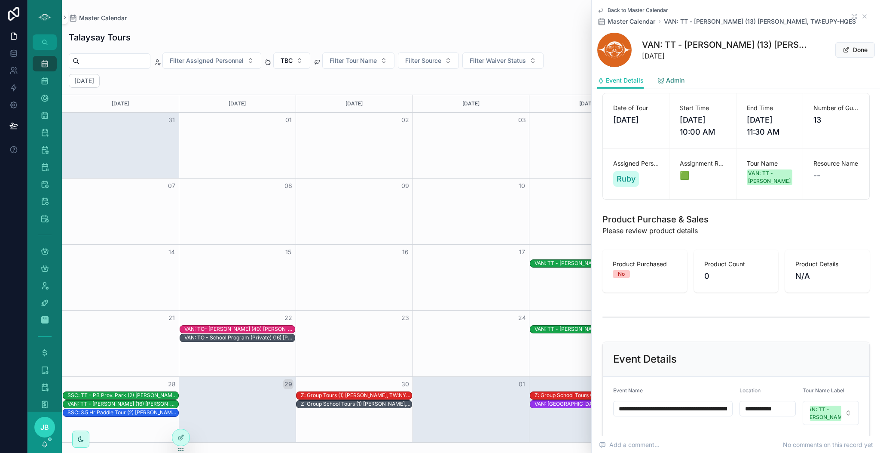
click at [668, 81] on span "Admin" at bounding box center [675, 80] width 18 height 9
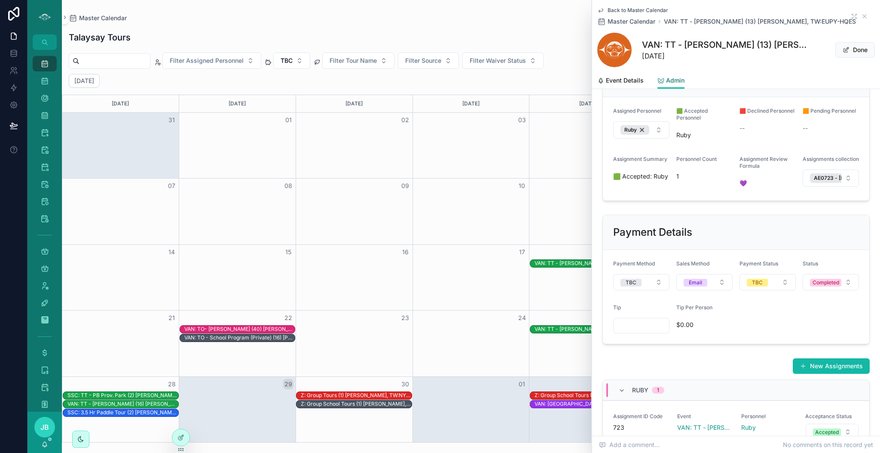
scroll to position [188, 0]
click at [762, 286] on span "TBC" at bounding box center [757, 281] width 21 height 9
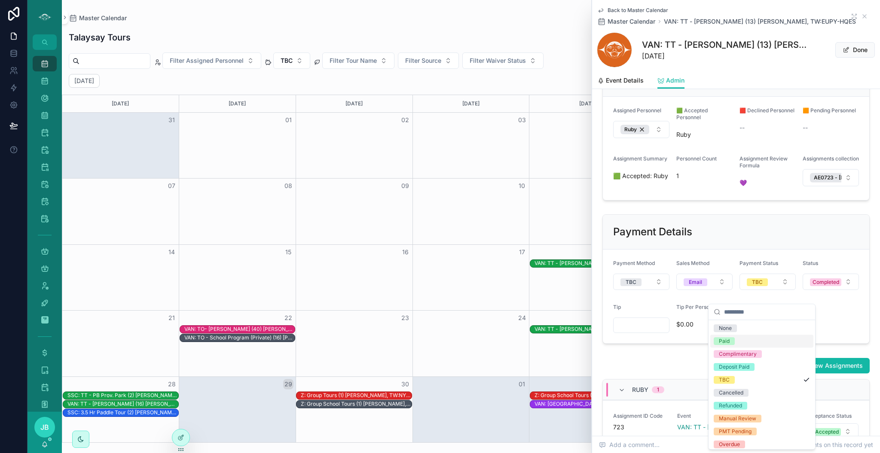
click at [743, 342] on div "Paid" at bounding box center [761, 340] width 103 height 13
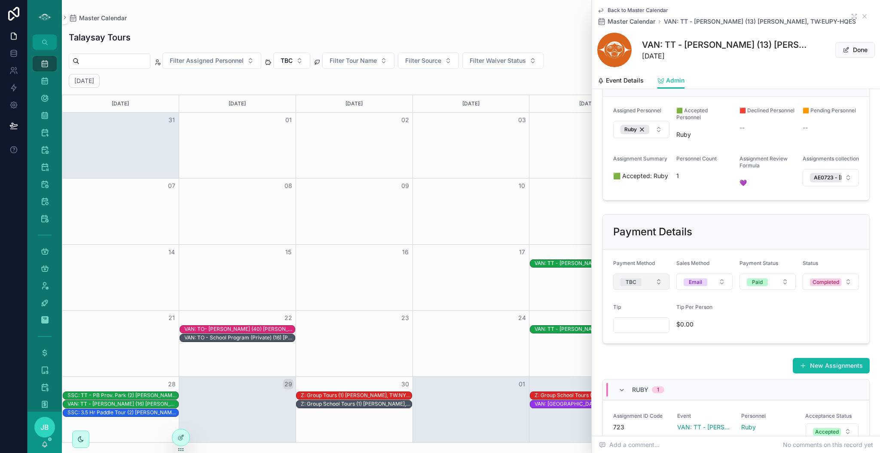
click at [647, 290] on button "TBC" at bounding box center [641, 281] width 56 height 16
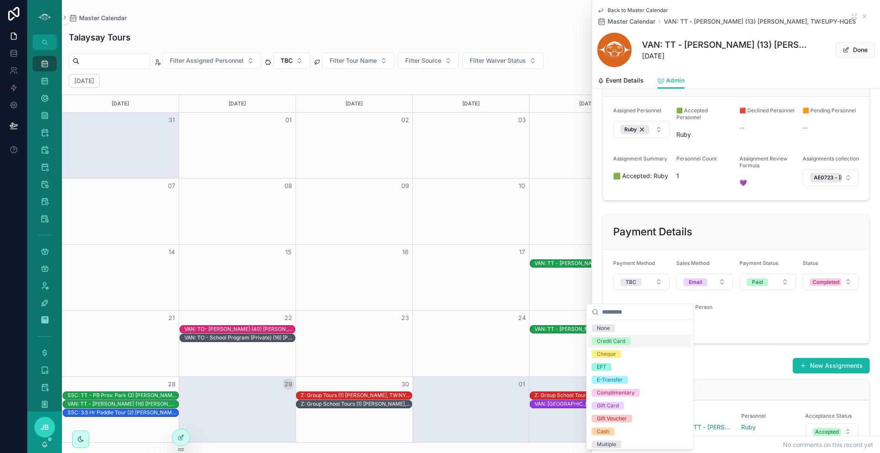
click at [629, 344] on span "Credit Card" at bounding box center [611, 341] width 39 height 8
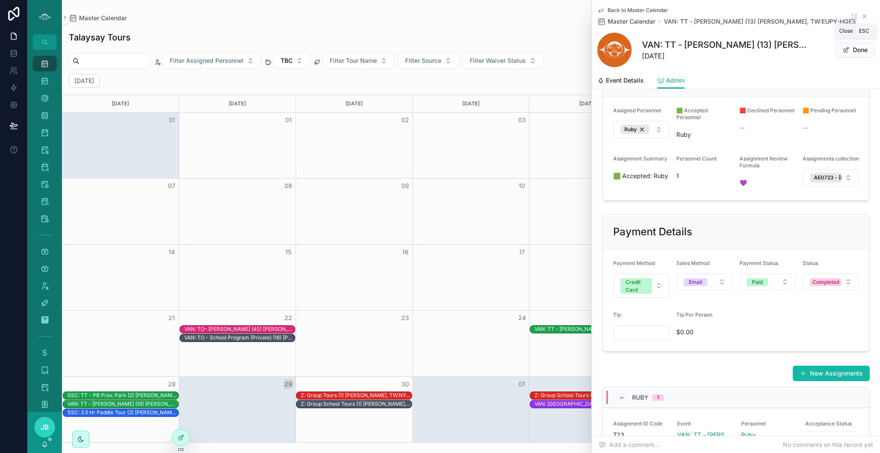
click at [863, 18] on icon "scrollable content" at bounding box center [864, 16] width 3 height 3
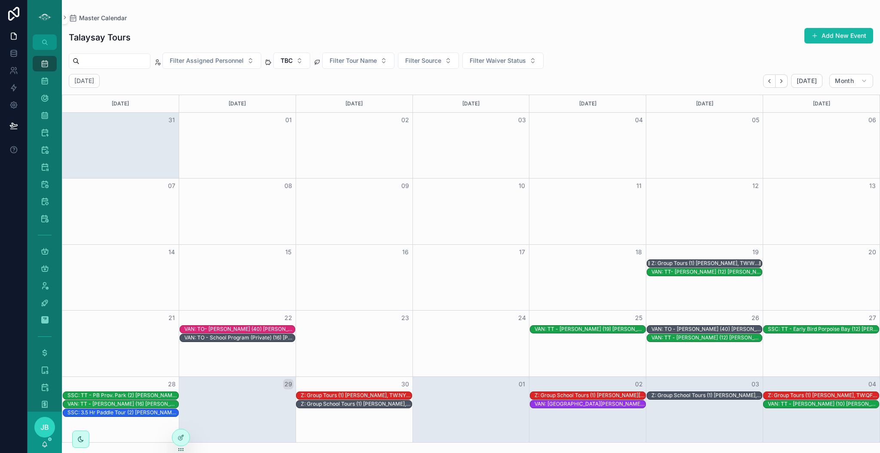
click at [712, 262] on div "Z: Group Tours (1) [PERSON_NAME], TW:WVKZ-EZMA" at bounding box center [706, 263] width 111 height 7
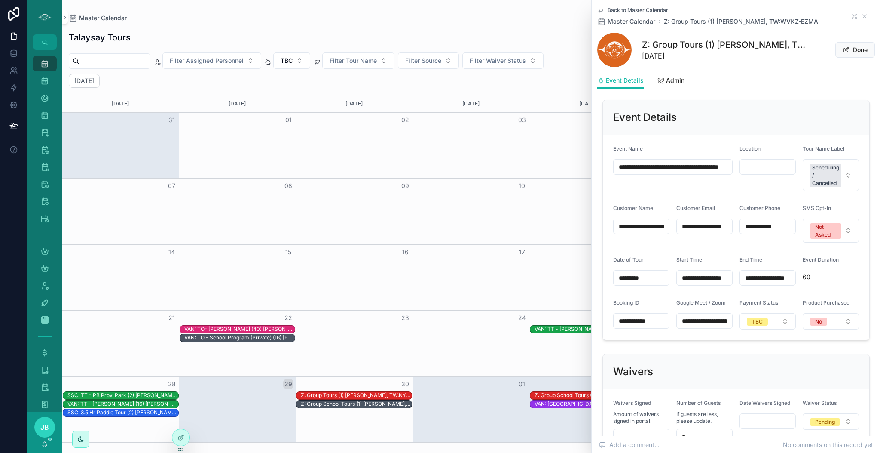
scroll to position [392, 0]
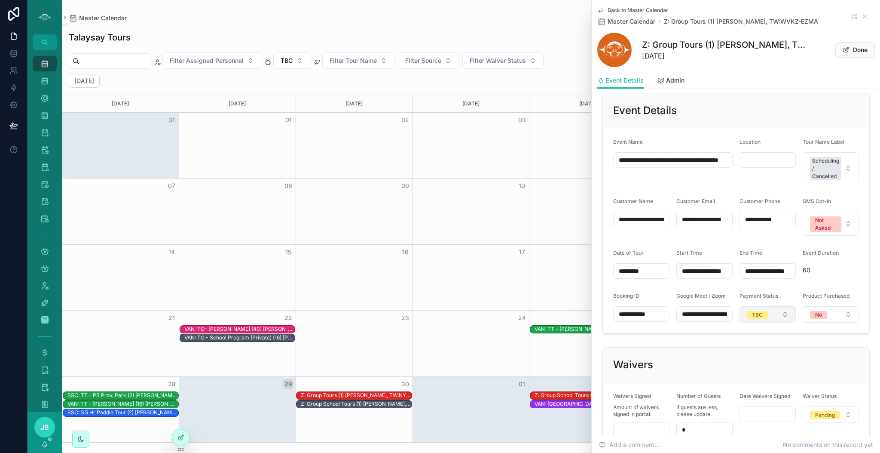
click at [772, 322] on button "TBC" at bounding box center [768, 314] width 56 height 16
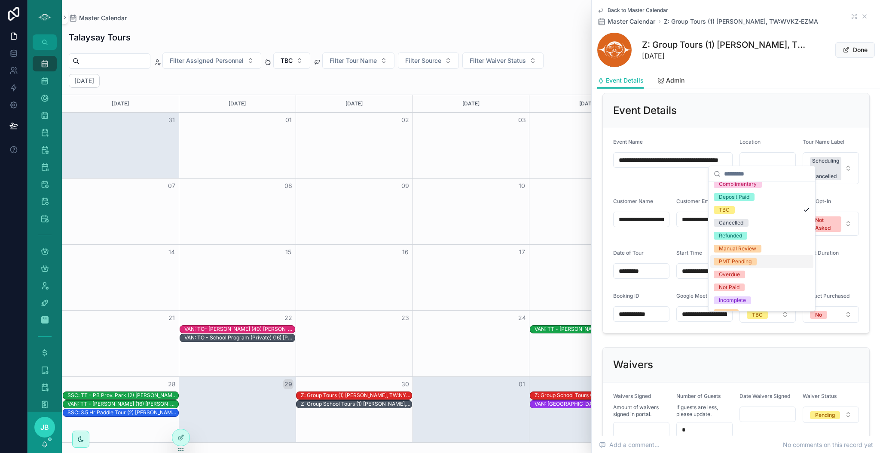
scroll to position [35, 0]
click at [738, 223] on div "Cancelled" at bounding box center [731, 220] width 24 height 8
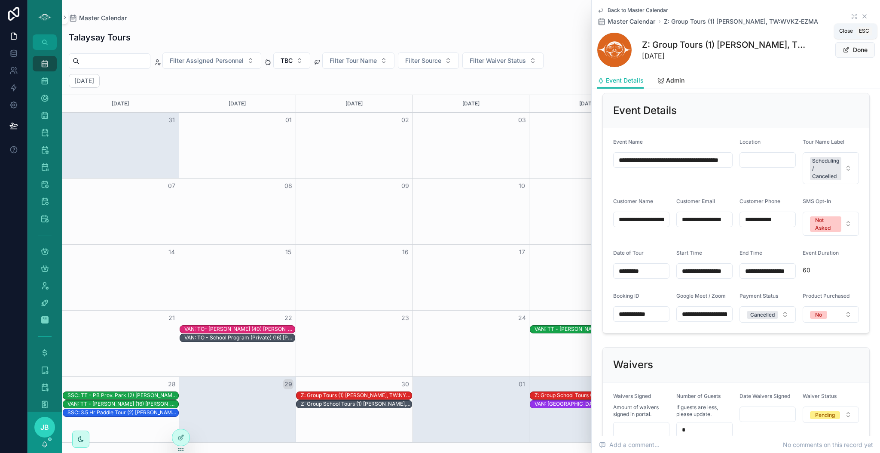
click at [861, 15] on icon "scrollable content" at bounding box center [864, 16] width 7 height 7
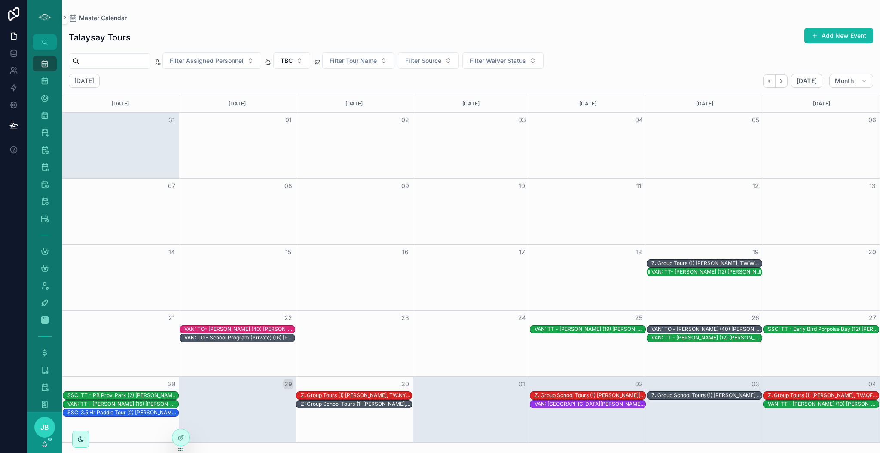
click at [717, 273] on div "VAN: TT- [PERSON_NAME] (12) [PERSON_NAME], TW:MURS-FDRP" at bounding box center [706, 271] width 111 height 7
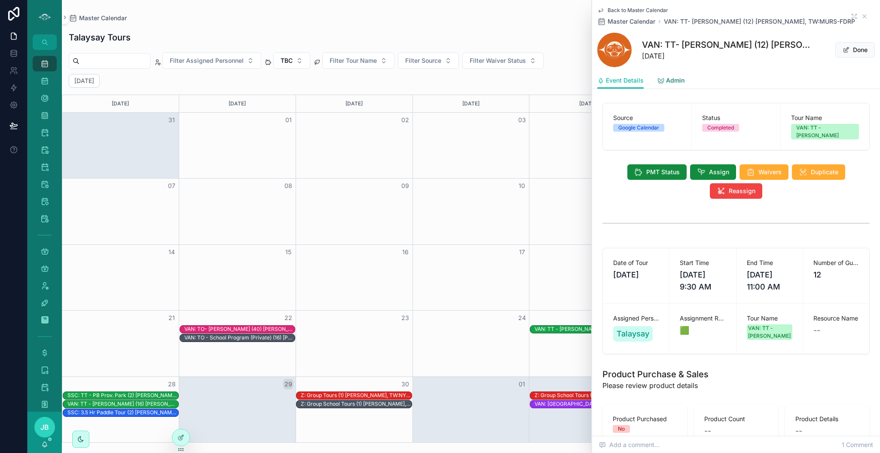
click at [670, 83] on span "Admin" at bounding box center [675, 80] width 18 height 9
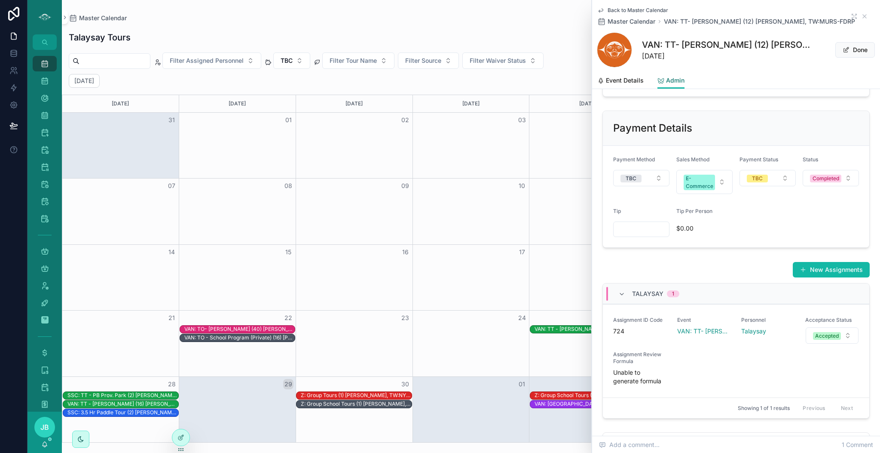
scroll to position [291, 0]
click at [634, 184] on div "TBC" at bounding box center [631, 180] width 11 height 8
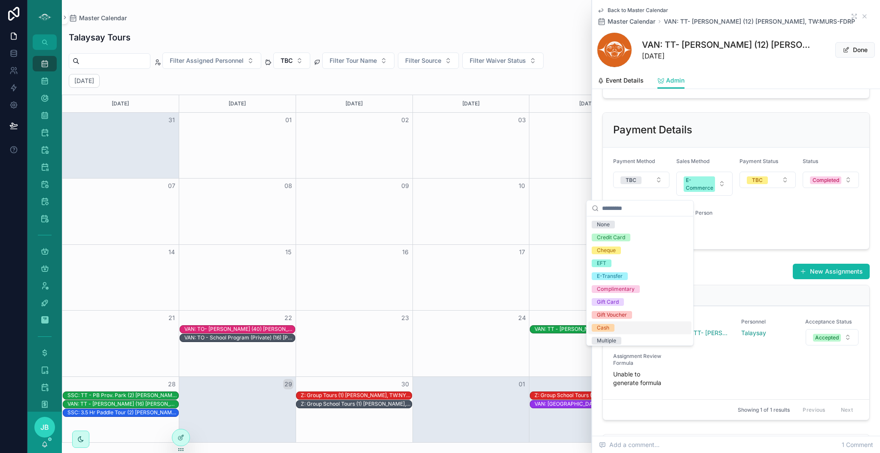
scroll to position [4, 0]
click at [622, 247] on div "Cheque" at bounding box center [639, 245] width 103 height 13
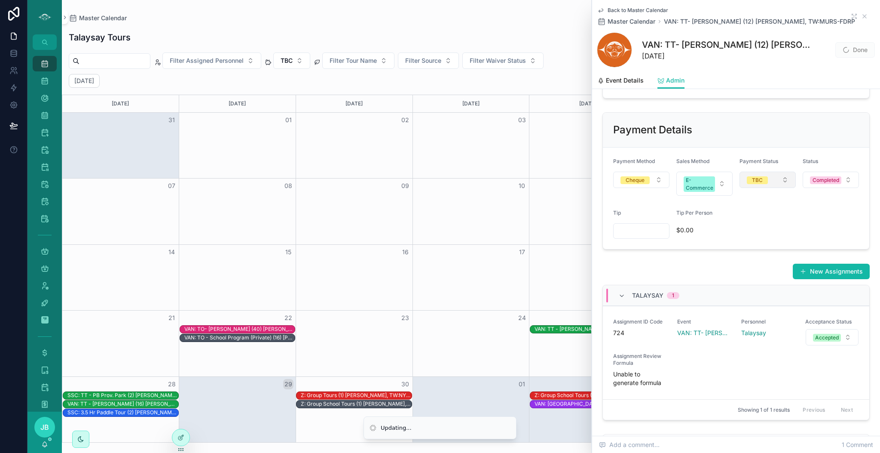
click at [772, 188] on button "TBC" at bounding box center [768, 179] width 56 height 16
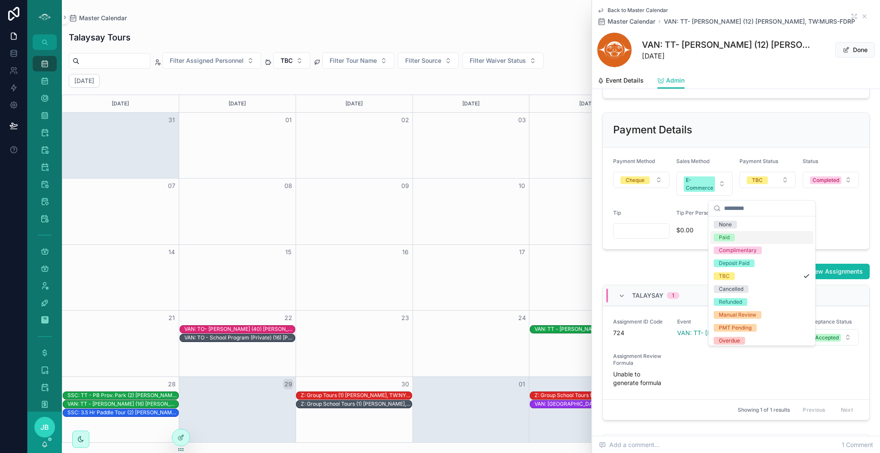
click at [755, 233] on div "Paid" at bounding box center [761, 237] width 103 height 13
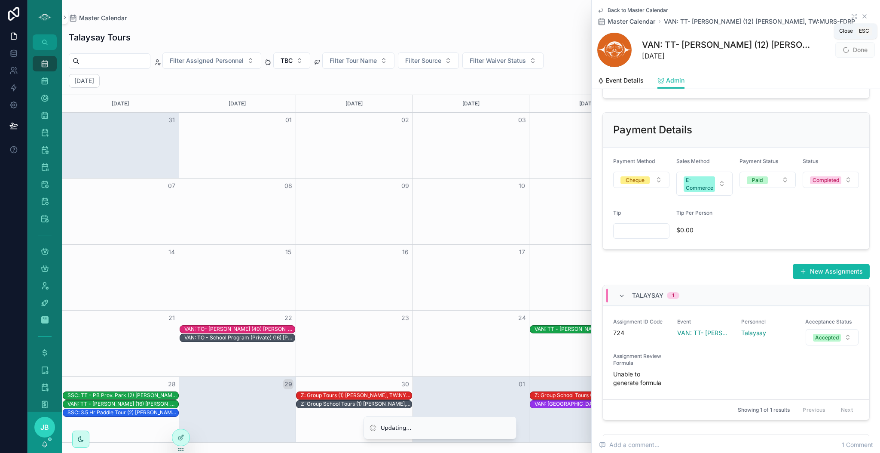
click at [861, 18] on icon "scrollable content" at bounding box center [864, 16] width 7 height 7
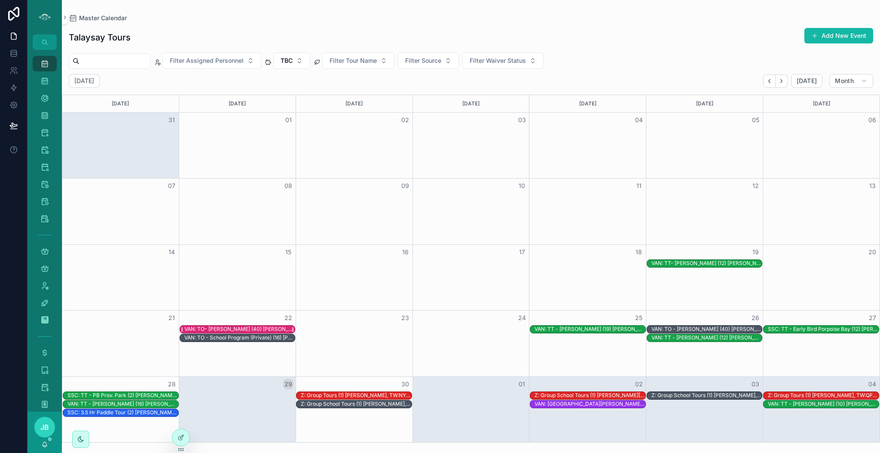
click at [281, 330] on div "VAN: TO- [PERSON_NAME] (40) [PERSON_NAME], TW:HSDM-GHBE" at bounding box center [239, 328] width 111 height 7
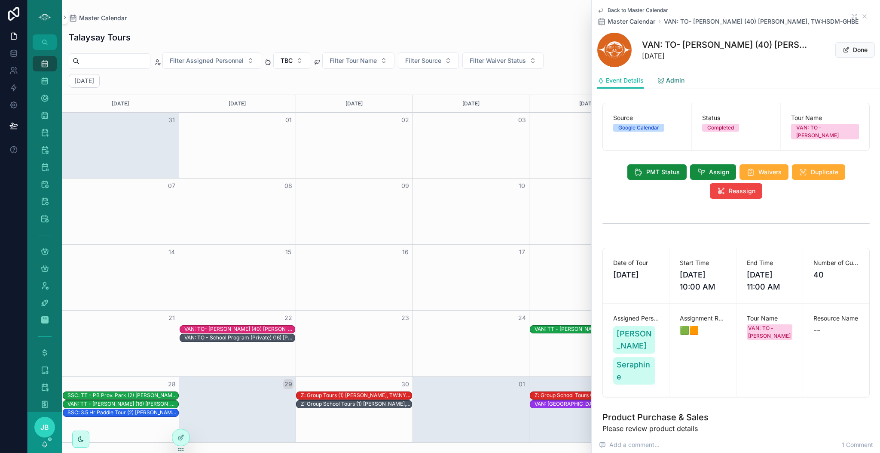
click at [672, 80] on span "Admin" at bounding box center [675, 80] width 18 height 9
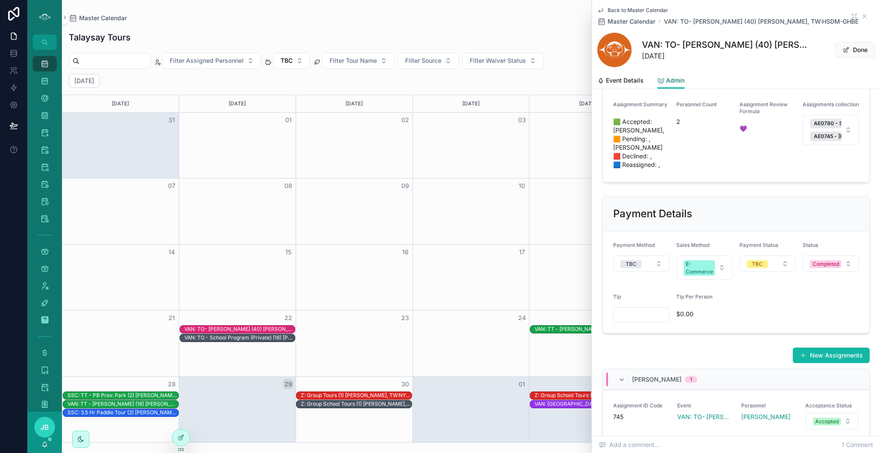
scroll to position [252, 0]
click at [649, 268] on button "TBC" at bounding box center [641, 263] width 56 height 16
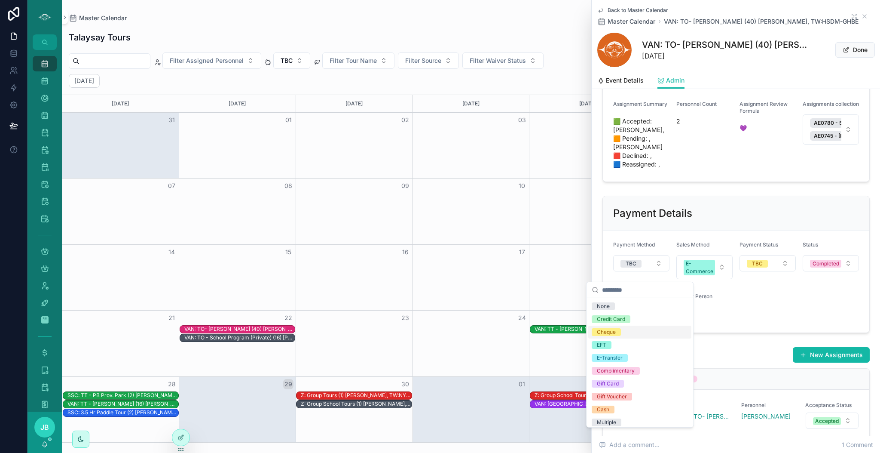
click at [626, 327] on div "Cheque" at bounding box center [639, 331] width 103 height 13
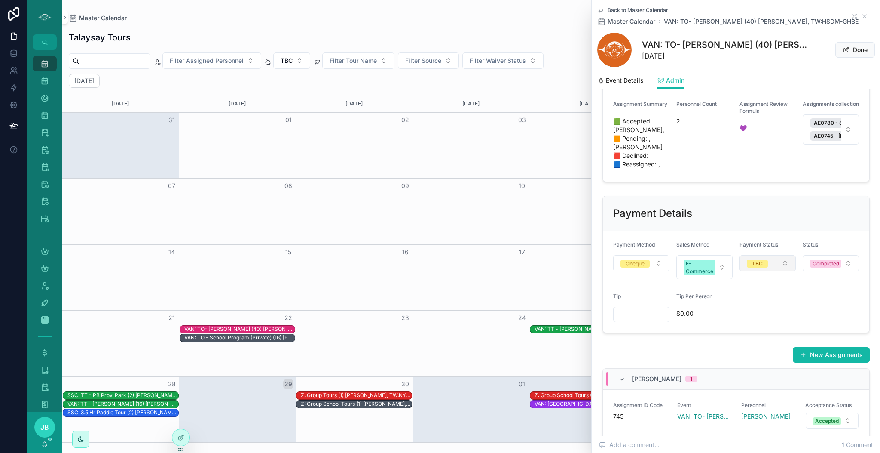
click at [763, 271] on button "TBC" at bounding box center [768, 263] width 56 height 16
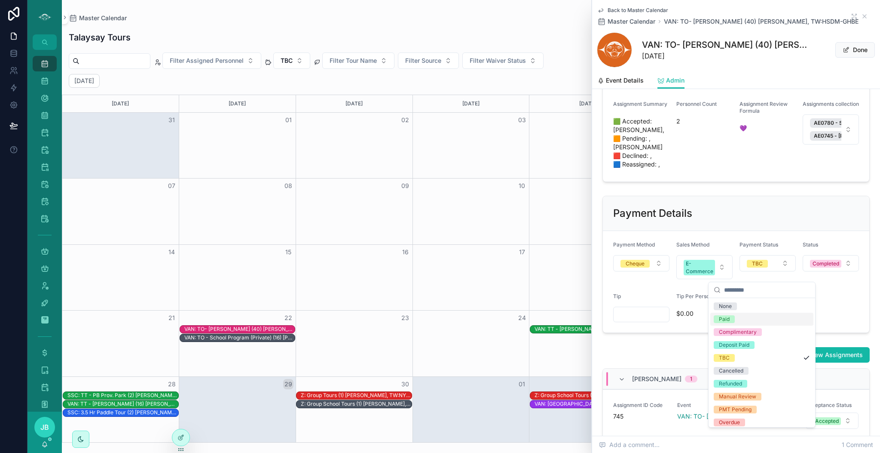
click at [734, 324] on div "Paid" at bounding box center [761, 318] width 103 height 13
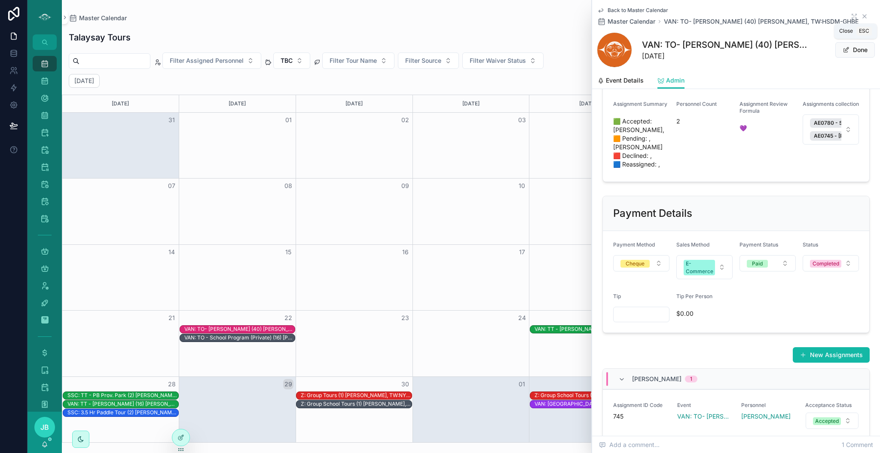
click at [861, 18] on icon "scrollable content" at bounding box center [864, 16] width 7 height 7
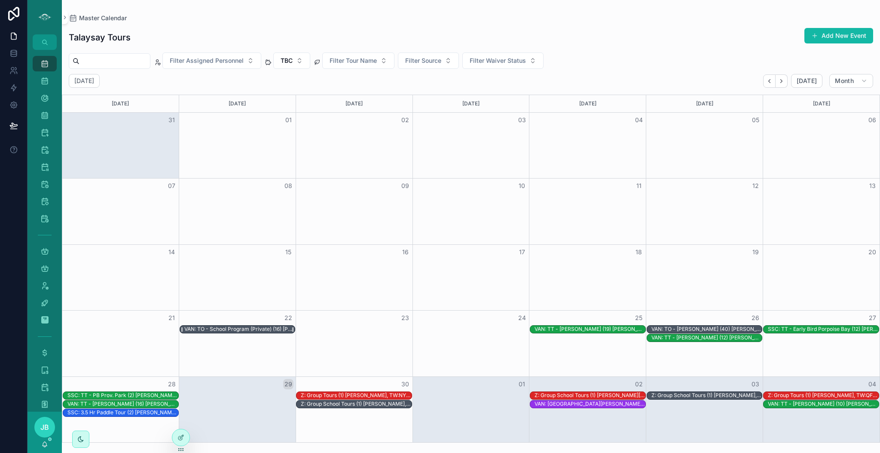
click at [257, 331] on div "VAN: TO - School Program (Private) (16) [PERSON_NAME], TW:JXUN-HGDB" at bounding box center [239, 328] width 111 height 7
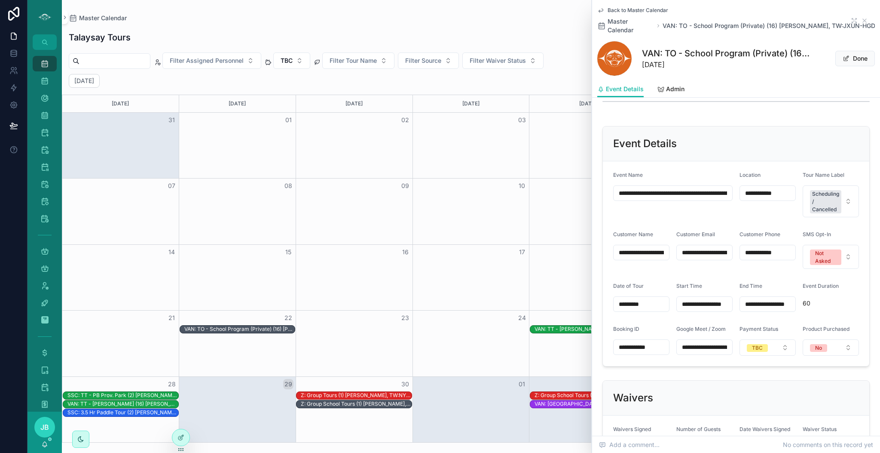
scroll to position [384, 0]
click at [759, 355] on button "TBC" at bounding box center [768, 346] width 56 height 16
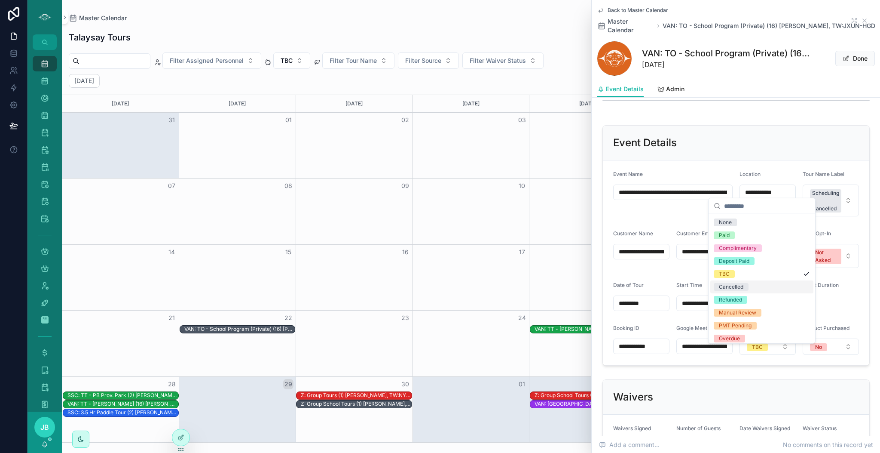
click at [740, 289] on div "Cancelled" at bounding box center [731, 287] width 24 height 8
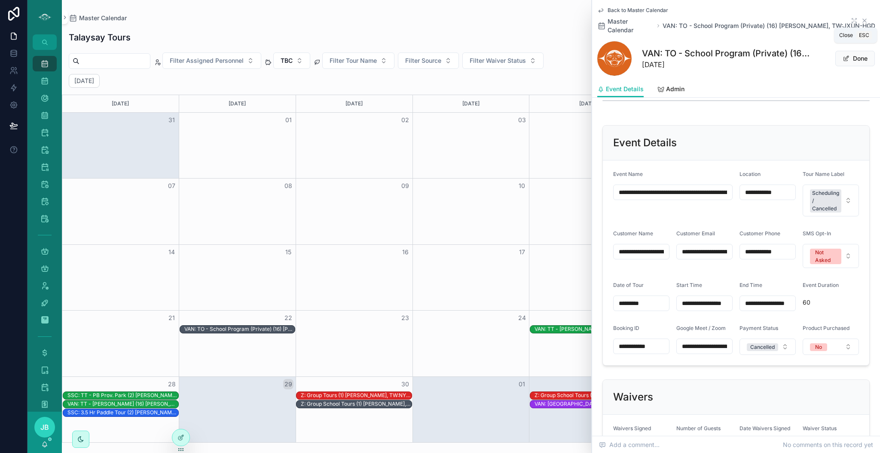
click at [861, 20] on icon "scrollable content" at bounding box center [864, 20] width 7 height 7
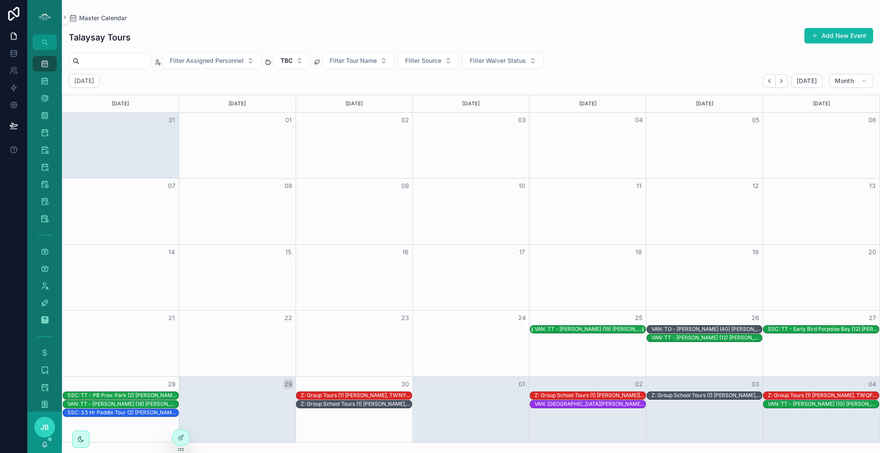
click at [600, 328] on div "VAN: TT - [PERSON_NAME] (19) [PERSON_NAME], TW:QWKT-XCGR" at bounding box center [590, 328] width 111 height 7
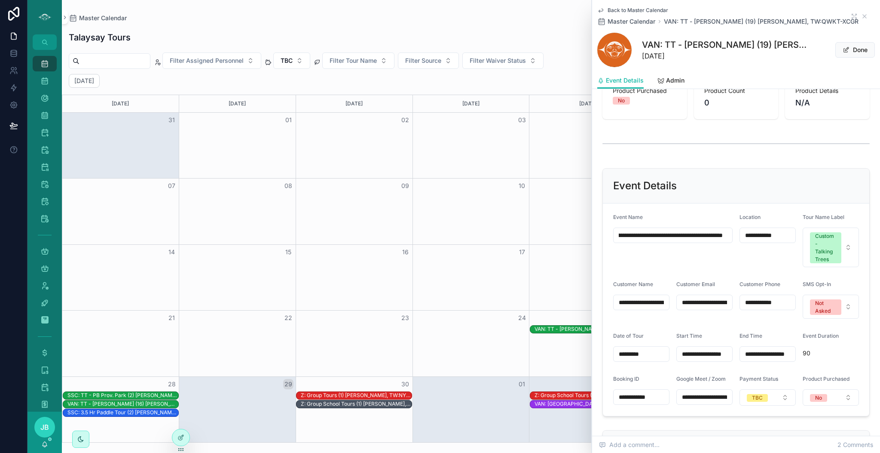
scroll to position [0, 60]
click at [668, 82] on span "Admin" at bounding box center [675, 80] width 18 height 9
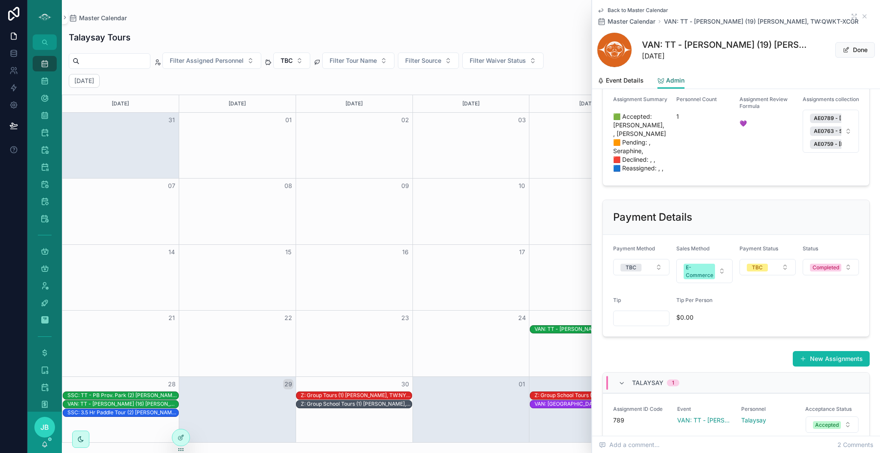
scroll to position [278, 0]
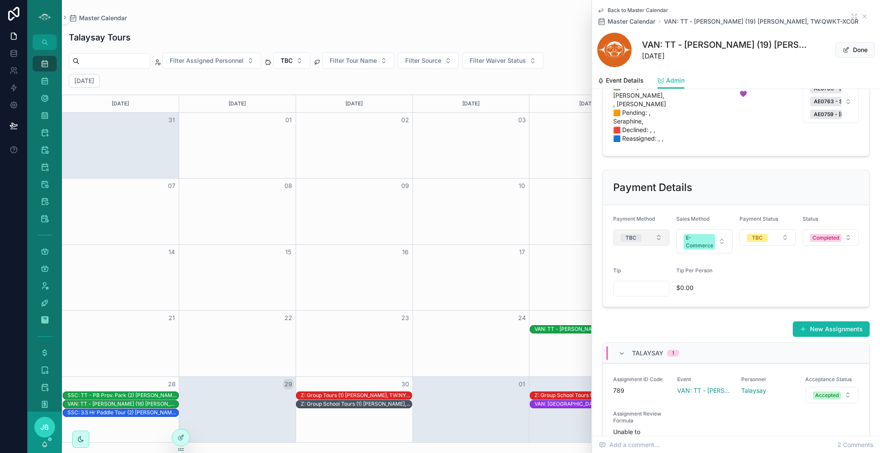
click at [655, 245] on button "TBC" at bounding box center [641, 237] width 56 height 16
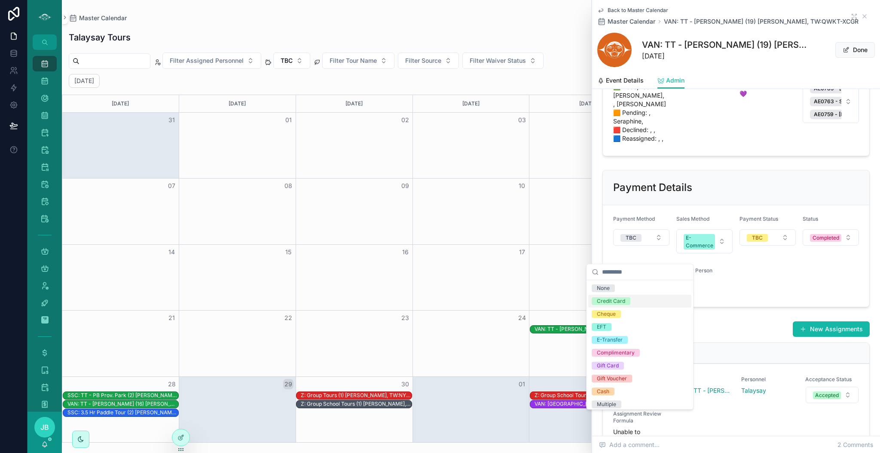
click at [631, 303] on div "Credit Card" at bounding box center [639, 300] width 103 height 13
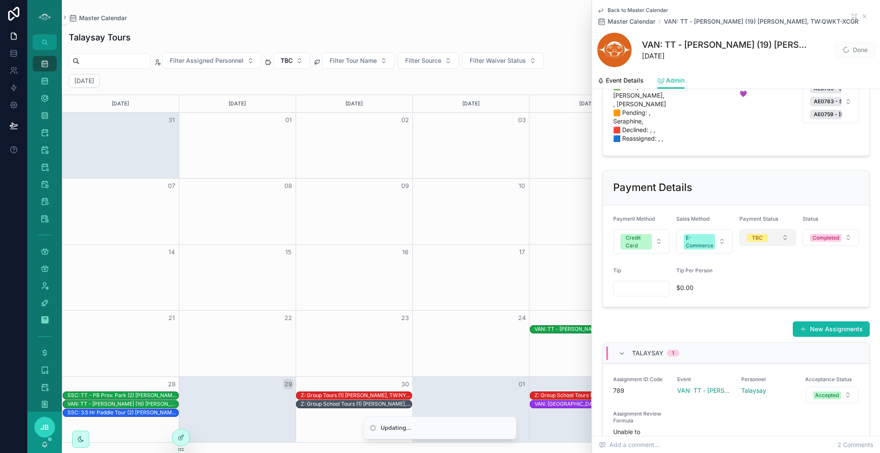
click at [780, 245] on button "TBC" at bounding box center [768, 237] width 56 height 16
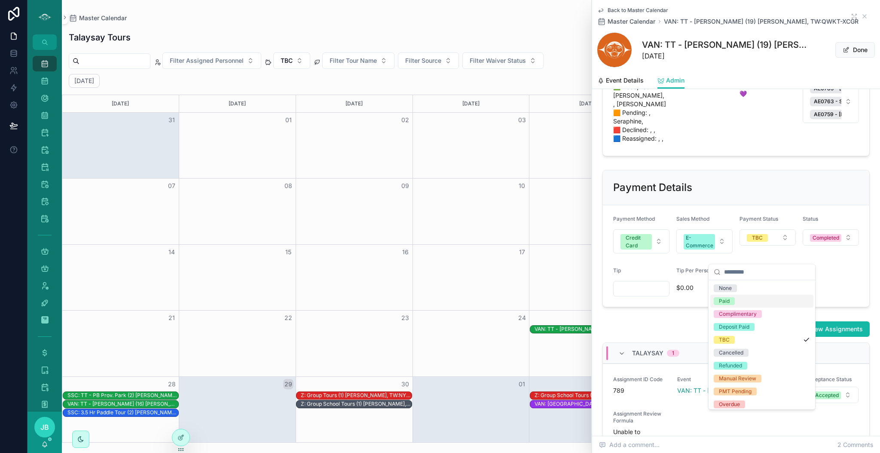
click at [732, 304] on span "Paid" at bounding box center [724, 301] width 21 height 8
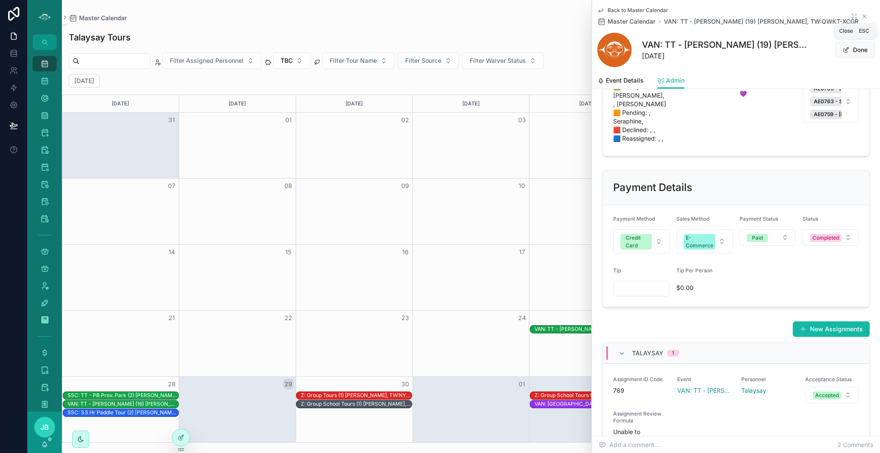
click at [863, 15] on icon "scrollable content" at bounding box center [864, 16] width 3 height 3
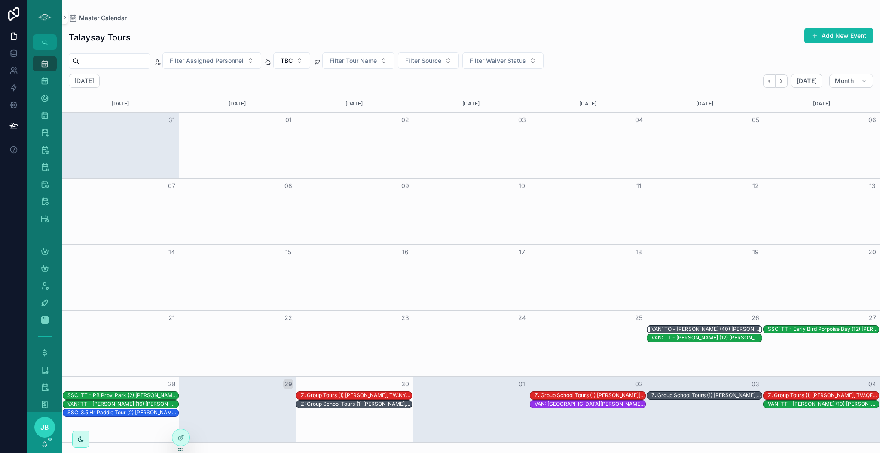
click at [719, 329] on div "VAN: TO - [PERSON_NAME] (40) [PERSON_NAME], TW:YFUR-FREX" at bounding box center [706, 328] width 111 height 7
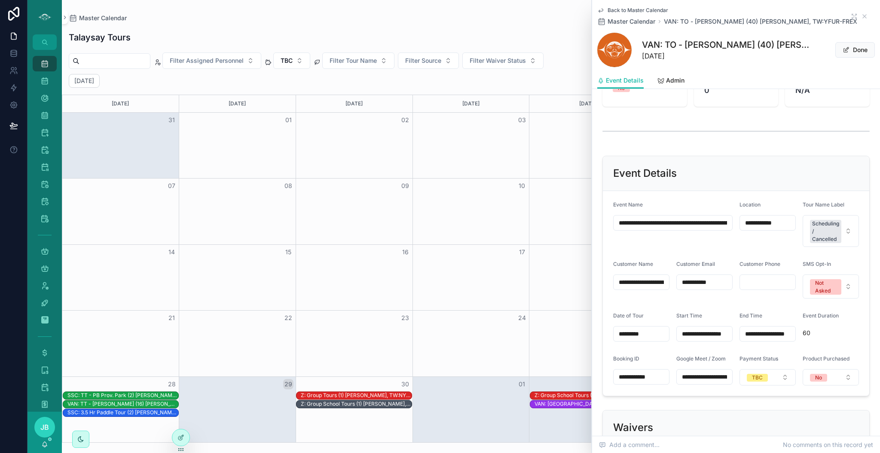
scroll to position [330, 0]
click at [763, 384] on button "TBC" at bounding box center [768, 376] width 56 height 16
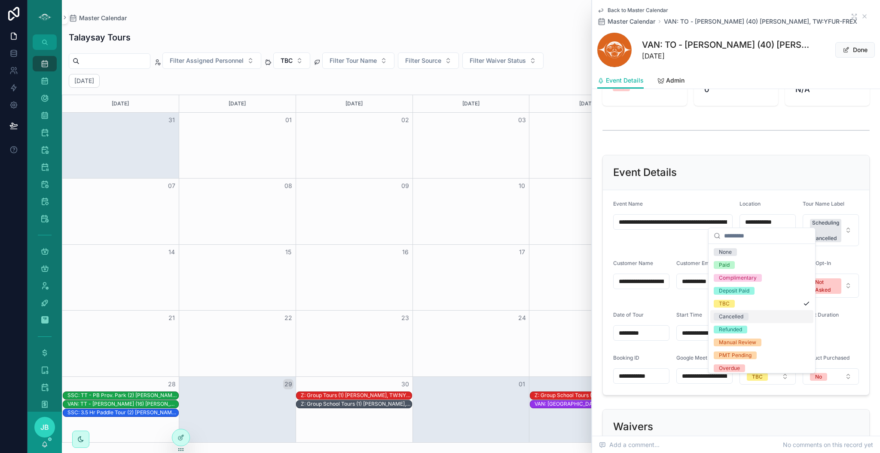
click at [747, 313] on span "Cancelled" at bounding box center [731, 316] width 35 height 8
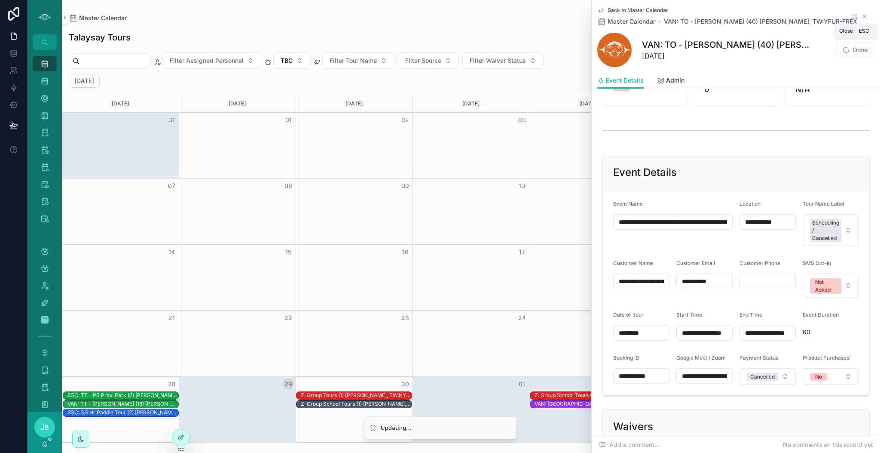
click at [861, 18] on icon "scrollable content" at bounding box center [864, 16] width 7 height 7
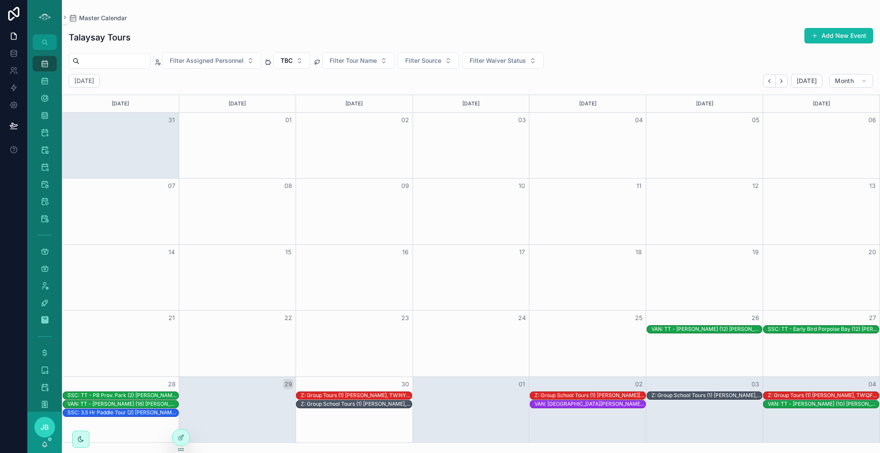
click at [718, 334] on div "Month View" at bounding box center [704, 342] width 117 height 65
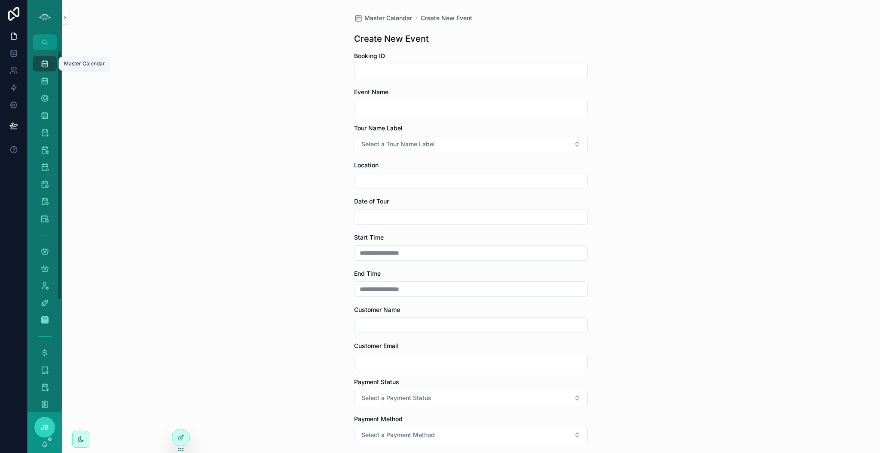
click at [50, 59] on div "Master Calendar 1,764" at bounding box center [45, 64] width 14 height 14
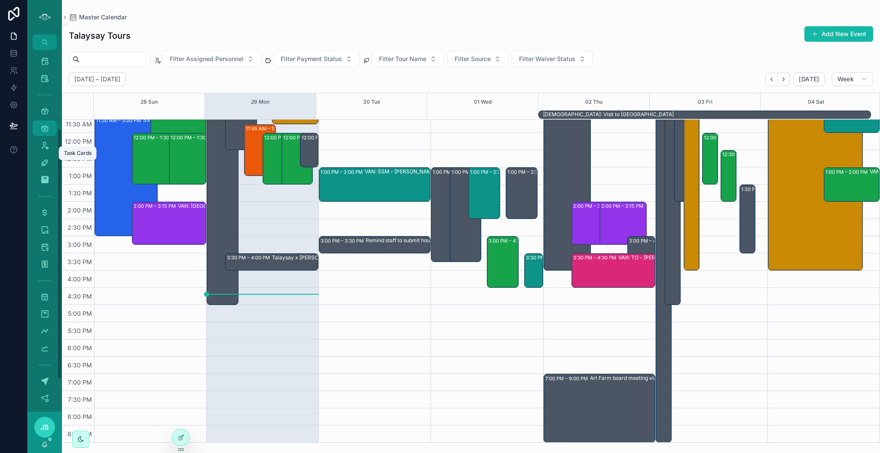
scroll to position [162, 0]
click at [48, 297] on div "My Assignments 813" at bounding box center [45, 291] width 14 height 14
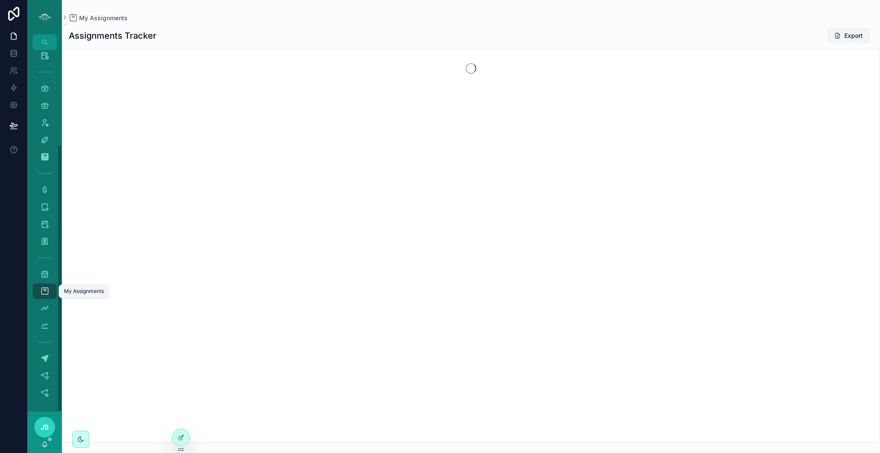
scroll to position [128, 0]
click at [44, 310] on icon "scrollable content" at bounding box center [44, 308] width 9 height 9
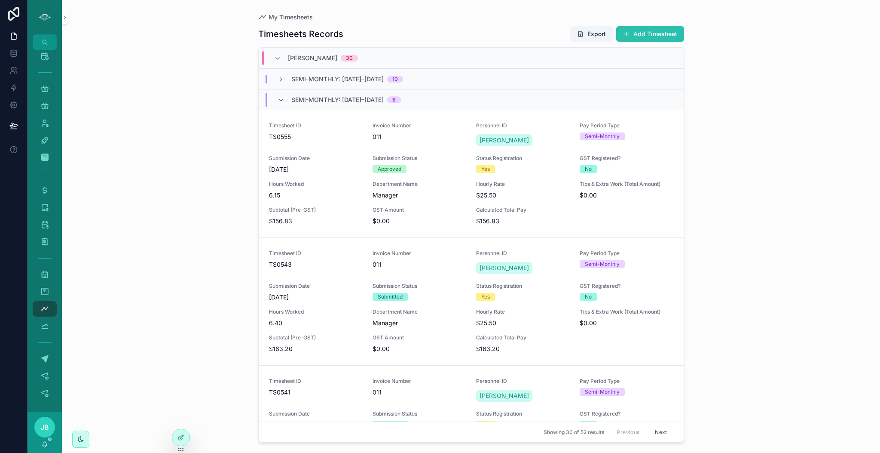
click at [643, 32] on button "Add Timesheet" at bounding box center [650, 33] width 68 height 15
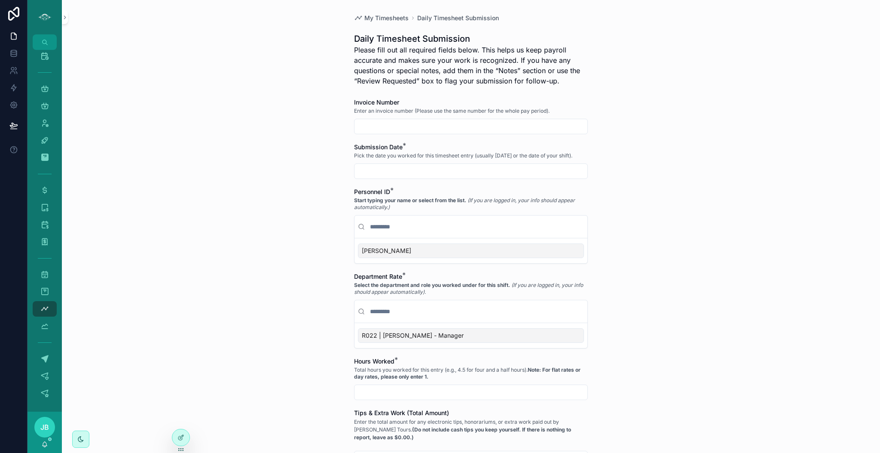
click at [386, 130] on input "scrollable content" at bounding box center [471, 126] width 233 height 12
type input "***"
click at [394, 163] on div "scrollable content" at bounding box center [471, 170] width 234 height 15
click at [404, 168] on input "scrollable content" at bounding box center [471, 171] width 233 height 12
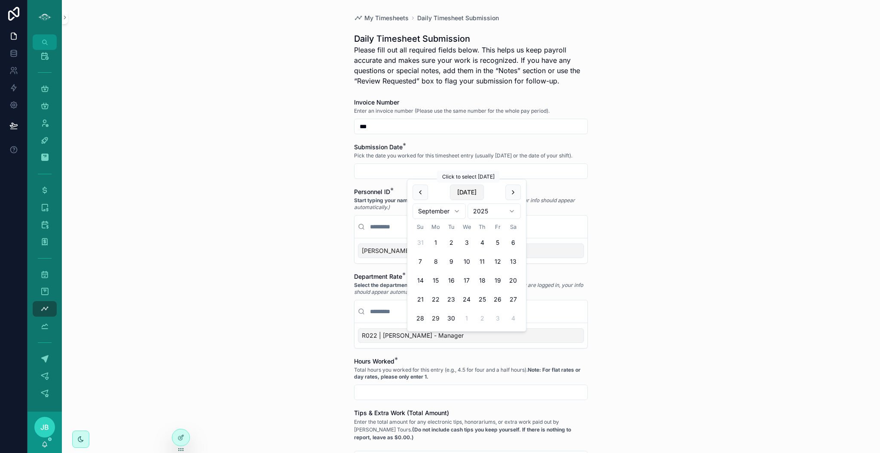
click at [465, 190] on button "[DATE]" at bounding box center [467, 191] width 34 height 15
type input "*********"
click at [391, 251] on div "[PERSON_NAME]" at bounding box center [471, 250] width 226 height 15
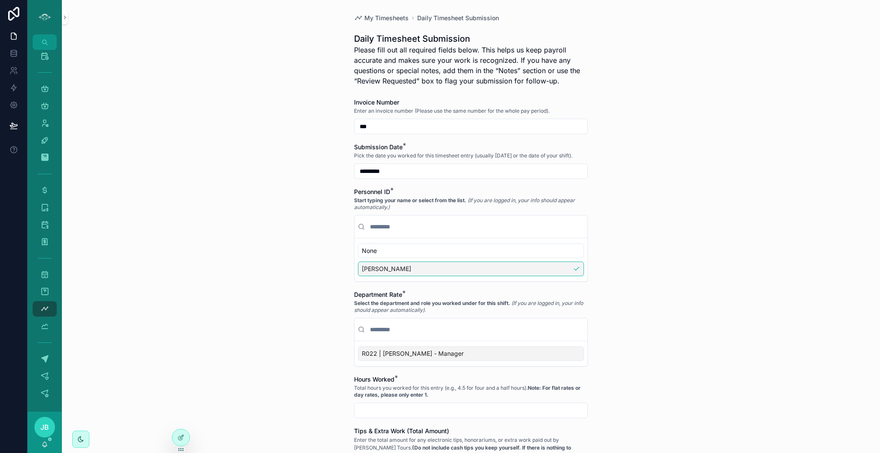
click at [460, 351] on div "R022 | [PERSON_NAME] - Manager" at bounding box center [471, 353] width 226 height 15
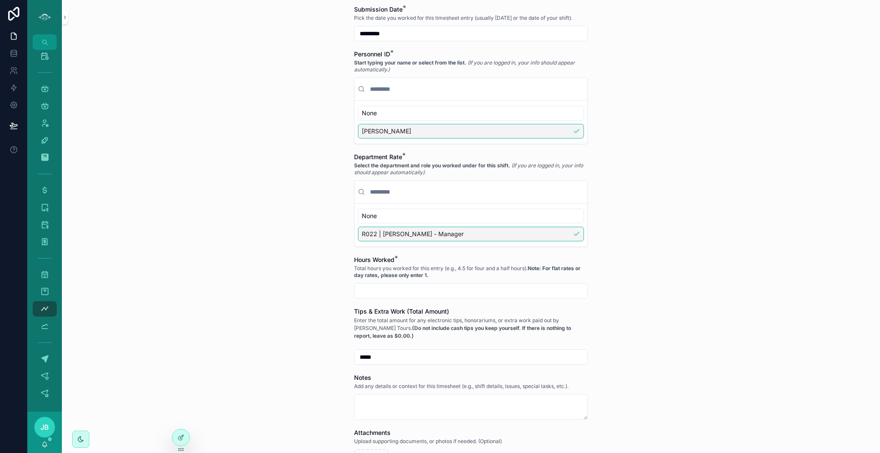
scroll to position [207, 0]
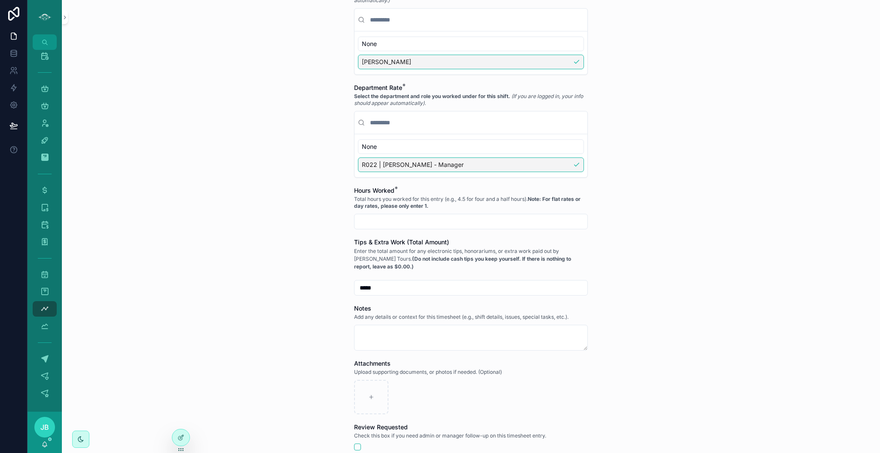
click at [444, 220] on input "scrollable content" at bounding box center [471, 221] width 233 height 12
type input "****"
click at [719, 280] on div "My Timesheets Daily Timesheet Submission Daily Timesheet Submission Please fill…" at bounding box center [471, 226] width 818 height 453
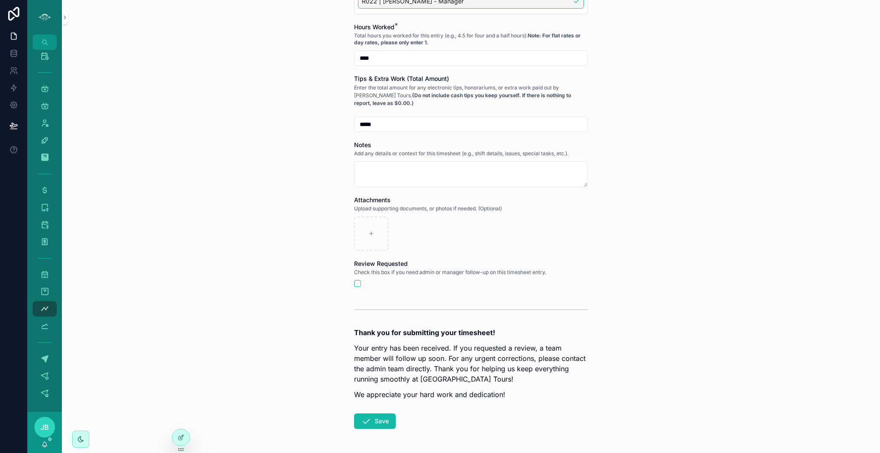
scroll to position [401, 0]
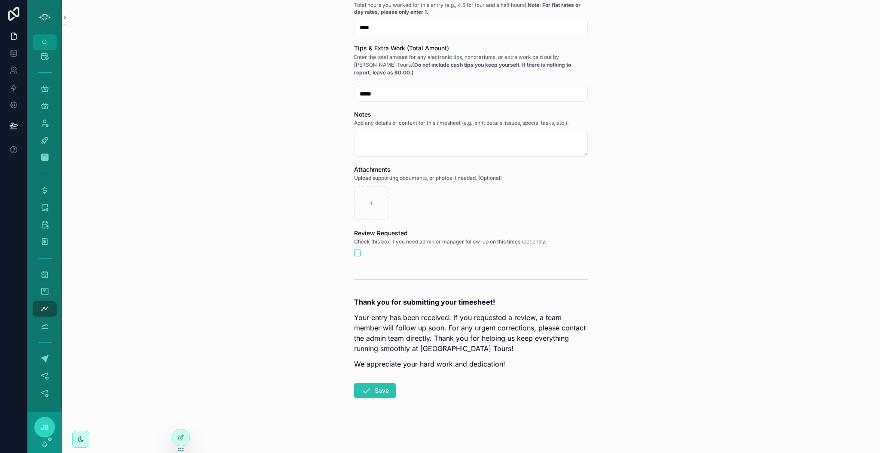
click at [361, 390] on icon "scrollable content" at bounding box center [366, 390] width 10 height 10
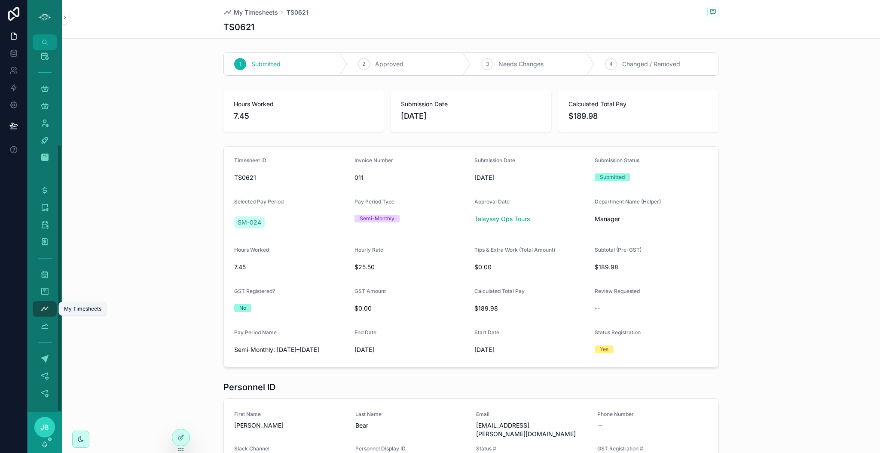
click at [42, 313] on div "My Timesheets 53" at bounding box center [45, 309] width 14 height 14
